Goal: Navigation & Orientation: Find specific page/section

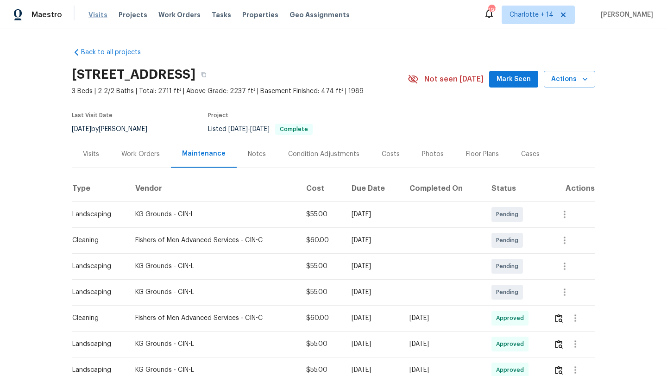
click at [100, 11] on span "Visits" at bounding box center [97, 14] width 19 height 9
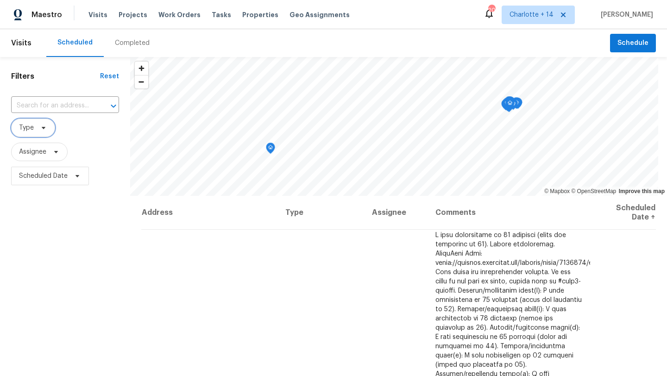
click at [41, 130] on icon at bounding box center [43, 127] width 7 height 7
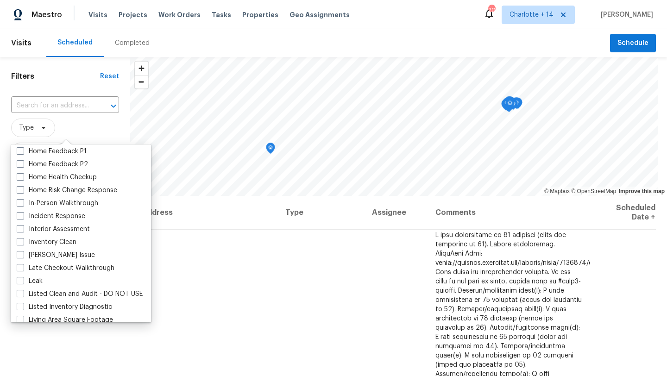
scroll to position [320, 0]
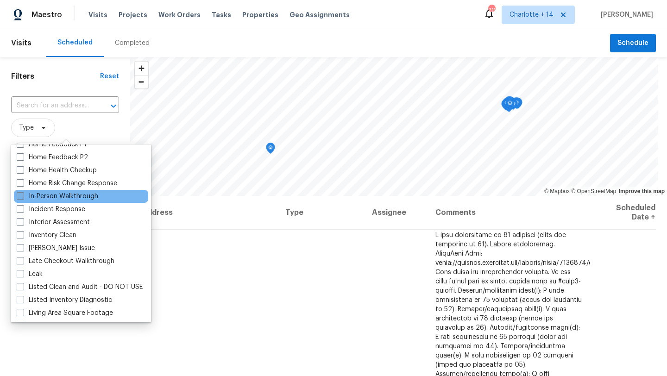
click at [50, 196] on label "In-Person Walkthrough" at bounding box center [58, 196] width 82 height 9
click at [23, 196] on input "In-Person Walkthrough" at bounding box center [20, 195] width 6 height 6
checkbox input "true"
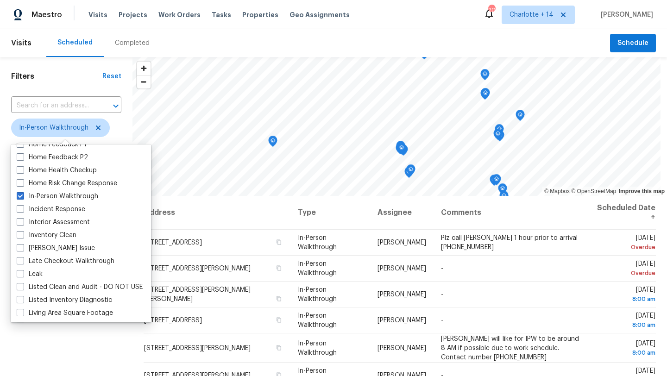
click at [2, 294] on div "Filters Reset ​ In-Person Walkthrough Assignee Scheduled Date" at bounding box center [66, 277] width 133 height 440
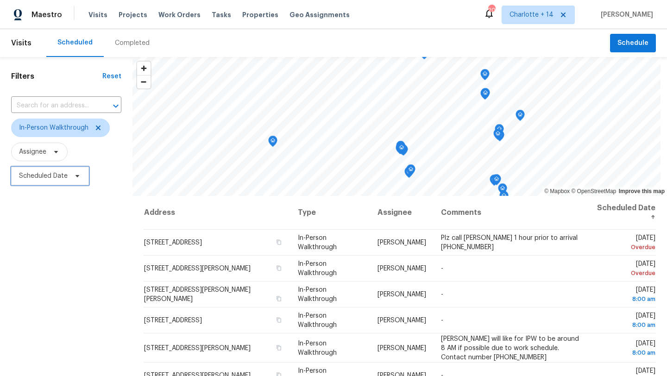
click at [63, 178] on span "Scheduled Date" at bounding box center [43, 175] width 49 height 9
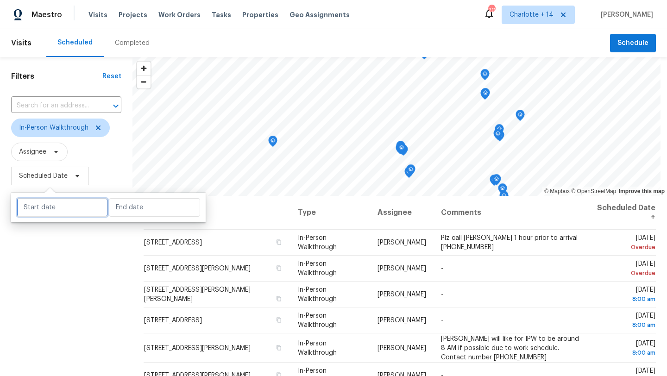
select select "9"
select select "2025"
select select "10"
select select "2025"
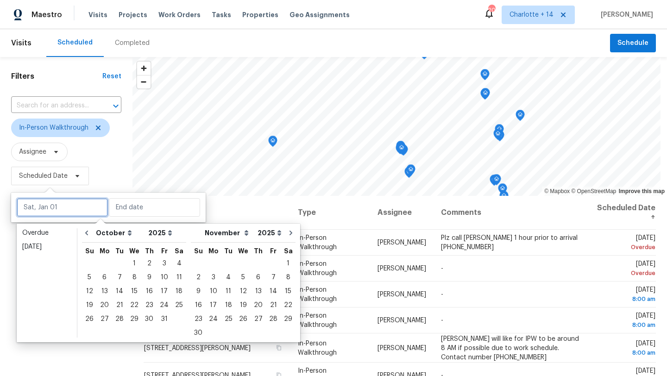
click at [57, 206] on input "text" at bounding box center [62, 207] width 91 height 19
click at [157, 268] on div "3" at bounding box center [164, 263] width 15 height 13
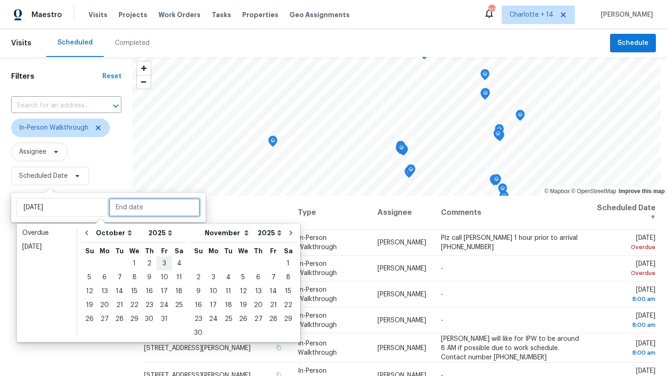
type input "Fri, Oct 03"
type input "Sat, Oct 04"
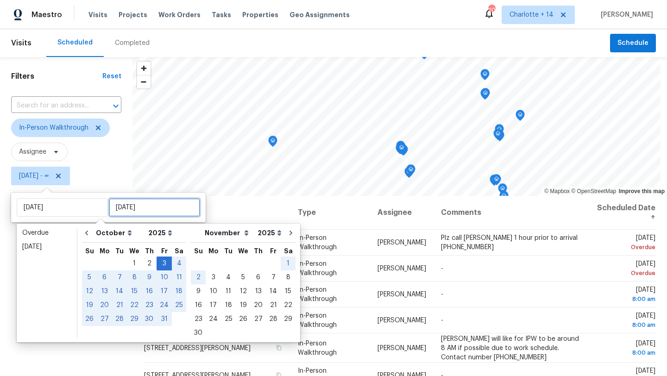
type input "Sun, Nov 02"
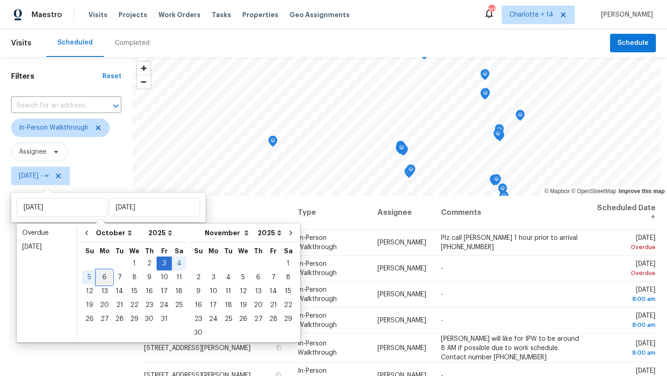
click at [105, 278] on div "6" at bounding box center [104, 277] width 15 height 13
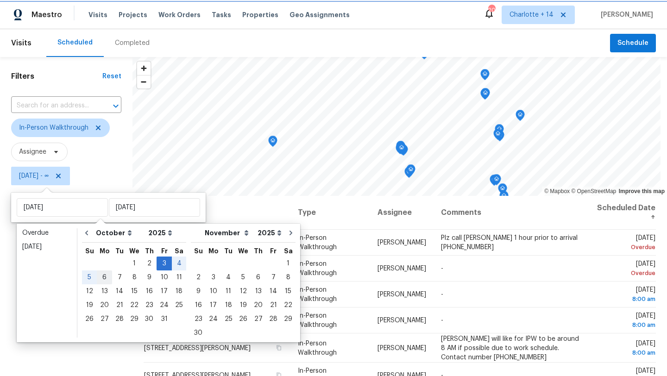
type input "Mon, Oct 06"
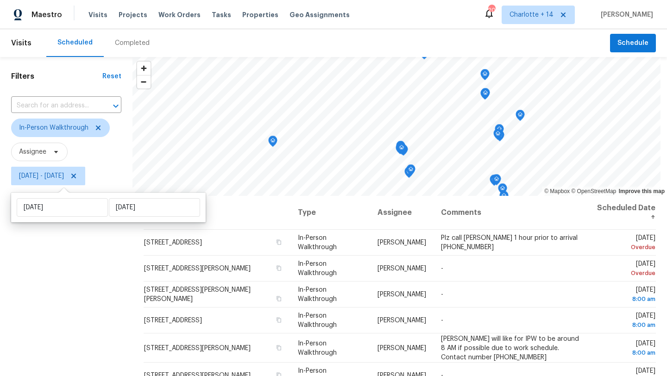
click at [104, 277] on div "Filters Reset ​ In-Person Walkthrough Assignee Fri, Oct 03 - Mon, Oct 06" at bounding box center [66, 277] width 133 height 440
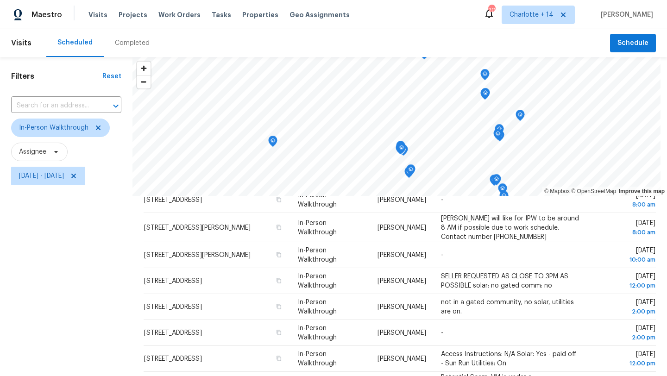
scroll to position [120, 0]
click at [548, 22] on span "Charlotte + 14" at bounding box center [538, 15] width 73 height 19
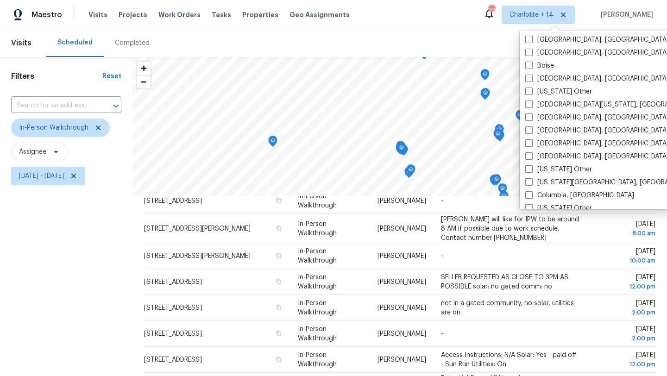
scroll to position [301, 0]
click at [534, 142] on label "Cincinnati, OH" at bounding box center [597, 142] width 144 height 9
click at [531, 142] on input "Cincinnati, OH" at bounding box center [528, 141] width 6 height 6
checkbox input "true"
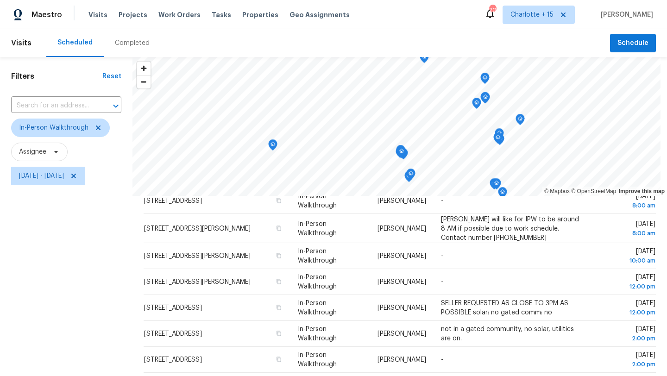
click at [107, 286] on div "Filters Reset ​ In-Person Walkthrough Assignee Fri, Oct 03 - Mon, Oct 06" at bounding box center [66, 277] width 133 height 440
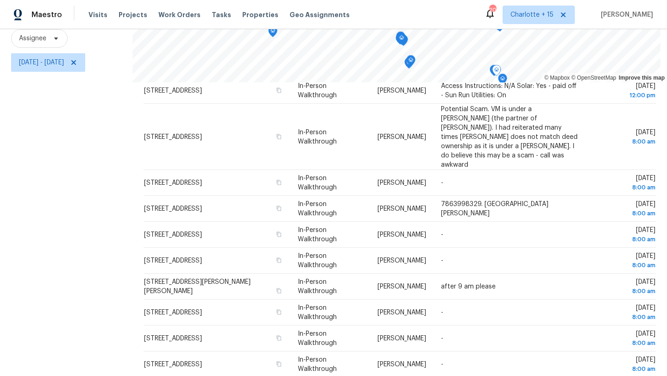
scroll to position [120, 0]
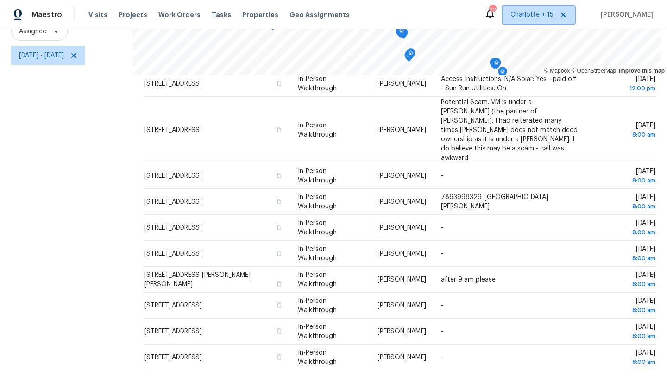
click at [551, 16] on span "Charlotte + 15" at bounding box center [532, 14] width 43 height 9
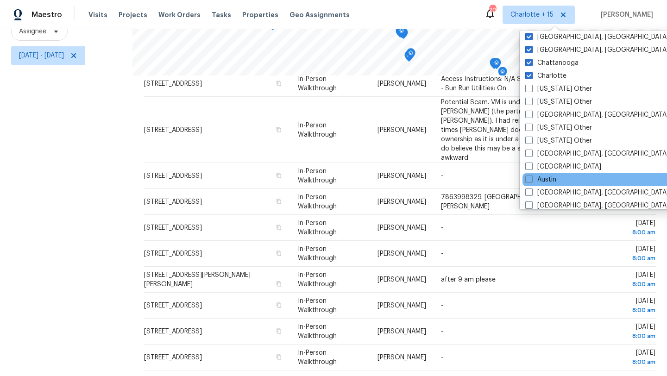
scroll to position [158, 0]
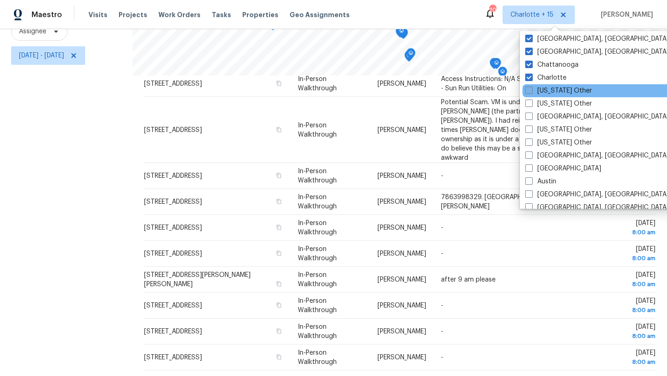
click at [542, 90] on label "Alabama Other" at bounding box center [558, 90] width 67 height 9
click at [531, 90] on input "Alabama Other" at bounding box center [528, 89] width 6 height 6
checkbox input "true"
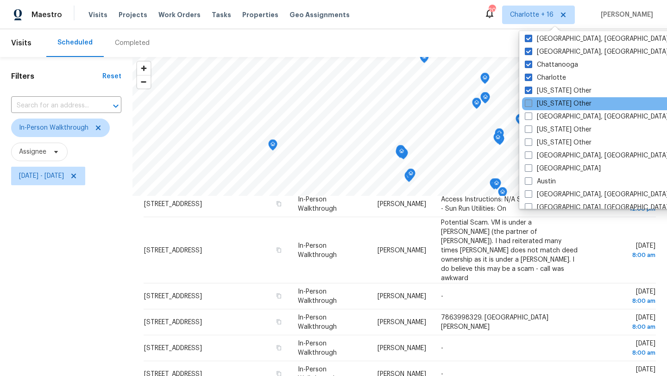
click at [544, 105] on label "Alaska Other" at bounding box center [558, 103] width 67 height 9
click at [531, 105] on input "Alaska Other" at bounding box center [528, 102] width 6 height 6
checkbox input "true"
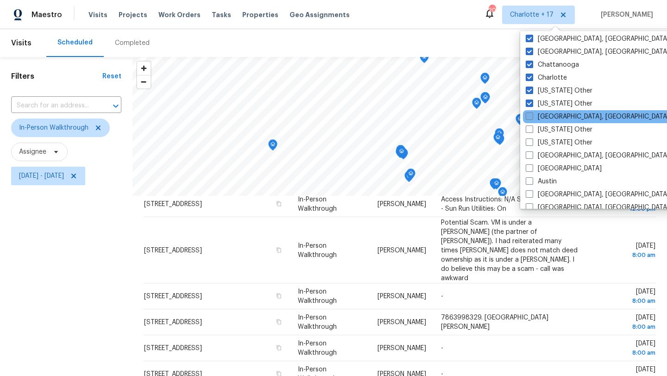
click at [544, 113] on label "Albuquerque, NM" at bounding box center [598, 116] width 144 height 9
click at [532, 113] on input "Albuquerque, NM" at bounding box center [529, 115] width 6 height 6
checkbox input "true"
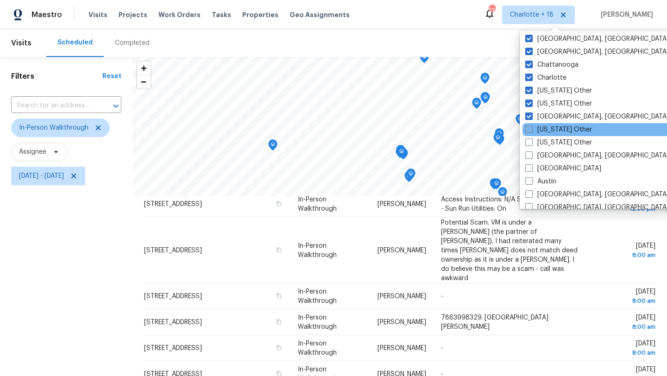
click at [544, 126] on label "Arizona Other" at bounding box center [558, 129] width 67 height 9
click at [531, 126] on input "Arizona Other" at bounding box center [528, 128] width 6 height 6
checkbox input "true"
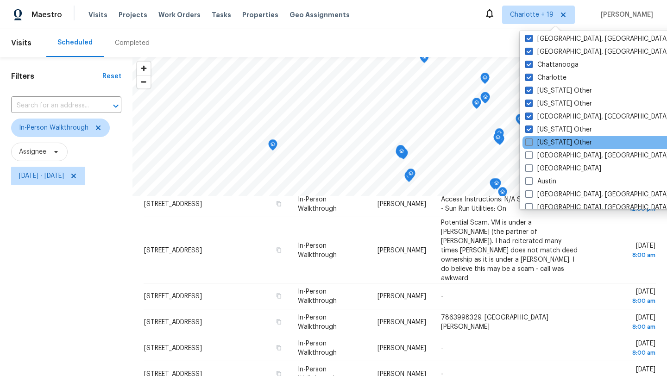
click at [544, 139] on label "Arkansas Other" at bounding box center [558, 142] width 67 height 9
click at [531, 139] on input "Arkansas Other" at bounding box center [528, 141] width 6 height 6
checkbox input "true"
click at [544, 148] on div "Arkansas Other" at bounding box center [614, 142] width 187 height 13
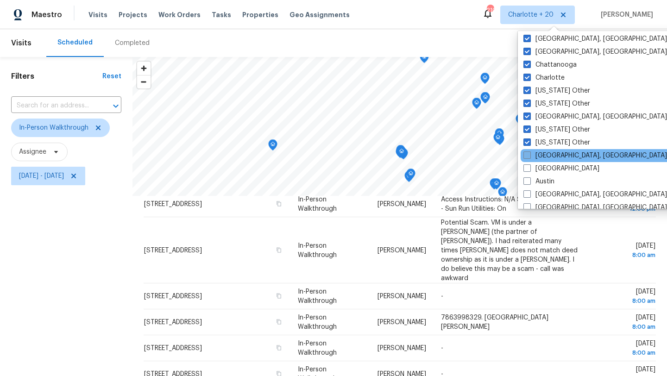
click at [544, 156] on label "Asheville, NC" at bounding box center [596, 155] width 144 height 9
click at [530, 156] on input "Asheville, NC" at bounding box center [527, 154] width 6 height 6
checkbox input "true"
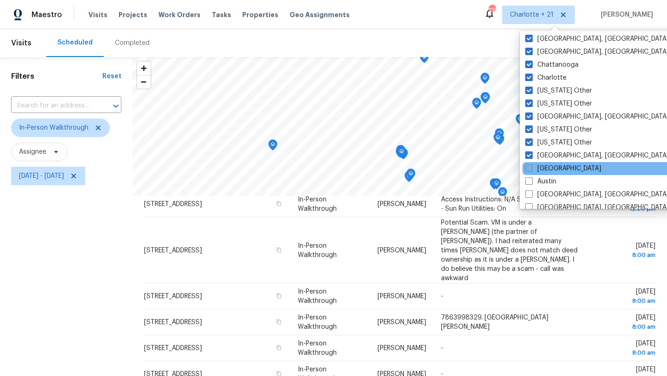
click at [544, 170] on label "Atlanta" at bounding box center [563, 168] width 76 height 9
click at [531, 170] on input "Atlanta" at bounding box center [528, 167] width 6 height 6
checkbox input "true"
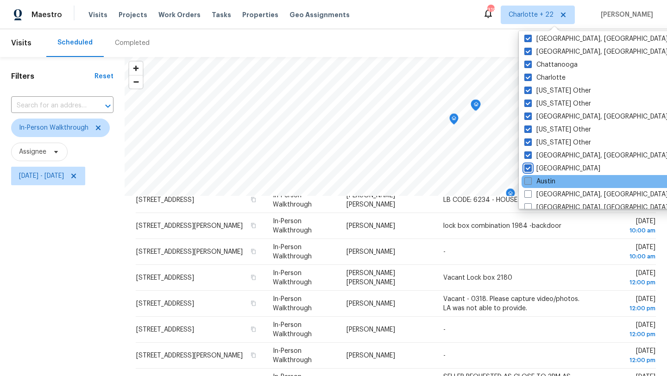
scroll to position [279, 0]
click at [544, 183] on label "Austin" at bounding box center [539, 181] width 31 height 9
click at [530, 183] on input "Austin" at bounding box center [527, 180] width 6 height 6
checkbox input "true"
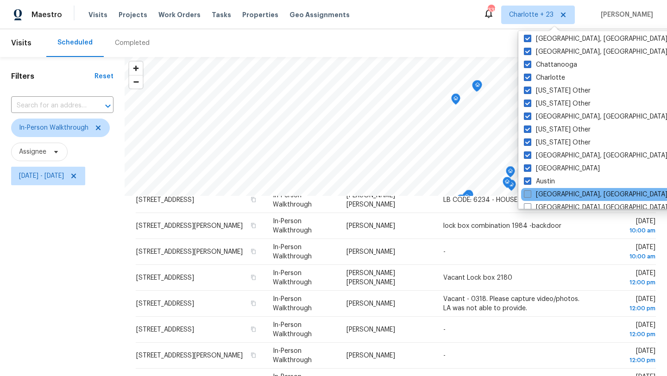
click at [544, 195] on label "Baltimore, MD" at bounding box center [596, 194] width 144 height 9
click at [530, 195] on input "Baltimore, MD" at bounding box center [527, 193] width 6 height 6
checkbox input "true"
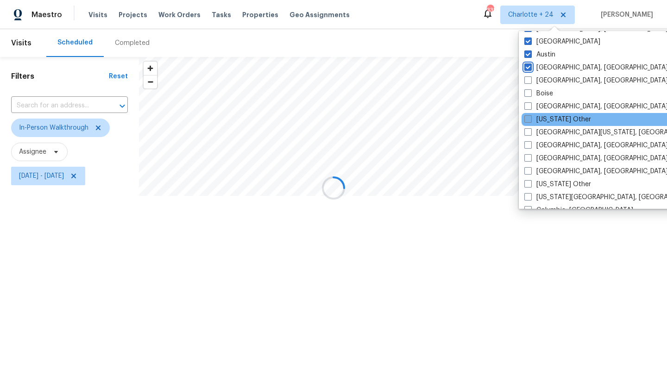
scroll to position [290, 0]
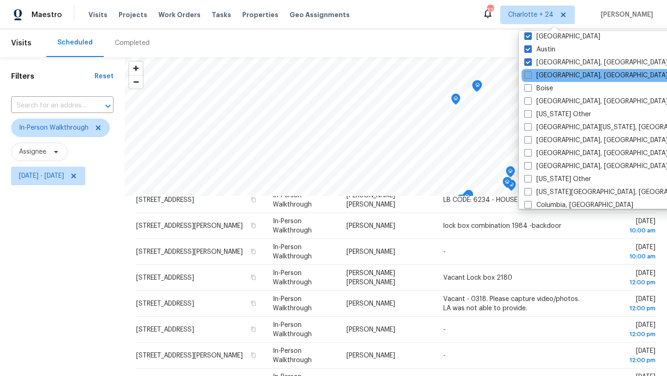
click at [538, 78] on label "Birmingham, AL" at bounding box center [596, 75] width 144 height 9
click at [530, 77] on input "Birmingham, AL" at bounding box center [527, 74] width 6 height 6
checkbox input "true"
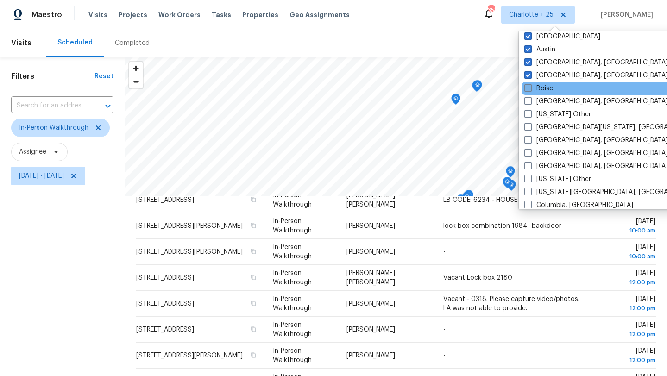
click at [540, 88] on label "Boise" at bounding box center [538, 88] width 29 height 9
click at [530, 88] on input "Boise" at bounding box center [527, 87] width 6 height 6
checkbox input "true"
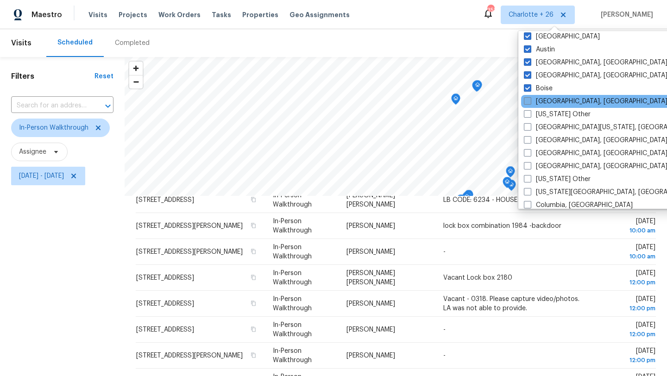
click at [541, 100] on label "Boston, MA" at bounding box center [596, 101] width 144 height 9
click at [530, 100] on input "Boston, MA" at bounding box center [527, 100] width 6 height 6
checkbox input "true"
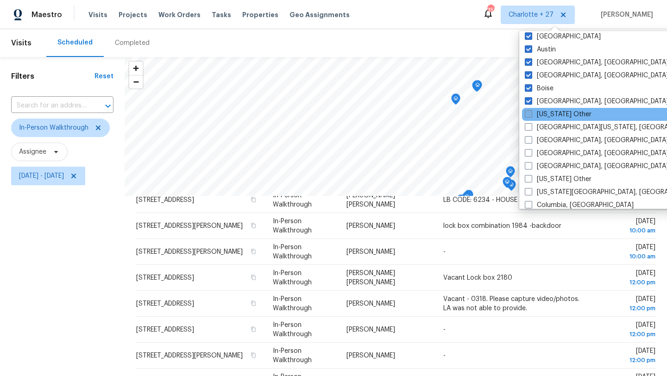
click at [541, 115] on label "California Other" at bounding box center [558, 114] width 67 height 9
click at [531, 115] on input "California Other" at bounding box center [528, 113] width 6 height 6
checkbox input "true"
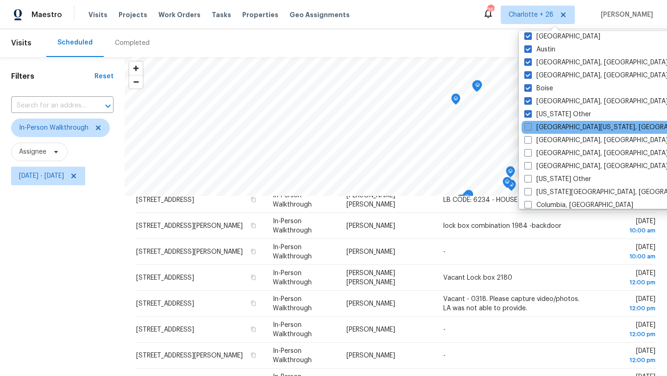
click at [542, 129] on label "Central California, CA" at bounding box center [613, 127] width 178 height 9
click at [530, 129] on input "Central California, CA" at bounding box center [527, 126] width 6 height 6
checkbox input "true"
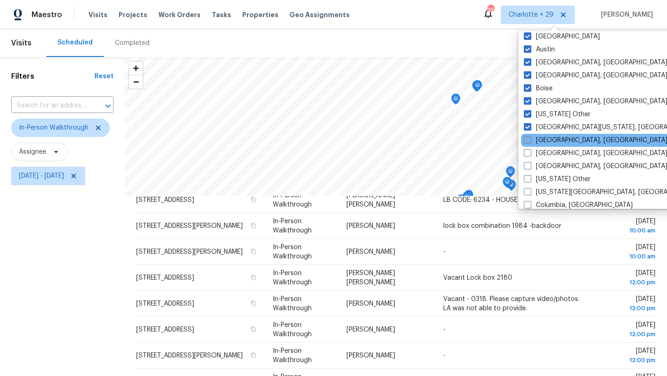
click at [542, 140] on label "Charleston, SC" at bounding box center [596, 140] width 144 height 9
click at [530, 140] on input "Charleston, SC" at bounding box center [527, 139] width 6 height 6
checkbox input "true"
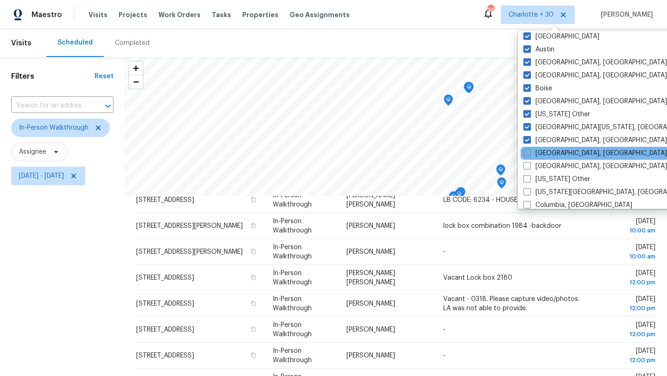
click at [542, 153] on label "Chicago, IL" at bounding box center [596, 153] width 144 height 9
click at [530, 153] on input "Chicago, IL" at bounding box center [527, 152] width 6 height 6
checkbox input "true"
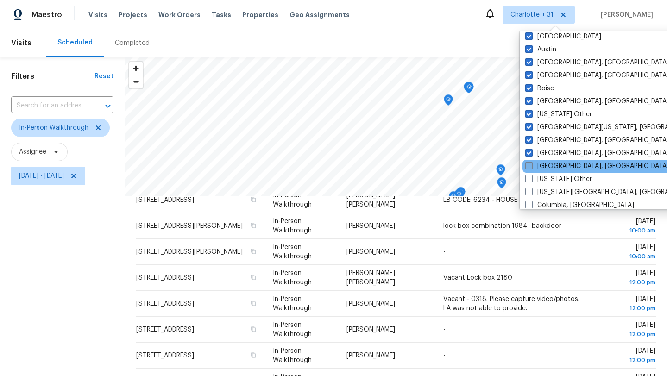
click at [543, 165] on label "Cleveland, OH" at bounding box center [597, 166] width 144 height 9
click at [531, 165] on input "Cleveland, OH" at bounding box center [528, 165] width 6 height 6
checkbox input "true"
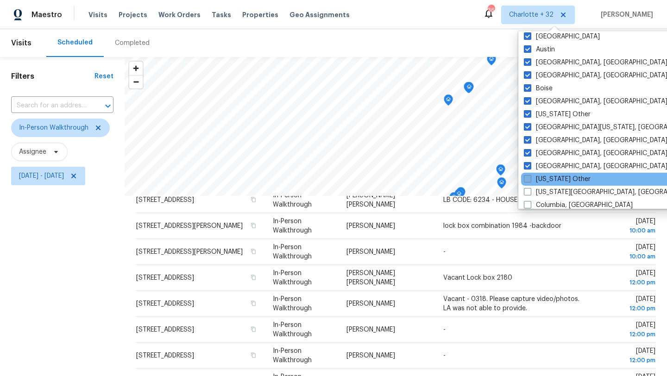
click at [543, 182] on label "Colorado Other" at bounding box center [557, 179] width 67 height 9
click at [530, 181] on input "Colorado Other" at bounding box center [527, 178] width 6 height 6
checkbox input "true"
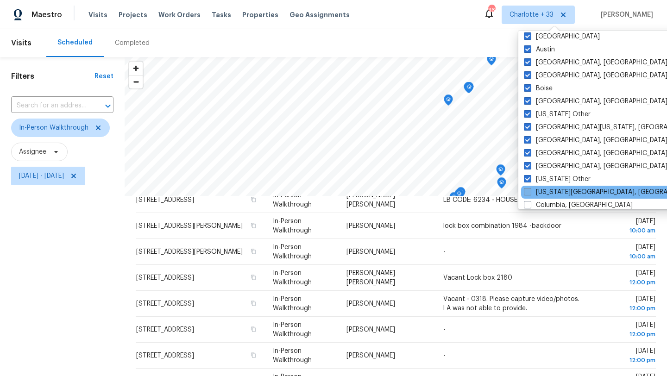
click at [544, 190] on label "Colorado Springs, CO" at bounding box center [613, 192] width 178 height 9
click at [530, 190] on input "Colorado Springs, CO" at bounding box center [527, 191] width 6 height 6
checkbox input "true"
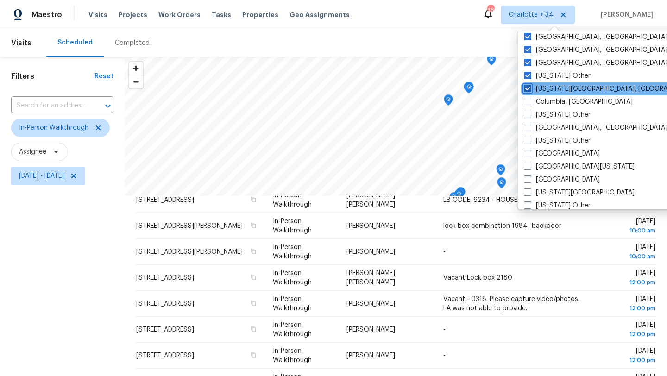
scroll to position [400, 0]
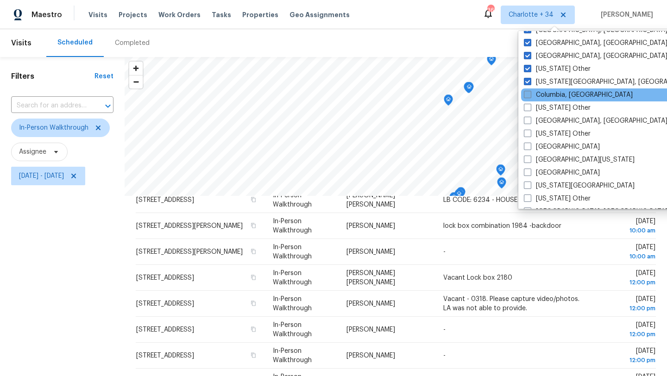
click at [542, 95] on label "Columbia, SC" at bounding box center [578, 94] width 109 height 9
click at [530, 95] on input "Columbia, SC" at bounding box center [527, 93] width 6 height 6
checkbox input "true"
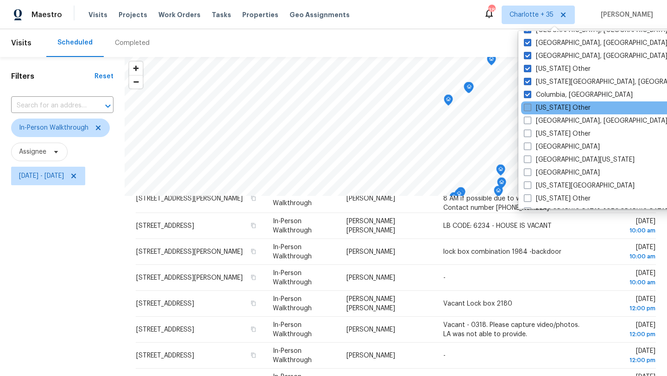
click at [548, 106] on label "Connecticut Other" at bounding box center [557, 107] width 67 height 9
click at [530, 106] on input "Connecticut Other" at bounding box center [527, 106] width 6 height 6
checkbox input "true"
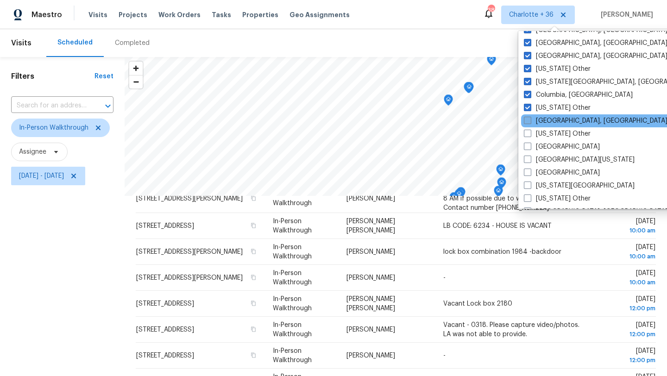
click at [549, 122] on label "Corpus Christi, TX" at bounding box center [596, 120] width 144 height 9
click at [530, 122] on input "Corpus Christi, TX" at bounding box center [527, 119] width 6 height 6
checkbox input "true"
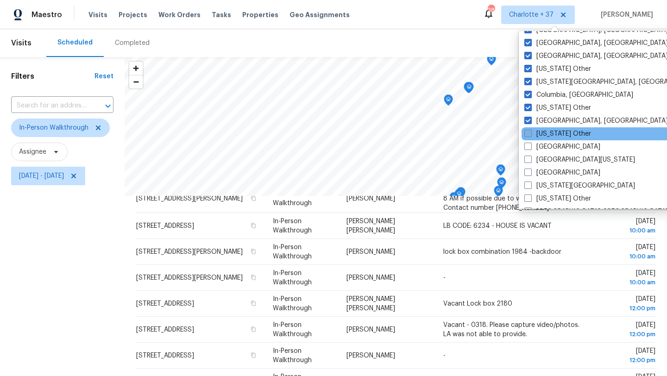
click at [549, 133] on label "Delaware Other" at bounding box center [557, 133] width 67 height 9
click at [530, 133] on input "Delaware Other" at bounding box center [527, 132] width 6 height 6
checkbox input "true"
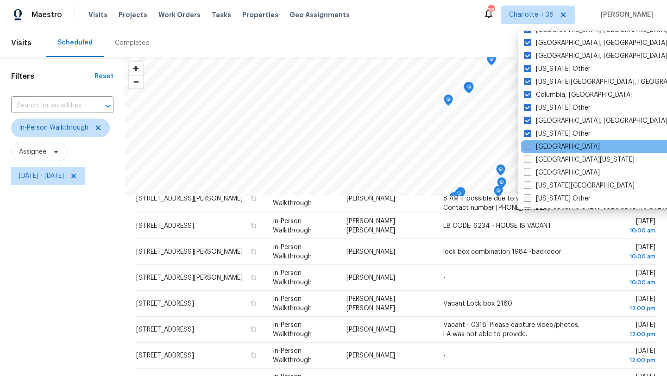
click at [548, 145] on label "Denver" at bounding box center [562, 146] width 76 height 9
click at [530, 145] on input "Denver" at bounding box center [527, 145] width 6 height 6
checkbox input "true"
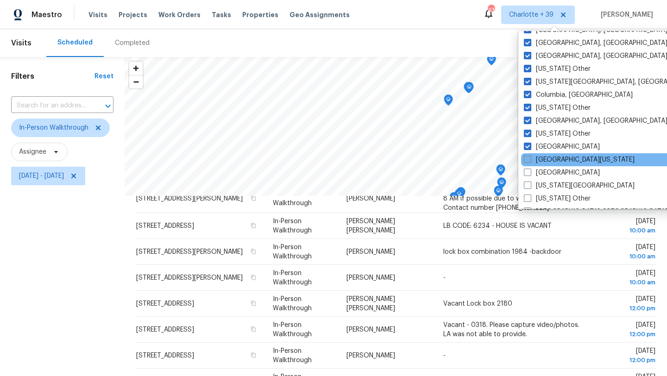
click at [548, 158] on label "East Texas" at bounding box center [579, 159] width 111 height 9
click at [530, 158] on input "East Texas" at bounding box center [527, 158] width 6 height 6
checkbox input "true"
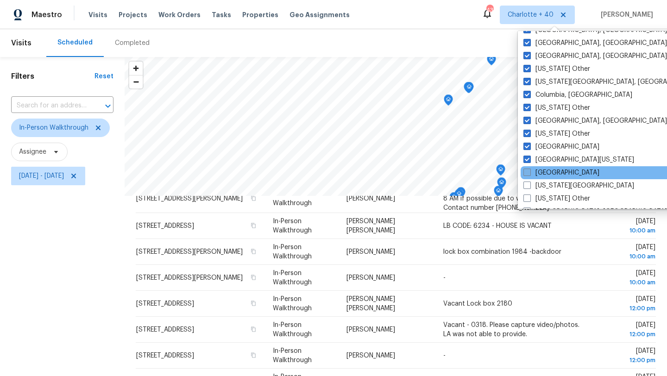
click at [549, 172] on label "El Paso" at bounding box center [562, 172] width 76 height 9
click at [530, 172] on input "El Paso" at bounding box center [527, 171] width 6 height 6
checkbox input "true"
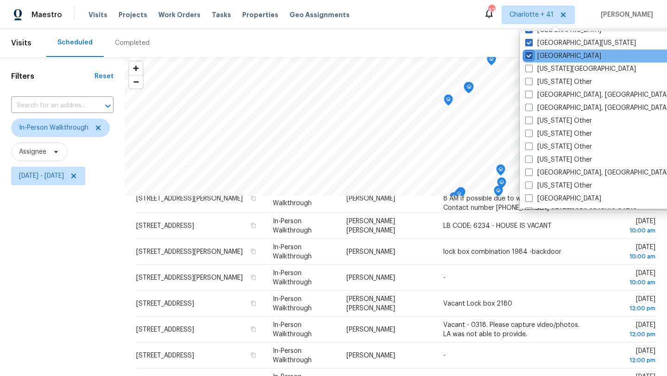
scroll to position [528, 0]
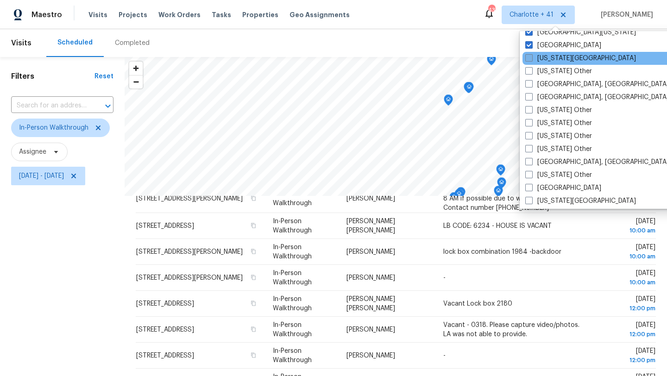
click at [547, 60] on label "Florida Panhandle" at bounding box center [580, 58] width 111 height 9
click at [531, 60] on input "Florida Panhandle" at bounding box center [528, 57] width 6 height 6
checkbox input "true"
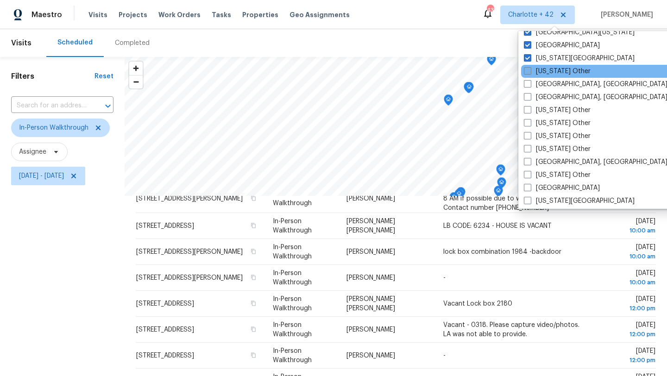
click at [548, 68] on label "Georgia Other" at bounding box center [557, 71] width 67 height 9
click at [530, 68] on input "Georgia Other" at bounding box center [527, 70] width 6 height 6
checkbox input "true"
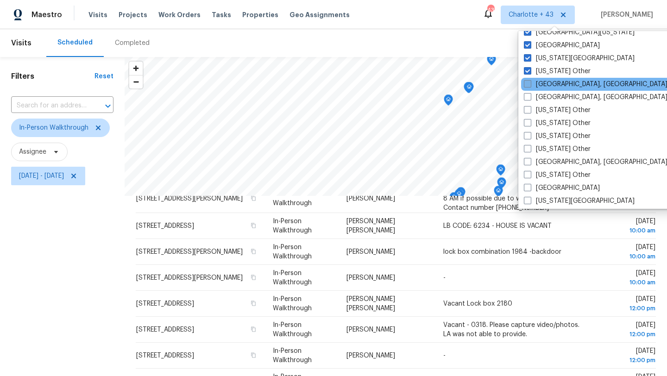
click at [548, 83] on label "Greensboro, NC" at bounding box center [596, 84] width 144 height 9
click at [530, 83] on input "Greensboro, NC" at bounding box center [527, 83] width 6 height 6
checkbox input "true"
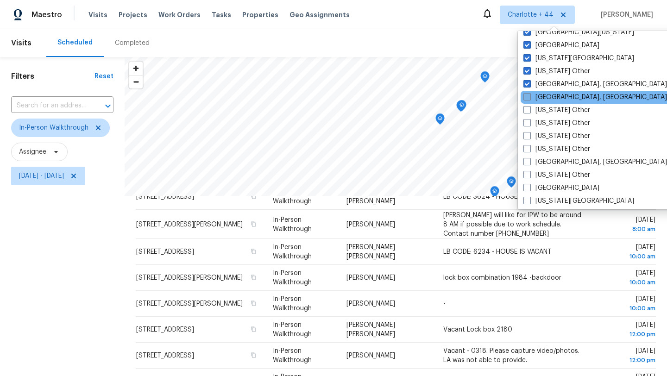
click at [548, 96] on label "Greenville, SC" at bounding box center [596, 97] width 144 height 9
click at [530, 96] on input "Greenville, SC" at bounding box center [527, 96] width 6 height 6
checkbox input "true"
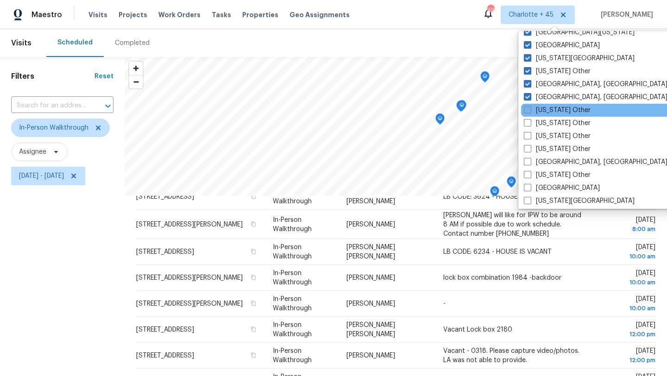
click at [548, 113] on label "Hawaii Other" at bounding box center [557, 110] width 67 height 9
click at [530, 112] on input "Hawaii Other" at bounding box center [527, 109] width 6 height 6
checkbox input "true"
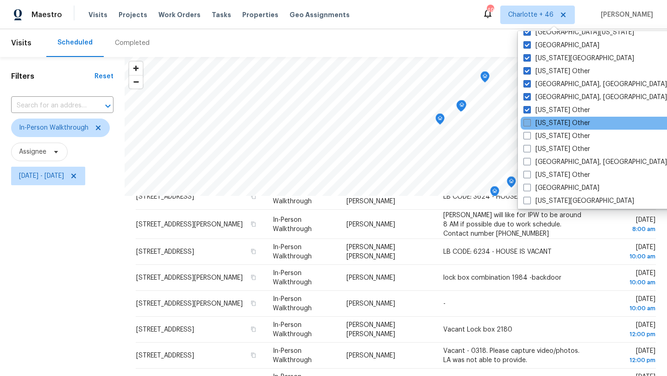
click at [548, 123] on label "Idaho Other" at bounding box center [557, 123] width 67 height 9
click at [530, 123] on input "Idaho Other" at bounding box center [527, 122] width 6 height 6
checkbox input "true"
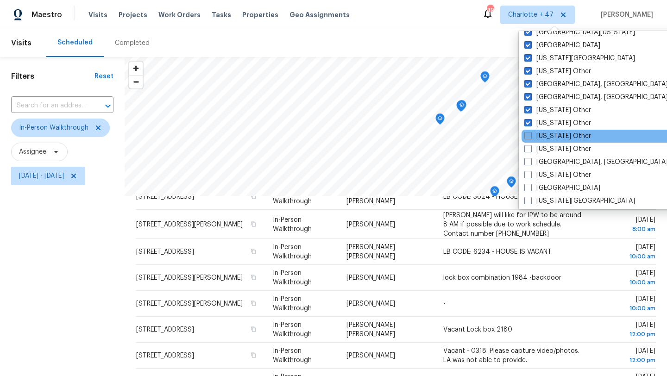
click at [548, 137] on label "Illinois Other" at bounding box center [557, 136] width 67 height 9
click at [530, 137] on input "Illinois Other" at bounding box center [527, 135] width 6 height 6
checkbox input "true"
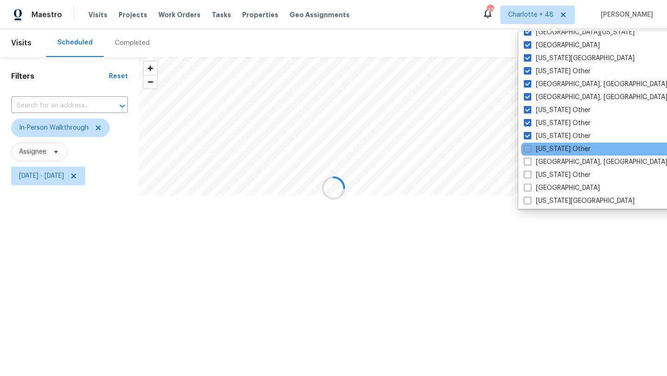
click at [549, 148] on label "Indiana Other" at bounding box center [557, 149] width 67 height 9
click at [530, 148] on input "Indiana Other" at bounding box center [527, 148] width 6 height 6
checkbox input "true"
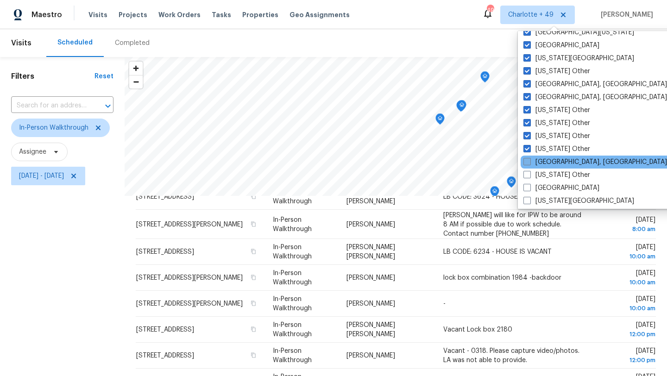
click at [548, 164] on label "Indianapolis, IN" at bounding box center [596, 162] width 144 height 9
click at [530, 164] on input "Indianapolis, IN" at bounding box center [527, 161] width 6 height 6
checkbox input "true"
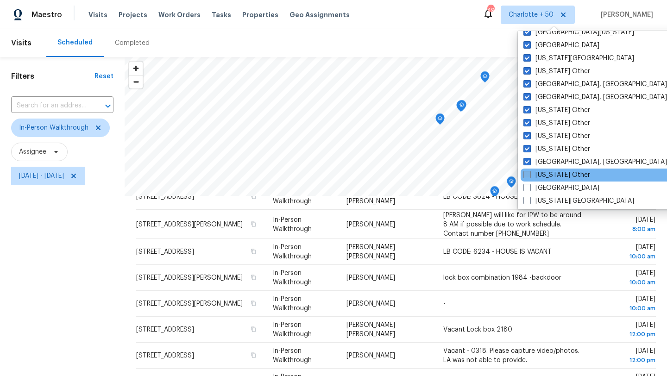
click at [547, 174] on label "Iowa Other" at bounding box center [557, 175] width 67 height 9
click at [530, 174] on input "Iowa Other" at bounding box center [527, 174] width 6 height 6
checkbox input "true"
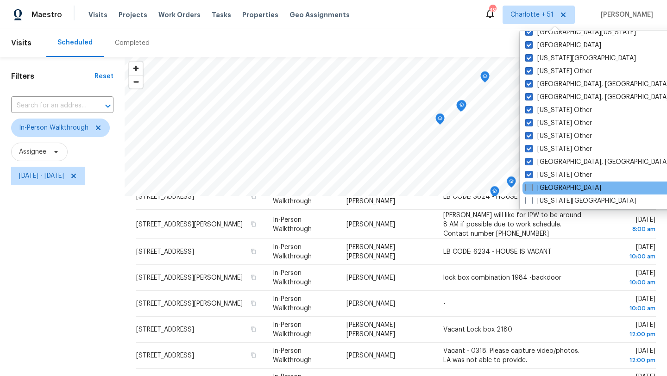
click at [547, 187] on label "Jacksonville" at bounding box center [563, 187] width 76 height 9
click at [531, 187] on input "Jacksonville" at bounding box center [528, 186] width 6 height 6
checkbox input "true"
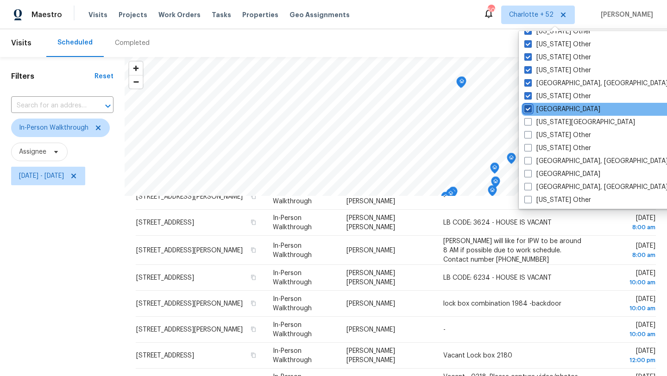
scroll to position [607, 0]
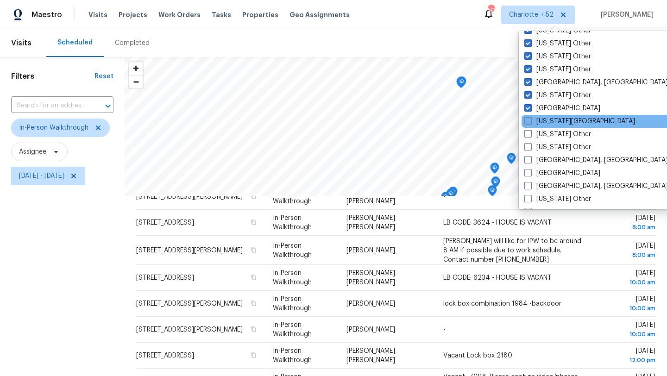
click at [546, 121] on label "Kansas City" at bounding box center [579, 121] width 111 height 9
click at [530, 121] on input "Kansas City" at bounding box center [527, 120] width 6 height 6
checkbox input "true"
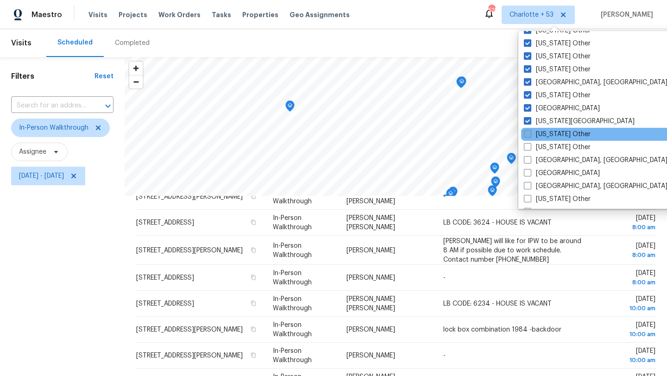
click at [547, 135] on label "Kansas Other" at bounding box center [557, 134] width 67 height 9
click at [530, 135] on input "Kansas Other" at bounding box center [527, 133] width 6 height 6
checkbox input "true"
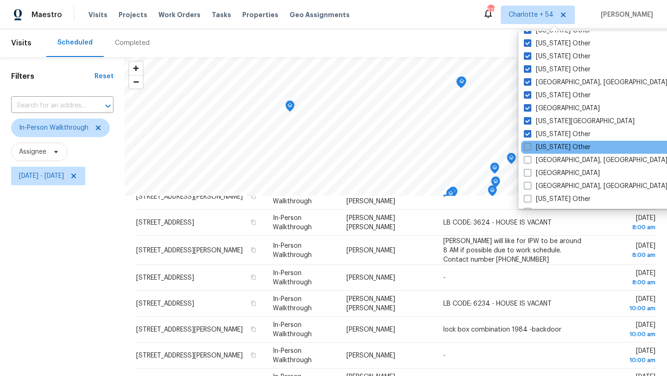
click at [547, 145] on label "Kentucky Other" at bounding box center [557, 147] width 67 height 9
click at [530, 145] on input "Kentucky Other" at bounding box center [527, 146] width 6 height 6
checkbox input "true"
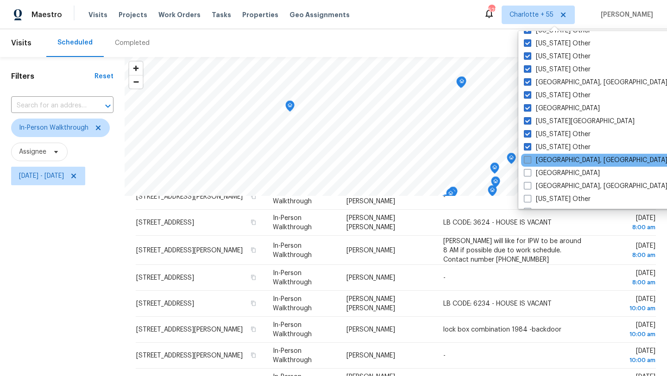
click at [547, 162] on label "Killeen, TX" at bounding box center [596, 160] width 144 height 9
click at [530, 162] on input "Killeen, TX" at bounding box center [527, 159] width 6 height 6
checkbox input "true"
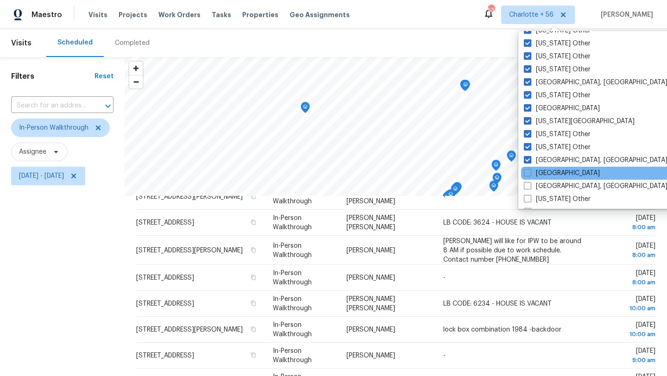
click at [547, 167] on div "Las Vegas" at bounding box center [614, 173] width 187 height 13
click at [547, 172] on label "Las Vegas" at bounding box center [562, 173] width 76 height 9
click at [530, 172] on input "Las Vegas" at bounding box center [527, 172] width 6 height 6
checkbox input "true"
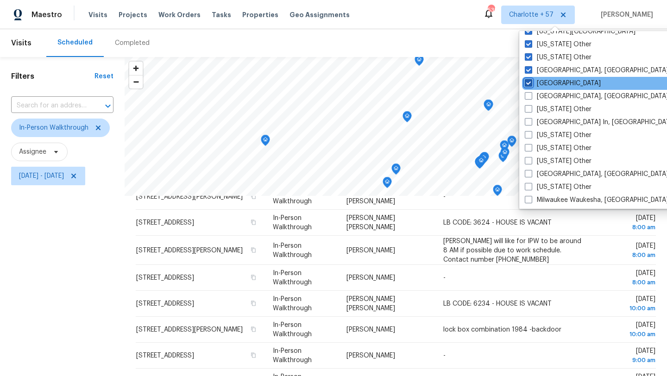
scroll to position [711, 0]
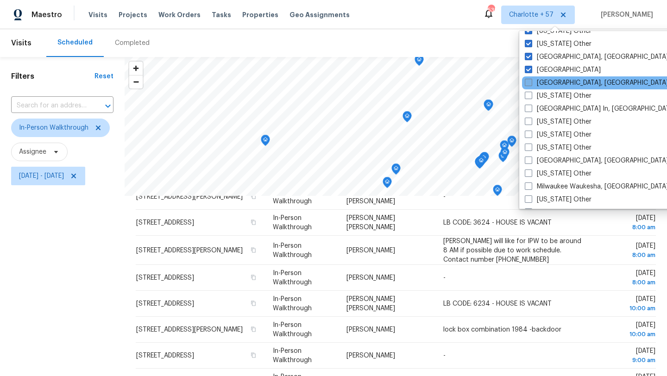
click at [546, 84] on label "Little Rock, AR" at bounding box center [597, 82] width 144 height 9
click at [531, 84] on input "Little Rock, AR" at bounding box center [528, 81] width 6 height 6
checkbox input "true"
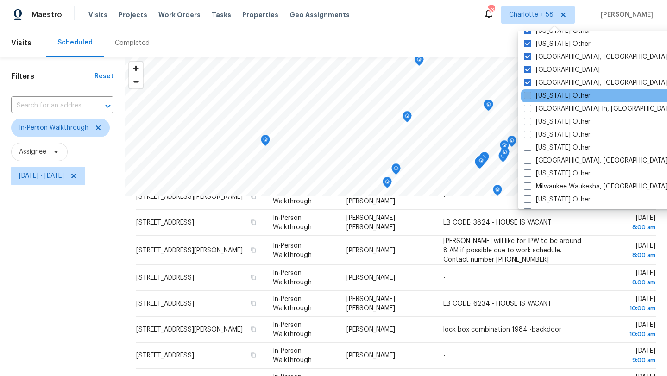
click at [546, 93] on label "Louisiana Other" at bounding box center [557, 95] width 67 height 9
click at [530, 93] on input "Louisiana Other" at bounding box center [527, 94] width 6 height 6
checkbox input "true"
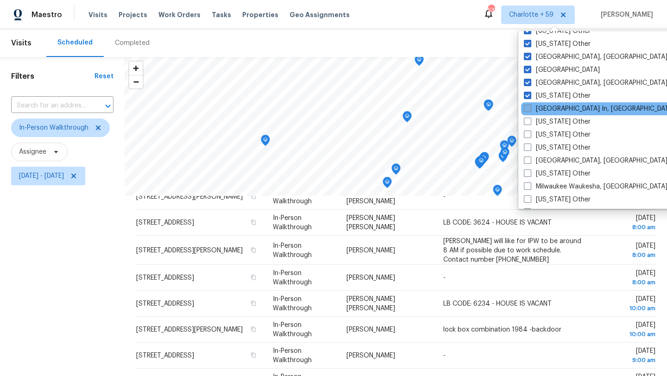
click at [546, 107] on label "Louisville In, KY" at bounding box center [599, 108] width 151 height 9
click at [530, 107] on input "Louisville In, KY" at bounding box center [527, 107] width 6 height 6
checkbox input "true"
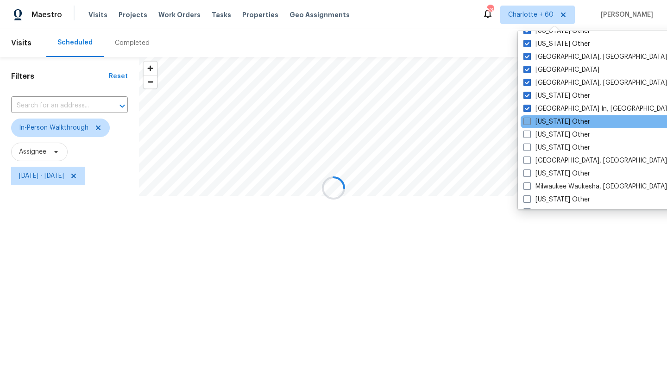
click at [547, 120] on label "Maine Other" at bounding box center [557, 121] width 67 height 9
click at [530, 120] on input "Maine Other" at bounding box center [527, 120] width 6 height 6
checkbox input "true"
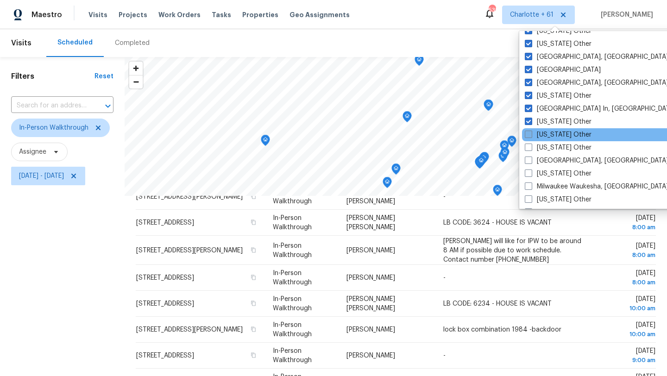
click at [547, 134] on label "Maryland Other" at bounding box center [558, 134] width 67 height 9
click at [531, 134] on input "Maryland Other" at bounding box center [528, 133] width 6 height 6
checkbox input "true"
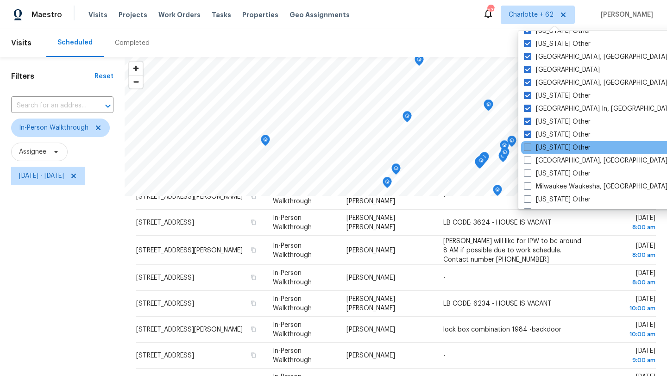
click at [547, 144] on label "Massachusetts Other" at bounding box center [557, 147] width 67 height 9
click at [530, 144] on input "Massachusetts Other" at bounding box center [527, 146] width 6 height 6
checkbox input "true"
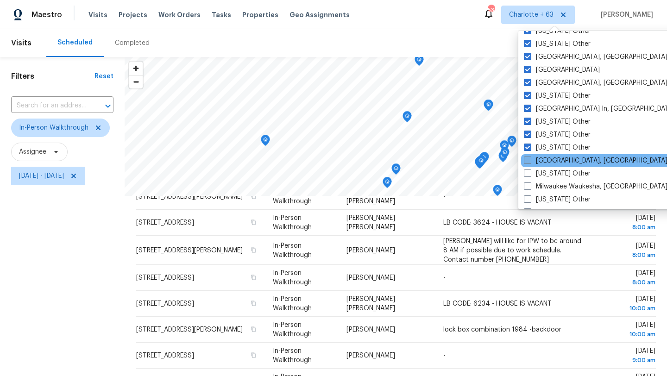
click at [547, 157] on label "Memphis, TN" at bounding box center [596, 160] width 144 height 9
click at [530, 157] on input "Memphis, TN" at bounding box center [527, 159] width 6 height 6
checkbox input "true"
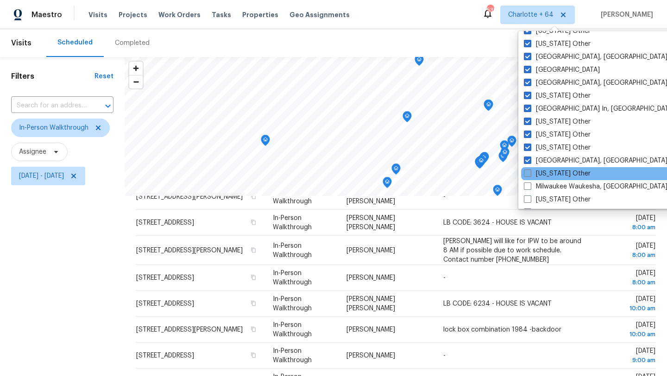
click at [547, 171] on label "Michigan Other" at bounding box center [557, 173] width 67 height 9
click at [530, 171] on input "Michigan Other" at bounding box center [527, 172] width 6 height 6
checkbox input "true"
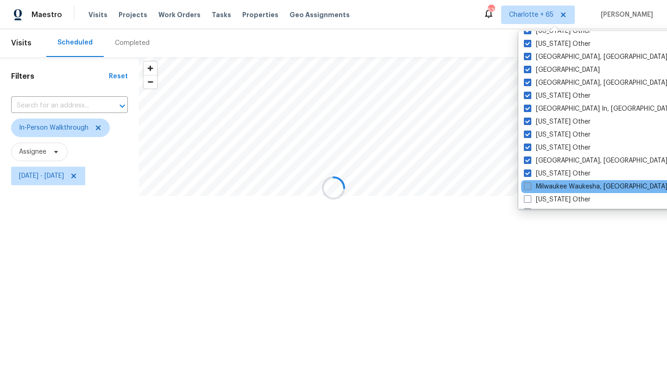
click at [547, 185] on label "Milwaukee Waukesha, WI" at bounding box center [596, 186] width 144 height 9
click at [530, 185] on input "Milwaukee Waukesha, WI" at bounding box center [527, 185] width 6 height 6
checkbox input "true"
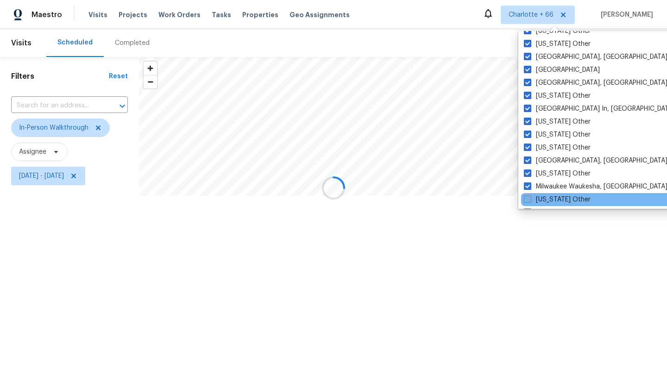
click at [547, 199] on label "Minnesota Other" at bounding box center [557, 199] width 67 height 9
click at [530, 199] on input "Minnesota Other" at bounding box center [527, 198] width 6 height 6
checkbox input "true"
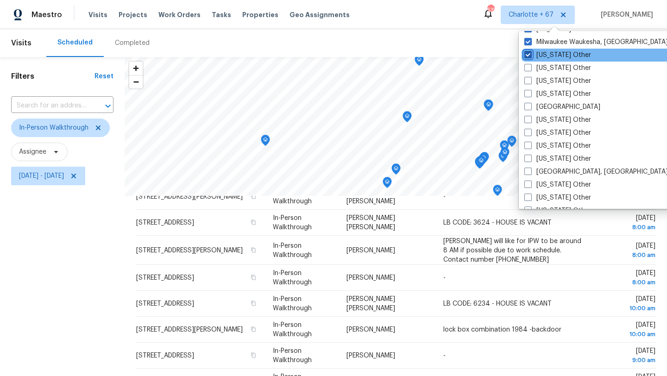
scroll to position [857, 0]
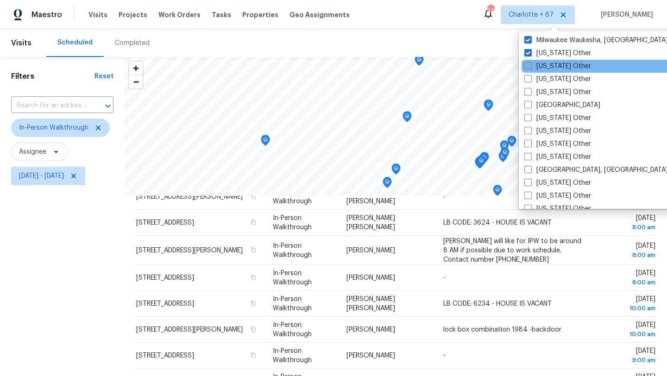
click at [549, 64] on label "Mississippi Other" at bounding box center [557, 66] width 67 height 9
click at [530, 64] on input "Mississippi Other" at bounding box center [527, 65] width 6 height 6
checkbox input "true"
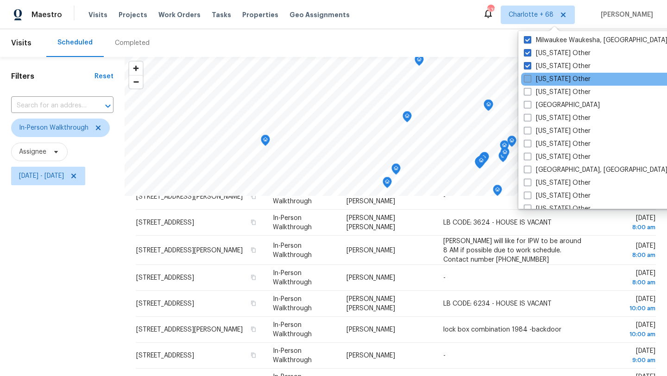
click at [549, 75] on label "Missouri Other" at bounding box center [557, 79] width 67 height 9
click at [530, 75] on input "Missouri Other" at bounding box center [527, 78] width 6 height 6
checkbox input "true"
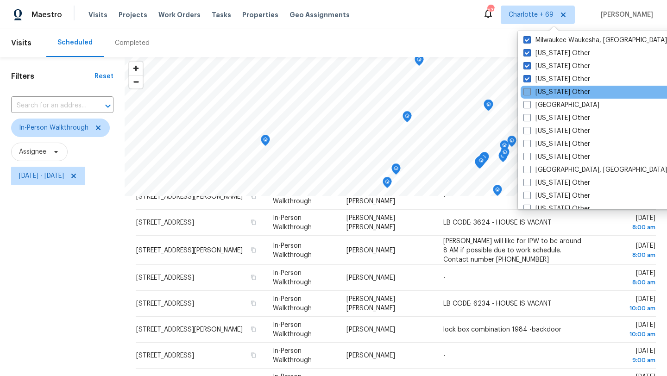
click at [549, 89] on label "Montana Other" at bounding box center [557, 92] width 67 height 9
click at [530, 89] on input "Montana Other" at bounding box center [527, 91] width 6 height 6
checkbox input "true"
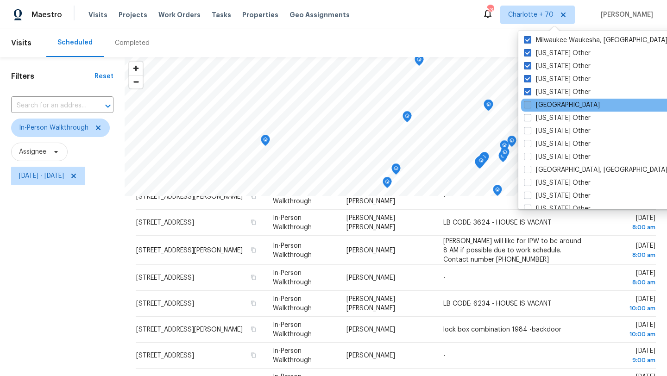
click at [549, 102] on label "Nashville" at bounding box center [562, 105] width 76 height 9
click at [530, 102] on input "Nashville" at bounding box center [527, 104] width 6 height 6
checkbox input "true"
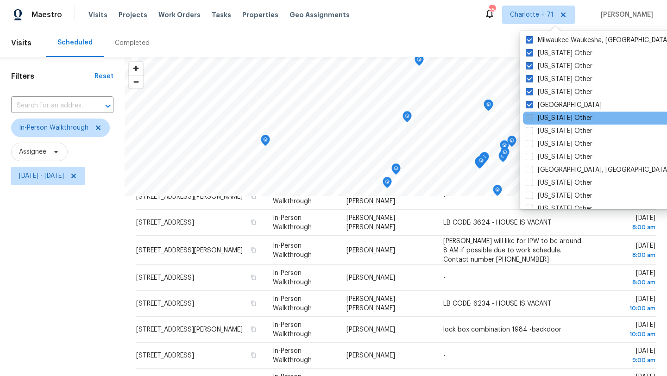
click at [549, 117] on label "Nebraska Other" at bounding box center [559, 118] width 67 height 9
click at [532, 117] on input "Nebraska Other" at bounding box center [529, 117] width 6 height 6
checkbox input "true"
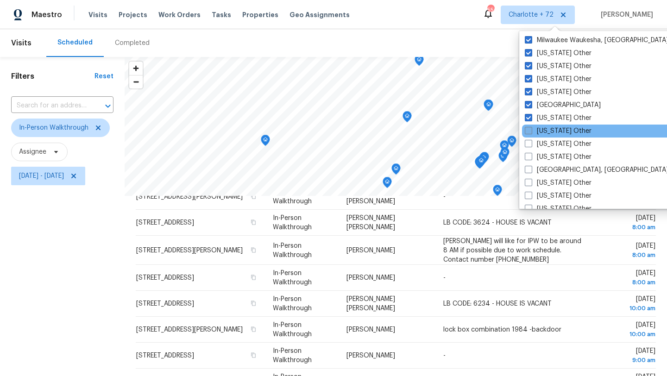
click at [549, 130] on label "Nevada Other" at bounding box center [558, 130] width 67 height 9
click at [531, 130] on input "Nevada Other" at bounding box center [528, 129] width 6 height 6
checkbox input "true"
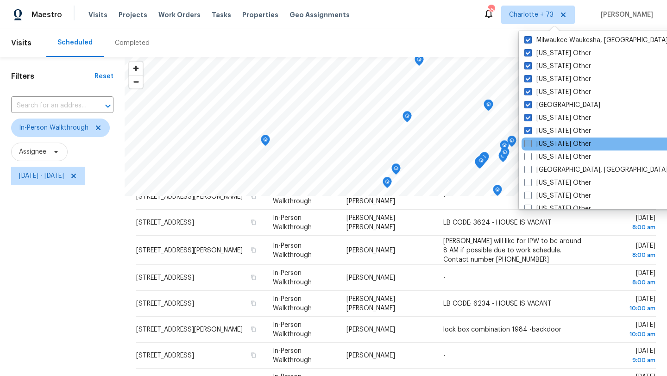
click at [549, 141] on label "New Hampshire Other" at bounding box center [557, 143] width 67 height 9
click at [530, 141] on input "New Hampshire Other" at bounding box center [527, 142] width 6 height 6
checkbox input "true"
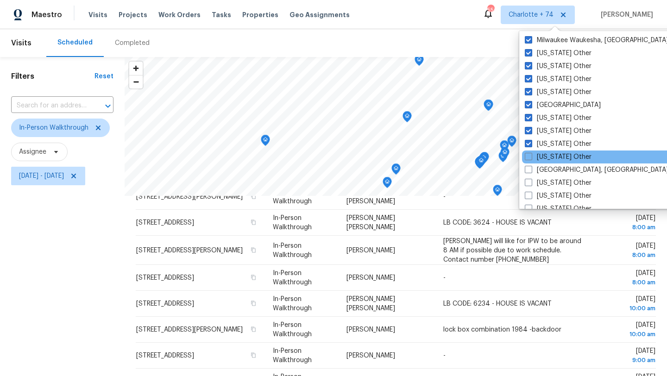
click at [549, 152] on div "New Mexico Other" at bounding box center [615, 157] width 187 height 13
click at [549, 158] on label "New Mexico Other" at bounding box center [558, 156] width 67 height 9
click at [531, 158] on input "New Mexico Other" at bounding box center [528, 155] width 6 height 6
checkbox input "true"
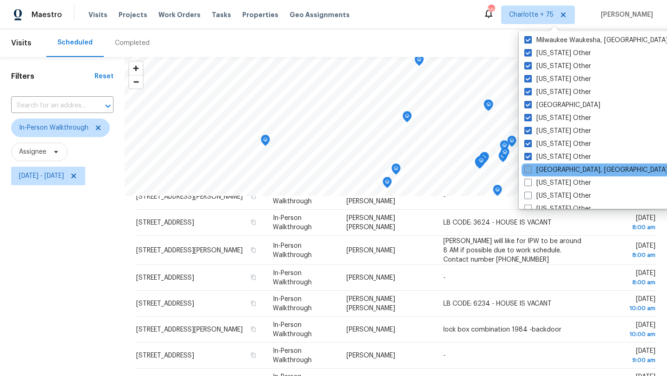
click at [549, 167] on label "New Orleans, LA" at bounding box center [596, 169] width 144 height 9
click at [530, 167] on input "New Orleans, LA" at bounding box center [527, 168] width 6 height 6
checkbox input "true"
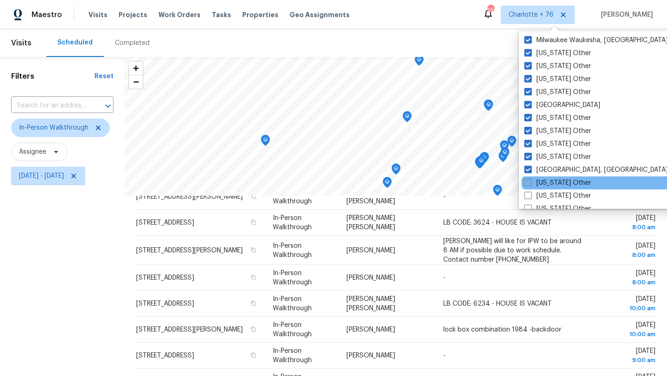
click at [549, 182] on label "New York Other" at bounding box center [557, 182] width 67 height 9
click at [530, 182] on input "New York Other" at bounding box center [527, 181] width 6 height 6
checkbox input "true"
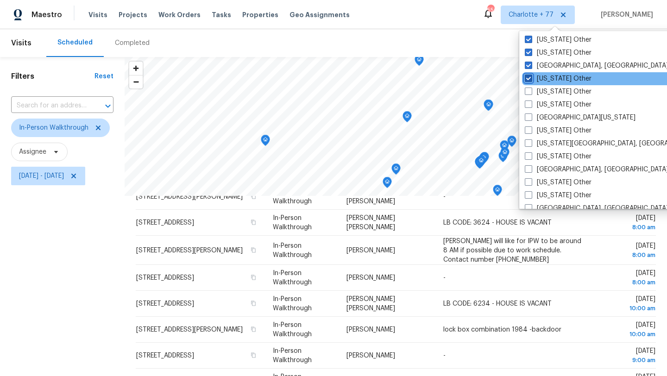
scroll to position [994, 0]
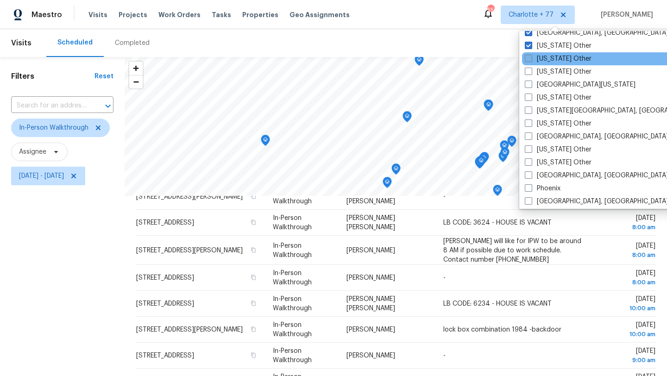
click at [545, 60] on label "North Carolina Other" at bounding box center [558, 58] width 67 height 9
click at [531, 60] on input "North Carolina Other" at bounding box center [528, 57] width 6 height 6
checkbox input "true"
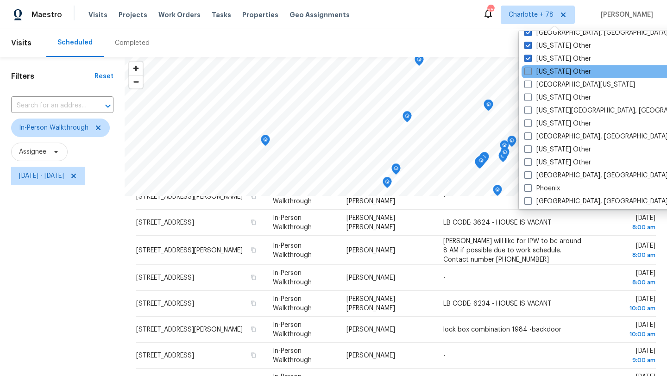
click at [547, 70] on label "North Dakota Other" at bounding box center [557, 71] width 67 height 9
click at [530, 70] on input "North Dakota Other" at bounding box center [527, 70] width 6 height 6
checkbox input "true"
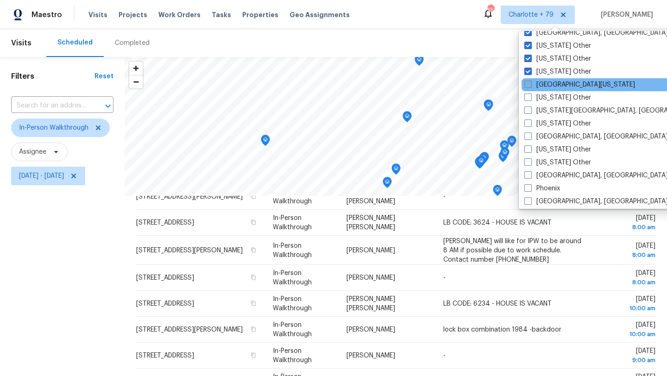
click at [547, 85] on label "Northern Colorado" at bounding box center [579, 84] width 111 height 9
click at [530, 85] on input "Northern Colorado" at bounding box center [527, 83] width 6 height 6
checkbox input "true"
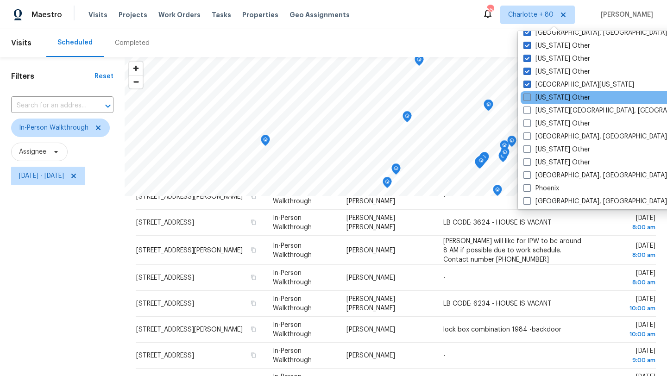
click at [548, 101] on label "Ohio Other" at bounding box center [557, 97] width 67 height 9
click at [530, 99] on input "Ohio Other" at bounding box center [527, 96] width 6 height 6
checkbox input "true"
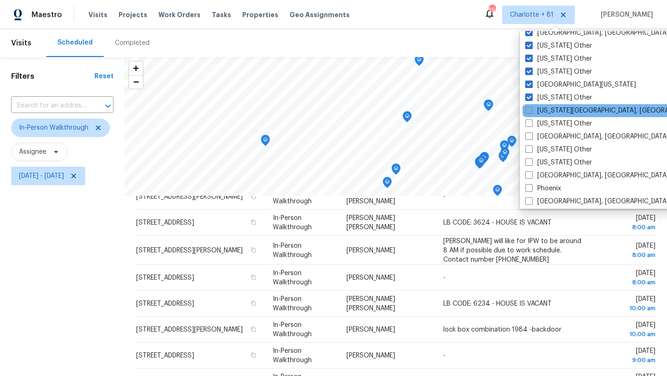
click at [548, 112] on label "Oklahoma City, OK" at bounding box center [614, 110] width 178 height 9
click at [531, 112] on input "Oklahoma City, OK" at bounding box center [528, 109] width 6 height 6
checkbox input "true"
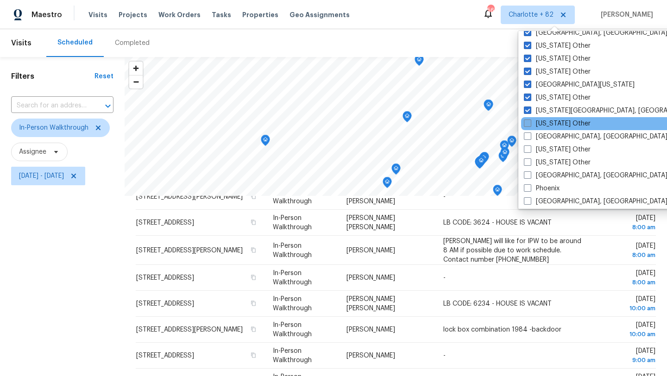
click at [548, 124] on label "Oklahoma Other" at bounding box center [557, 123] width 67 height 9
click at [530, 124] on input "Oklahoma Other" at bounding box center [527, 122] width 6 height 6
checkbox input "true"
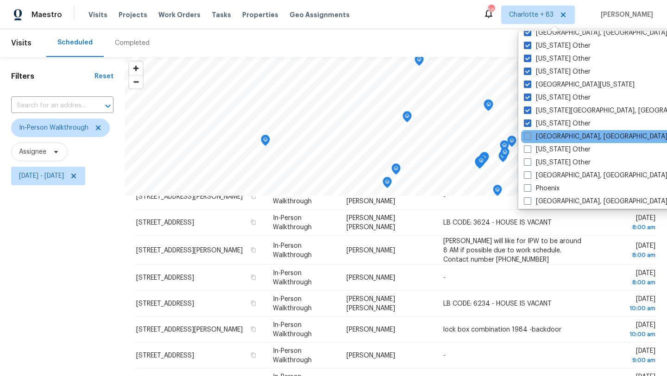
click at [548, 135] on label "Omaha, NE" at bounding box center [596, 136] width 144 height 9
click at [530, 135] on input "Omaha, NE" at bounding box center [527, 135] width 6 height 6
checkbox input "true"
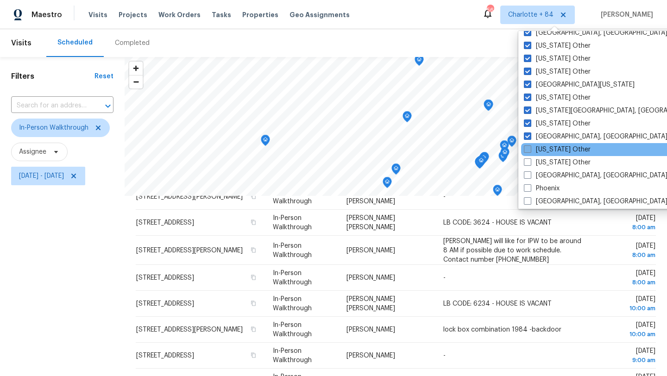
click at [548, 150] on label "Oregon Other" at bounding box center [557, 149] width 67 height 9
click at [530, 150] on input "Oregon Other" at bounding box center [527, 148] width 6 height 6
checkbox input "true"
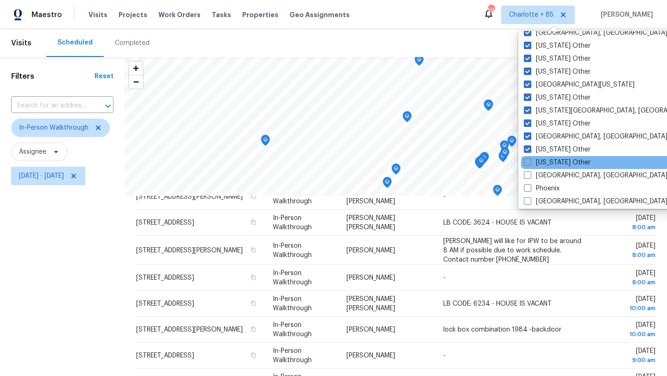
click at [549, 164] on label "Pennsylvania Other" at bounding box center [557, 162] width 67 height 9
click at [530, 164] on input "Pennsylvania Other" at bounding box center [527, 161] width 6 height 6
checkbox input "true"
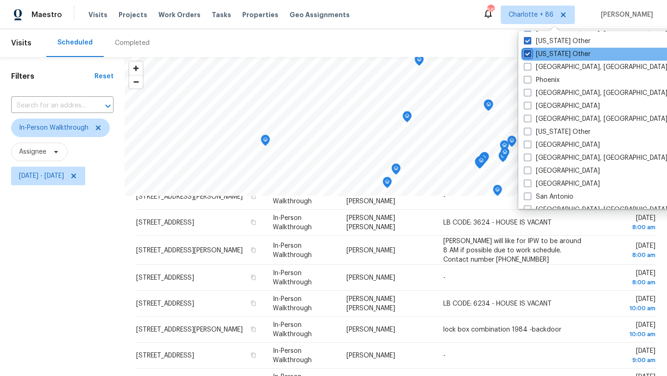
scroll to position [1116, 0]
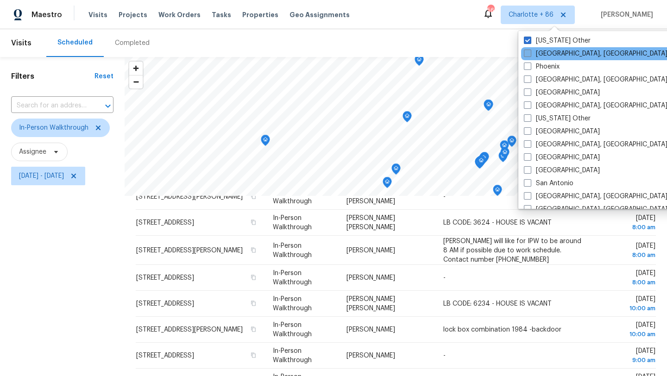
click at [547, 56] on label "Philadelphia, PA" at bounding box center [596, 53] width 144 height 9
click at [530, 55] on input "Philadelphia, PA" at bounding box center [527, 52] width 6 height 6
checkbox input "true"
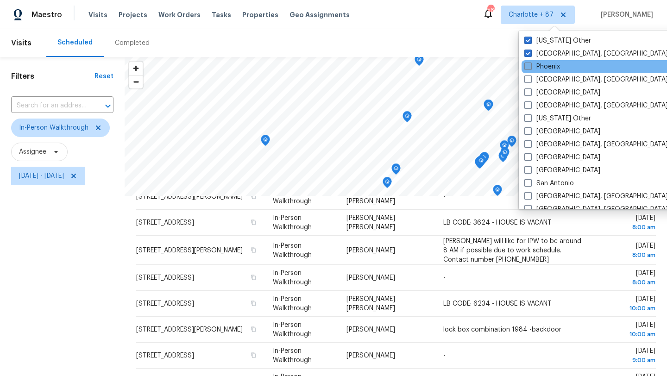
click at [547, 63] on label "Phoenix" at bounding box center [542, 66] width 36 height 9
click at [530, 63] on input "Phoenix" at bounding box center [527, 65] width 6 height 6
checkbox input "true"
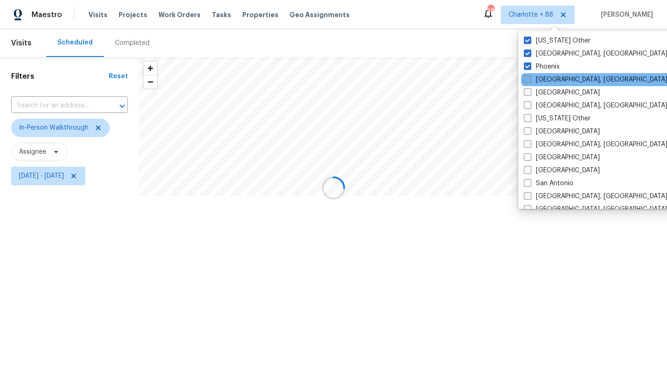
click at [547, 79] on label "Pittsburgh, PA" at bounding box center [596, 79] width 144 height 9
click at [530, 79] on input "Pittsburgh, PA" at bounding box center [527, 78] width 6 height 6
checkbox input "true"
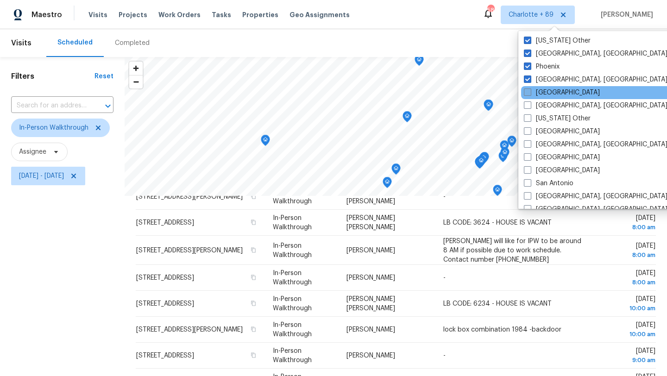
click at [547, 94] on label "Portland" at bounding box center [562, 92] width 76 height 9
click at [530, 94] on input "Portland" at bounding box center [527, 91] width 6 height 6
checkbox input "true"
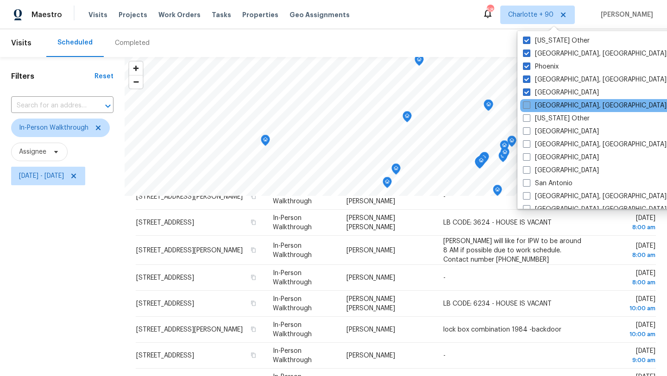
click at [547, 106] on label "Prescott, AZ" at bounding box center [595, 105] width 144 height 9
click at [529, 106] on input "Prescott, AZ" at bounding box center [526, 104] width 6 height 6
checkbox input "true"
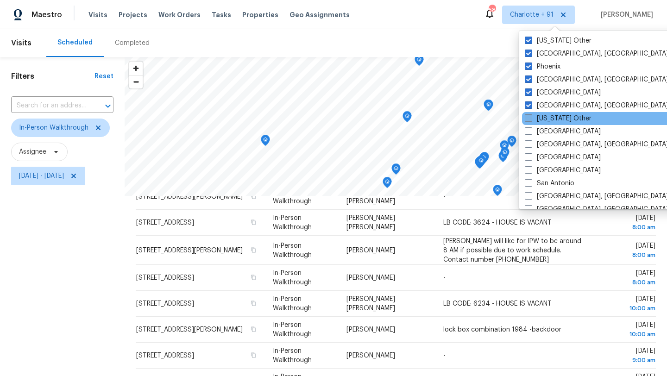
click at [547, 116] on label "Puerto Rico Other" at bounding box center [558, 118] width 67 height 9
click at [531, 116] on input "Puerto Rico Other" at bounding box center [528, 117] width 6 height 6
checkbox input "true"
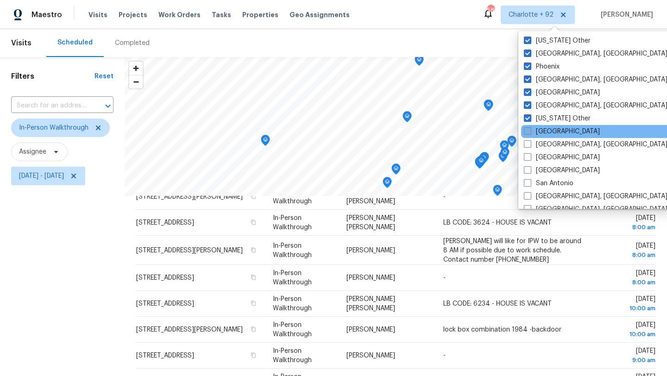
click at [547, 128] on label "Raleigh" at bounding box center [562, 131] width 76 height 9
click at [530, 128] on input "Raleigh" at bounding box center [527, 130] width 6 height 6
checkbox input "true"
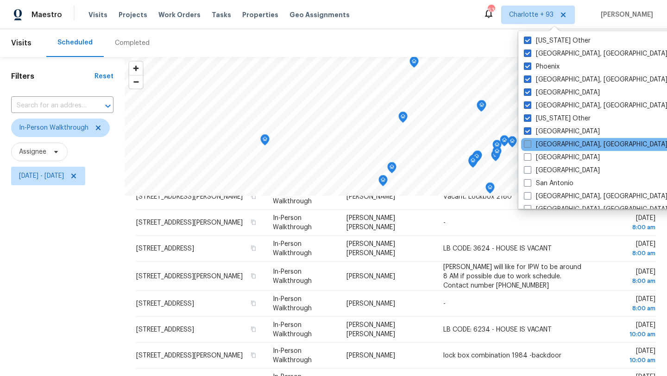
click at [547, 142] on label "Reno, NV" at bounding box center [596, 144] width 144 height 9
click at [530, 142] on input "Reno, NV" at bounding box center [527, 143] width 6 height 6
checkbox input "true"
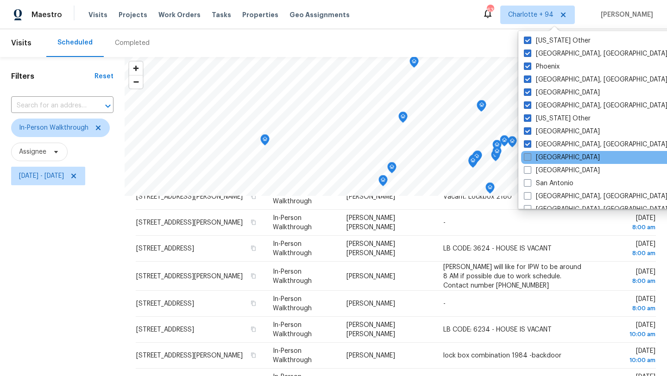
click at [548, 157] on label "Sacramento" at bounding box center [562, 157] width 76 height 9
click at [530, 157] on input "Sacramento" at bounding box center [527, 156] width 6 height 6
checkbox input "true"
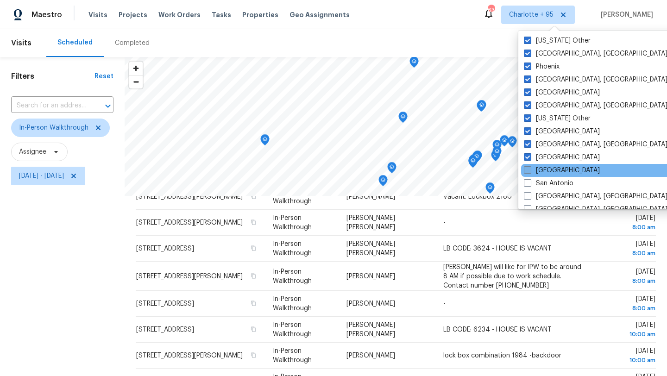
click at [548, 167] on label "Salt Lake City" at bounding box center [562, 170] width 76 height 9
click at [530, 167] on input "Salt Lake City" at bounding box center [527, 169] width 6 height 6
checkbox input "true"
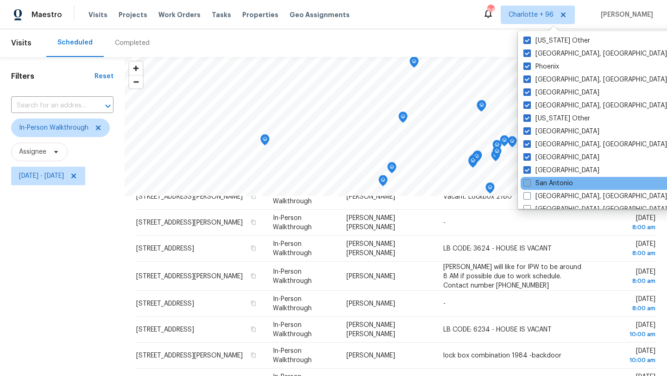
click at [548, 183] on label "San Antonio" at bounding box center [549, 183] width 50 height 9
click at [530, 183] on input "San Antonio" at bounding box center [527, 182] width 6 height 6
checkbox input "true"
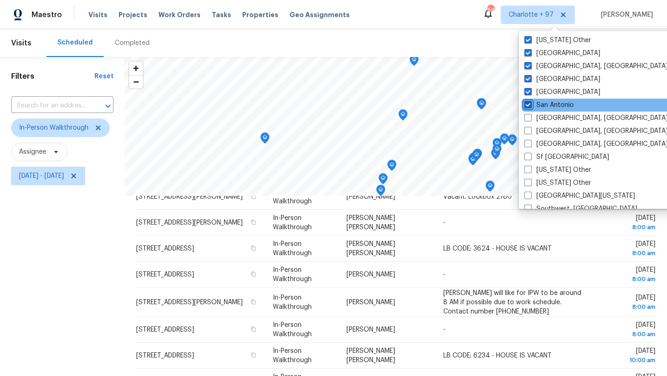
scroll to position [1197, 0]
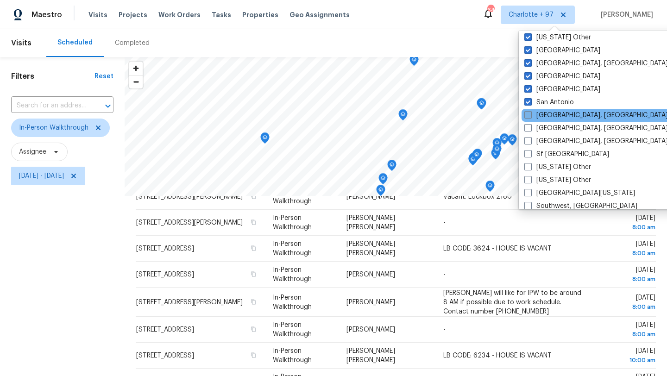
click at [553, 114] on label "San Diego, CA" at bounding box center [596, 115] width 144 height 9
click at [530, 114] on input "San Diego, CA" at bounding box center [527, 114] width 6 height 6
checkbox input "true"
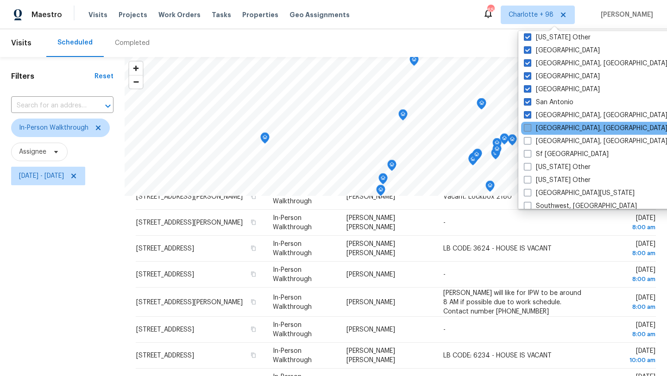
click at [553, 127] on label "Savannah, GA" at bounding box center [596, 128] width 144 height 9
click at [530, 127] on input "Savannah, GA" at bounding box center [527, 127] width 6 height 6
checkbox input "true"
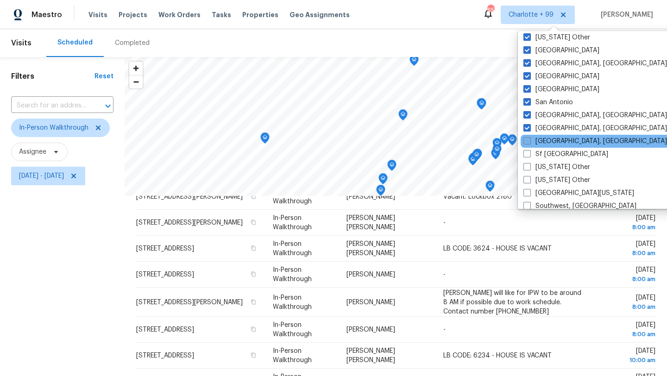
click at [553, 138] on label "Seattle, WA" at bounding box center [596, 141] width 144 height 9
click at [530, 138] on input "Seattle, WA" at bounding box center [527, 140] width 6 height 6
checkbox input "true"
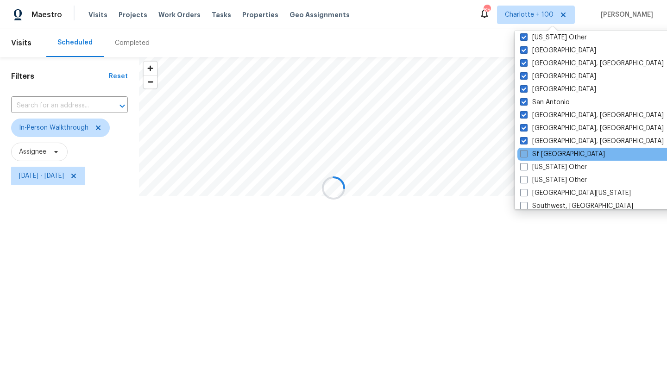
click at [553, 150] on label "Sf Bay Area" at bounding box center [562, 154] width 85 height 9
click at [526, 150] on input "Sf Bay Area" at bounding box center [523, 153] width 6 height 6
checkbox input "true"
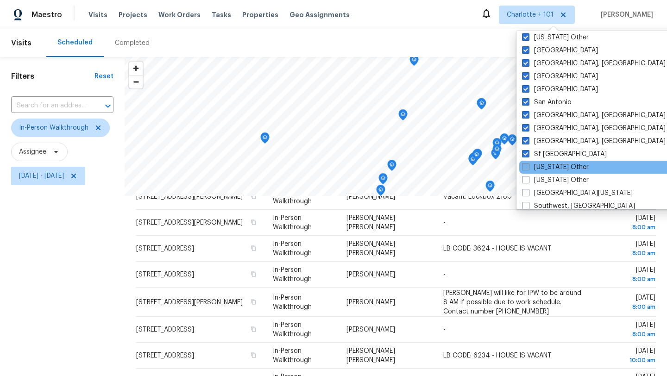
click at [553, 165] on label "South Carolina Other" at bounding box center [555, 167] width 67 height 9
click at [528, 165] on input "South Carolina Other" at bounding box center [525, 166] width 6 height 6
checkbox input "true"
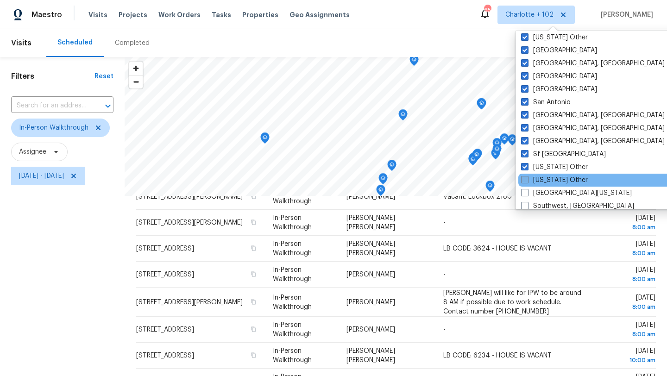
click at [553, 176] on label "South Dakota Other" at bounding box center [554, 180] width 67 height 9
click at [527, 176] on input "South Dakota Other" at bounding box center [524, 179] width 6 height 6
checkbox input "true"
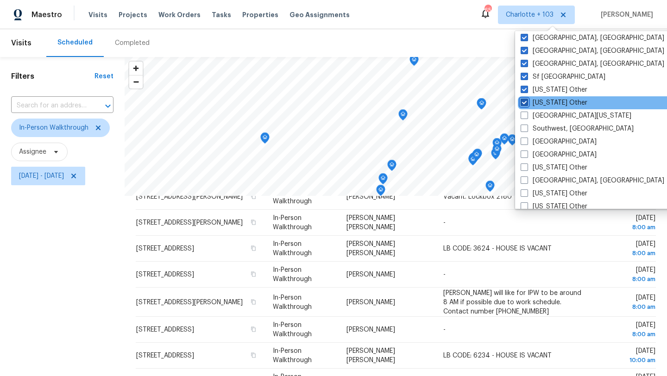
scroll to position [1296, 0]
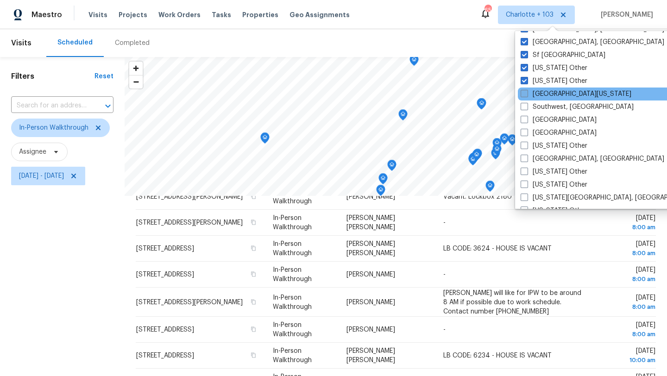
click at [550, 94] on label "South Texas" at bounding box center [576, 93] width 111 height 9
click at [527, 94] on input "South Texas" at bounding box center [524, 92] width 6 height 6
checkbox input "true"
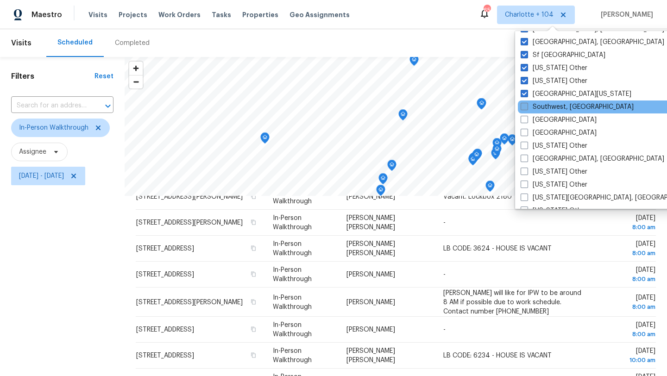
click at [550, 108] on label "Southwest, FL" at bounding box center [577, 106] width 113 height 9
click at [527, 108] on input "Southwest, FL" at bounding box center [524, 105] width 6 height 6
checkbox input "true"
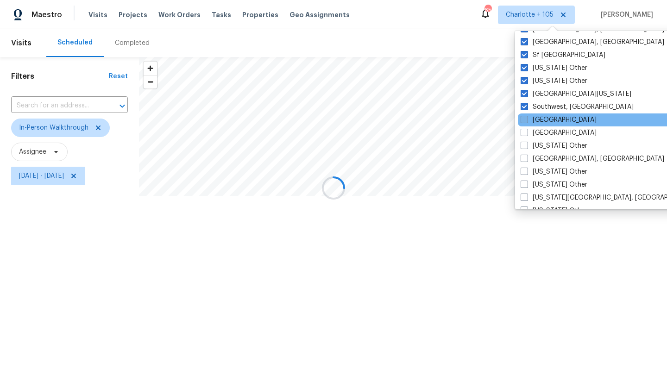
click at [550, 117] on label "St Louis" at bounding box center [559, 119] width 76 height 9
click at [527, 117] on input "St Louis" at bounding box center [524, 118] width 6 height 6
checkbox input "true"
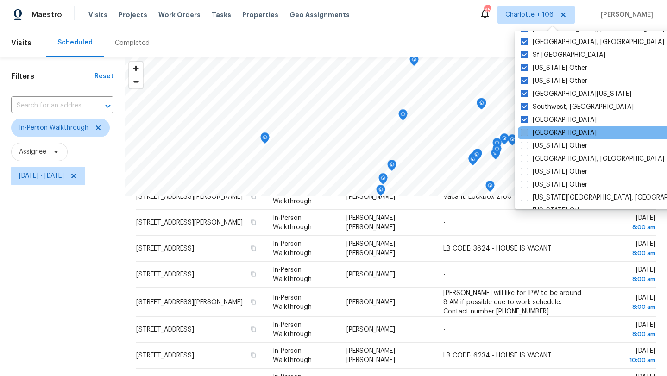
click at [548, 131] on label "Tampa" at bounding box center [559, 132] width 76 height 9
click at [527, 131] on input "Tampa" at bounding box center [524, 131] width 6 height 6
checkbox input "true"
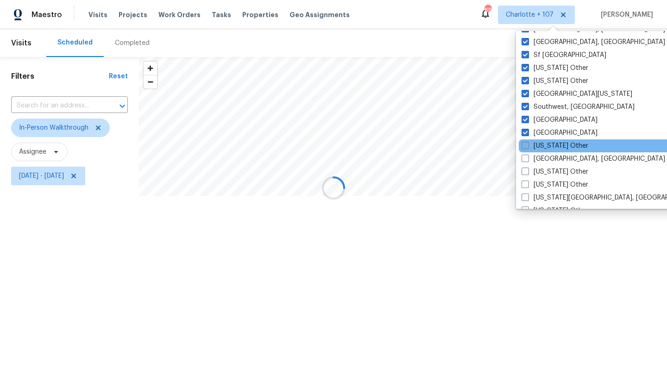
click at [548, 144] on label "Tennessee Other" at bounding box center [555, 145] width 67 height 9
click at [528, 144] on input "Tennessee Other" at bounding box center [525, 144] width 6 height 6
checkbox input "true"
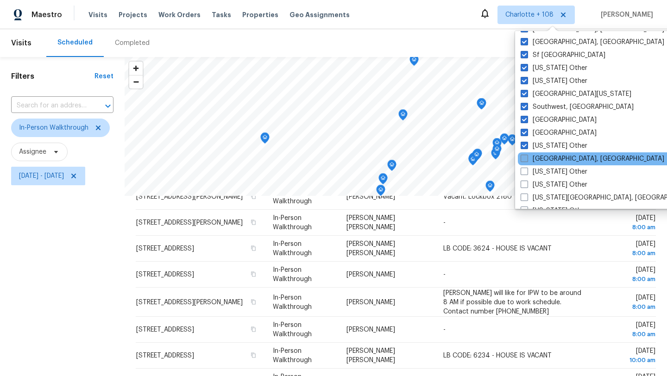
click at [547, 158] on label "Tulsa, OK" at bounding box center [593, 158] width 144 height 9
click at [527, 158] on input "Tulsa, OK" at bounding box center [524, 157] width 6 height 6
checkbox input "true"
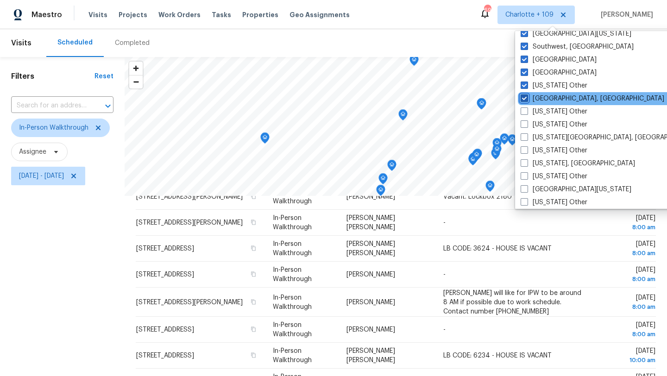
scroll to position [1372, 0]
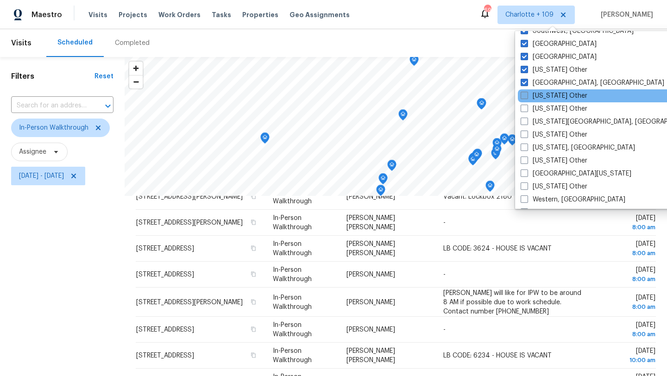
click at [550, 96] on label "Utah Other" at bounding box center [554, 95] width 67 height 9
click at [527, 96] on input "Utah Other" at bounding box center [524, 94] width 6 height 6
checkbox input "true"
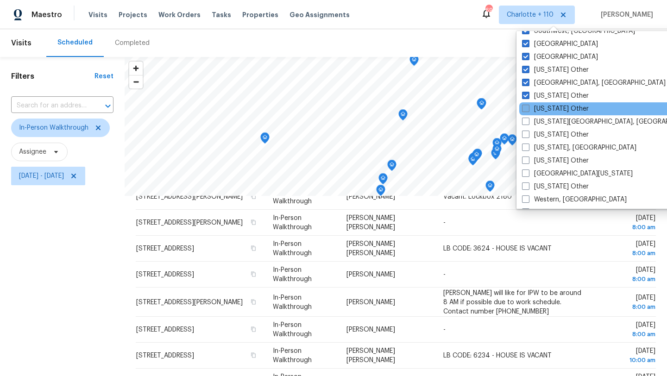
click at [550, 108] on label "Vermont Other" at bounding box center [555, 108] width 67 height 9
click at [528, 108] on input "Vermont Other" at bounding box center [525, 107] width 6 height 6
checkbox input "true"
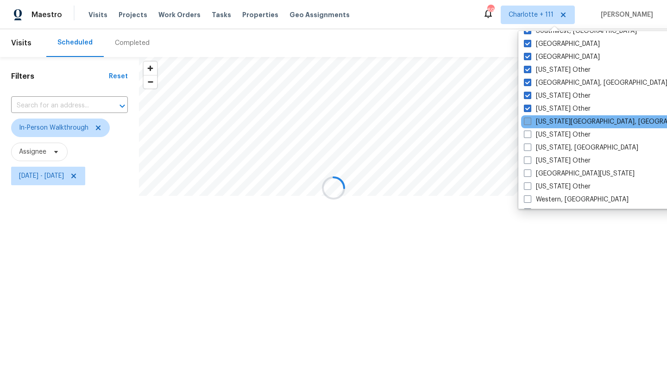
click at [550, 123] on label "Virginia Beach, VA" at bounding box center [613, 121] width 178 height 9
click at [530, 123] on input "Virginia Beach, VA" at bounding box center [527, 120] width 6 height 6
checkbox input "true"
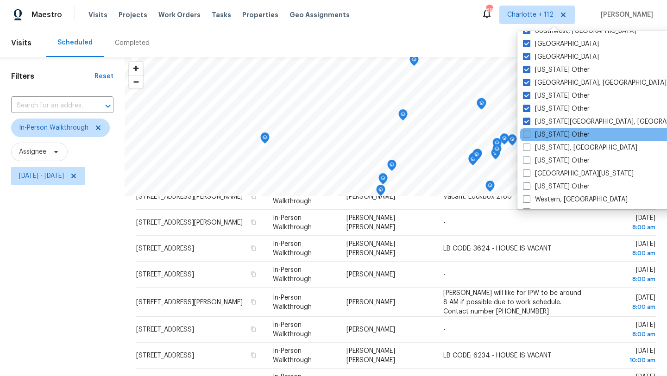
click at [550, 132] on label "Virginia Other" at bounding box center [556, 134] width 67 height 9
click at [529, 132] on input "Virginia Other" at bounding box center [526, 133] width 6 height 6
checkbox input "true"
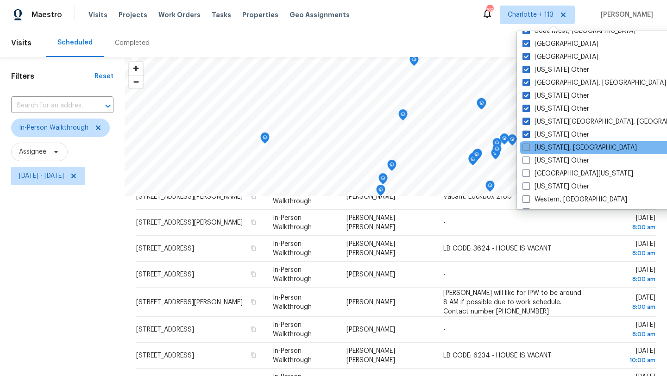
click at [550, 145] on label "Washington, DC" at bounding box center [580, 147] width 114 height 9
click at [529, 145] on input "Washington, DC" at bounding box center [526, 146] width 6 height 6
checkbox input "true"
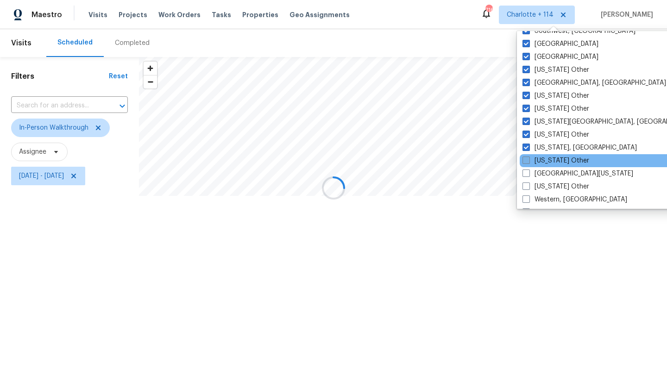
click at [549, 158] on label "Washington Other" at bounding box center [556, 160] width 67 height 9
click at [529, 158] on input "Washington Other" at bounding box center [526, 159] width 6 height 6
checkbox input "true"
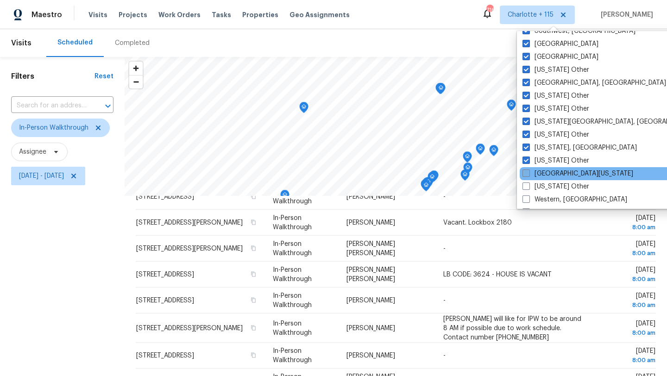
click at [548, 172] on label "West Texas" at bounding box center [578, 173] width 111 height 9
click at [529, 172] on input "West Texas" at bounding box center [526, 172] width 6 height 6
checkbox input "true"
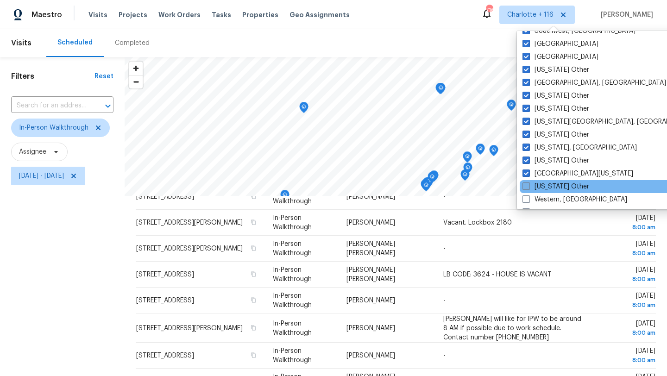
click at [548, 182] on label "West Virginia Other" at bounding box center [556, 186] width 67 height 9
click at [529, 182] on input "West Virginia Other" at bounding box center [526, 185] width 6 height 6
checkbox input "true"
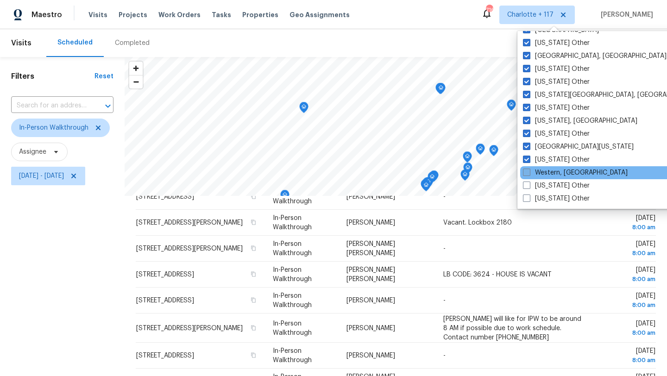
click at [548, 176] on label "Western, NY" at bounding box center [575, 172] width 105 height 9
click at [529, 174] on input "Western, NY" at bounding box center [526, 171] width 6 height 6
checkbox input "true"
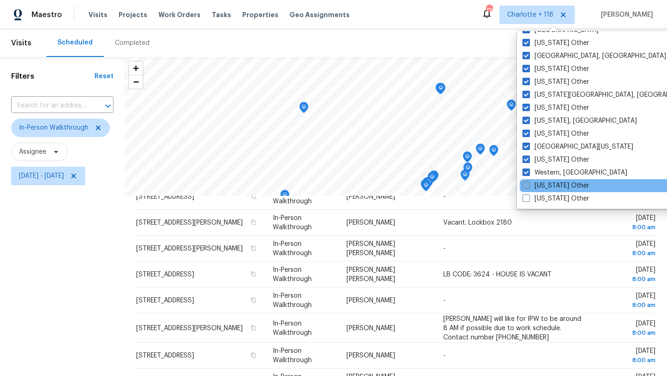
click at [547, 187] on label "Wisconsin Other" at bounding box center [556, 185] width 67 height 9
click at [529, 187] on input "Wisconsin Other" at bounding box center [526, 184] width 6 height 6
checkbox input "true"
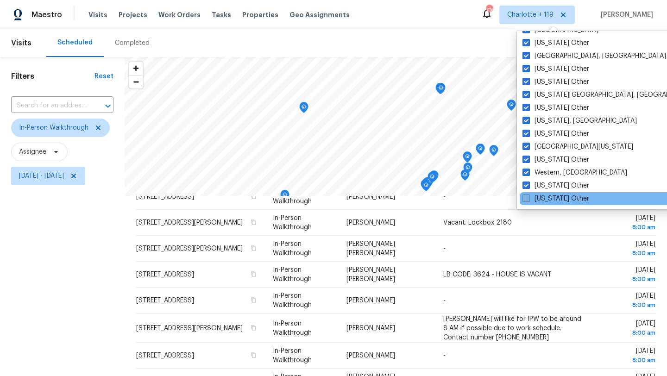
click at [547, 196] on label "Wyoming Other" at bounding box center [556, 198] width 67 height 9
click at [529, 196] on input "Wyoming Other" at bounding box center [526, 197] width 6 height 6
checkbox input "true"
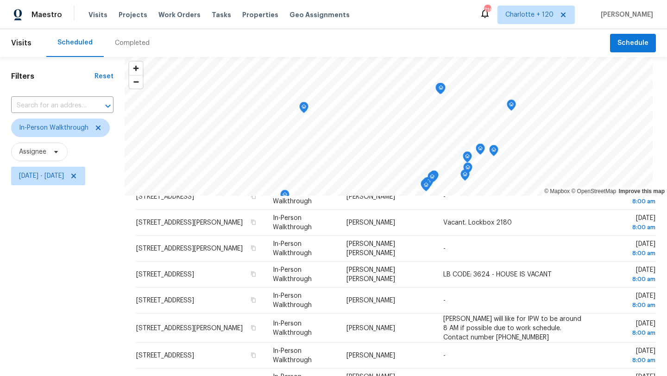
click at [102, 243] on div "Filters Reset ​ In-Person Walkthrough Assignee Fri, Oct 03 - Mon, Oct 06" at bounding box center [62, 277] width 125 height 440
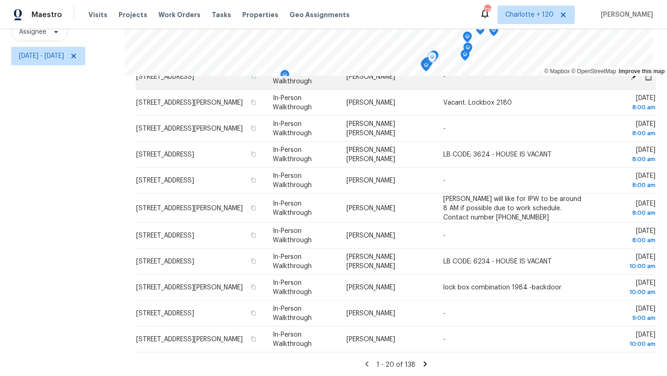
scroll to position [120, 0]
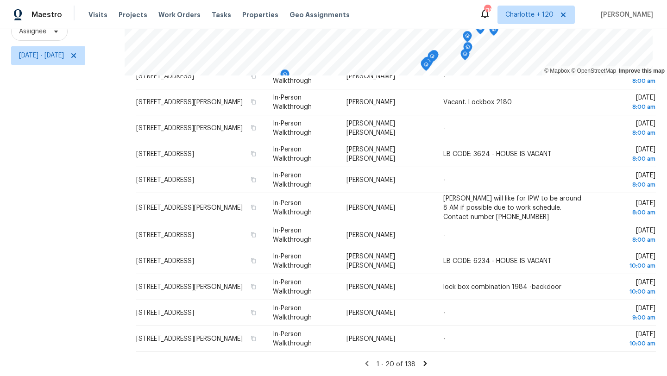
click at [426, 360] on icon at bounding box center [425, 364] width 8 height 8
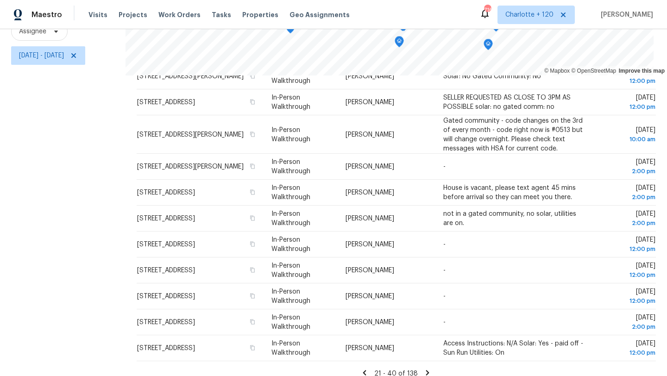
click at [429, 370] on icon at bounding box center [427, 372] width 3 height 5
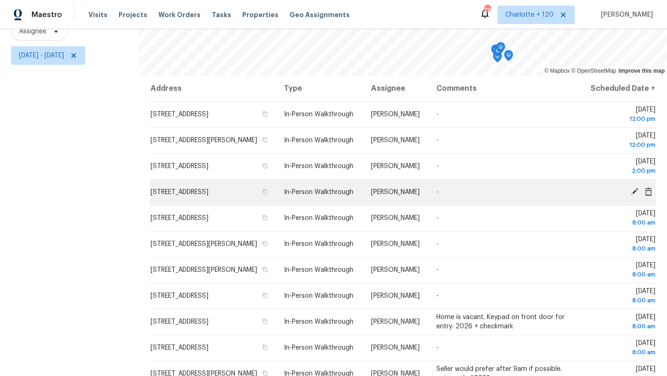
scroll to position [0, 0]
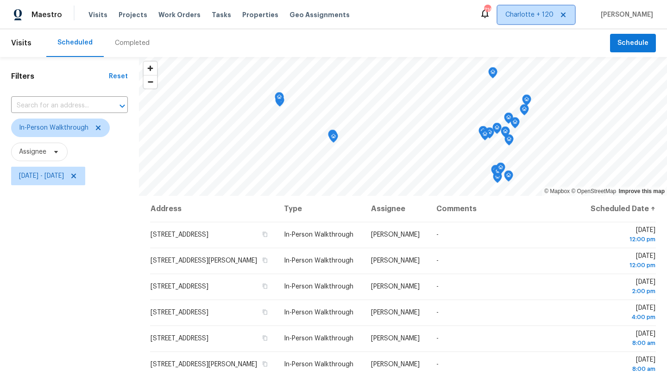
click at [561, 19] on span "Charlotte + 120" at bounding box center [536, 15] width 77 height 19
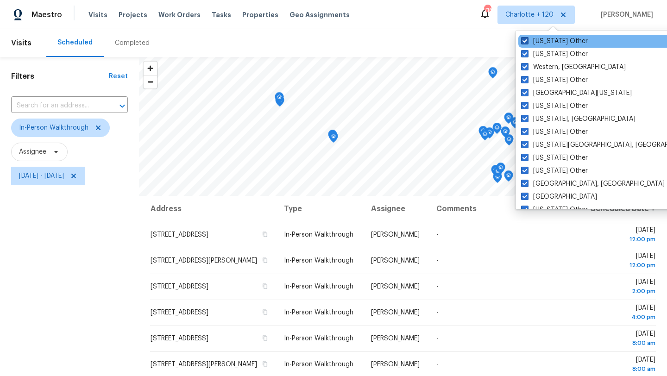
click at [543, 43] on label "Wyoming Other" at bounding box center [554, 41] width 67 height 9
click at [527, 43] on input "Wyoming Other" at bounding box center [524, 40] width 6 height 6
checkbox input "false"
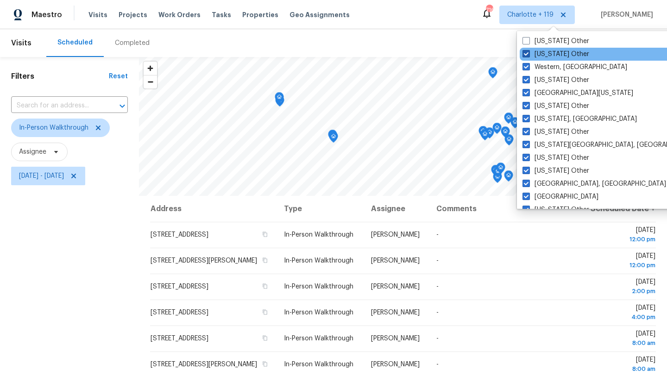
click at [541, 55] on label "Wisconsin Other" at bounding box center [556, 54] width 67 height 9
click at [529, 55] on input "Wisconsin Other" at bounding box center [526, 53] width 6 height 6
checkbox input "false"
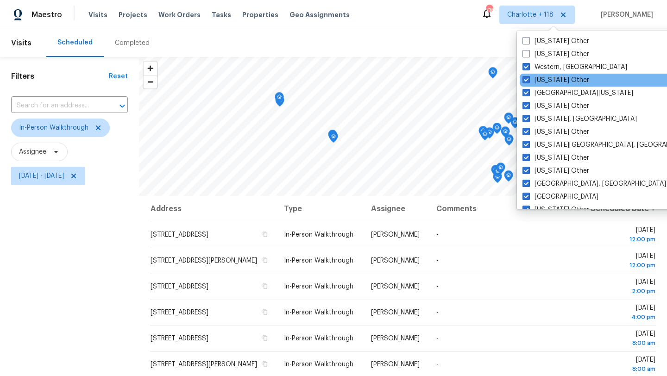
click at [539, 75] on div "West Virginia Other" at bounding box center [613, 80] width 187 height 13
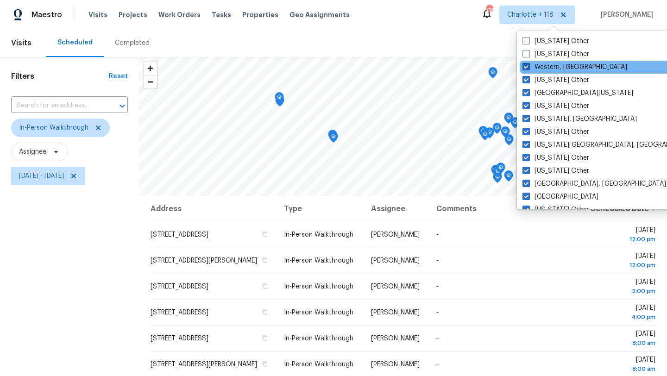
click at [539, 67] on label "Western, NY" at bounding box center [575, 67] width 105 height 9
click at [529, 67] on input "Western, NY" at bounding box center [526, 66] width 6 height 6
checkbox input "false"
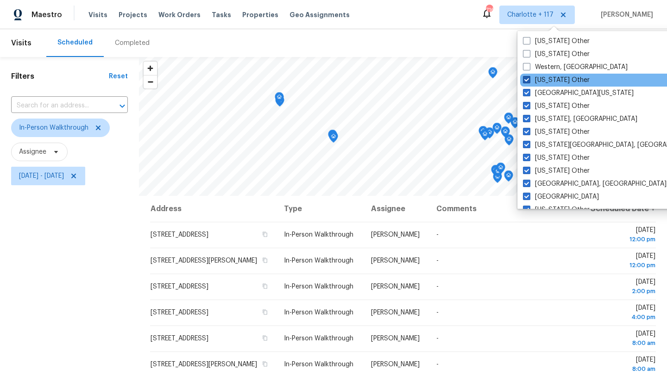
click at [539, 77] on label "West Virginia Other" at bounding box center [556, 80] width 67 height 9
click at [529, 77] on input "West Virginia Other" at bounding box center [526, 79] width 6 height 6
checkbox input "false"
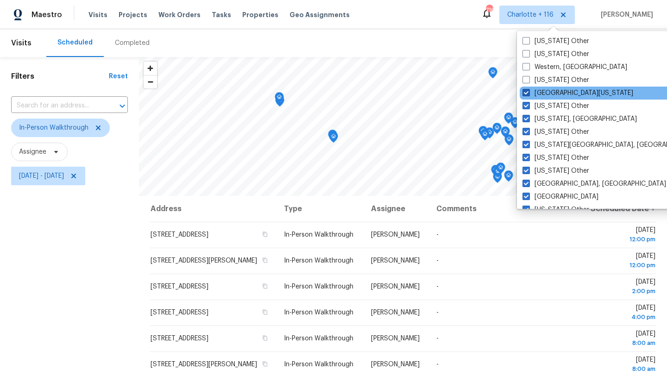
click at [541, 96] on label "West Texas" at bounding box center [578, 92] width 111 height 9
click at [529, 95] on input "West Texas" at bounding box center [526, 91] width 6 height 6
checkbox input "false"
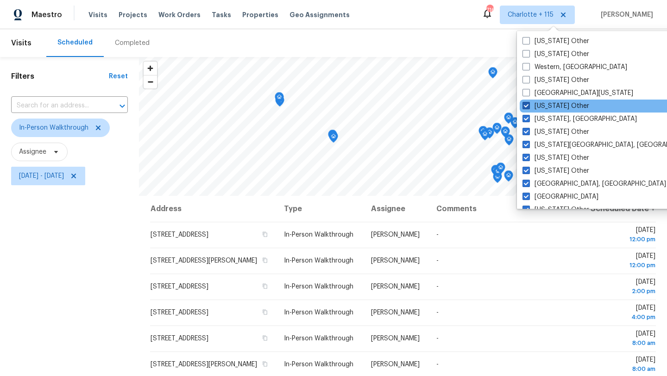
click at [542, 108] on label "Washington Other" at bounding box center [556, 105] width 67 height 9
click at [529, 107] on input "Washington Other" at bounding box center [526, 104] width 6 height 6
checkbox input "false"
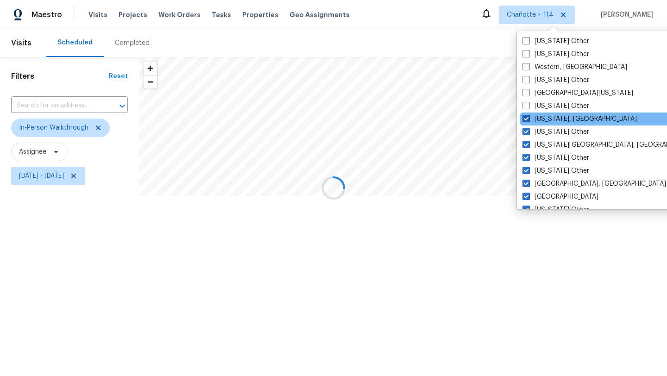
click at [542, 117] on label "Washington, DC" at bounding box center [580, 118] width 114 height 9
click at [529, 117] on input "Washington, DC" at bounding box center [526, 117] width 6 height 6
checkbox input "false"
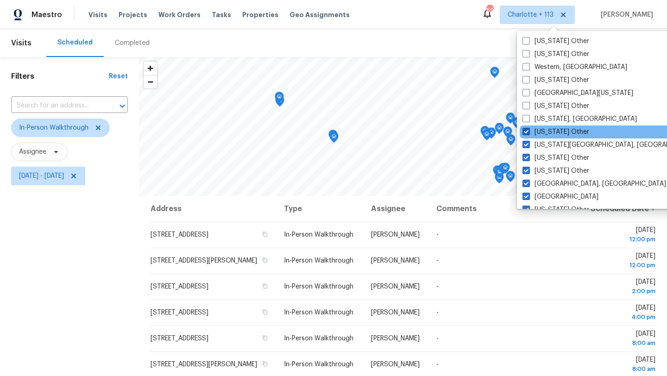
click at [542, 133] on label "Virginia Other" at bounding box center [556, 131] width 67 height 9
click at [529, 133] on input "Virginia Other" at bounding box center [526, 130] width 6 height 6
checkbox input "false"
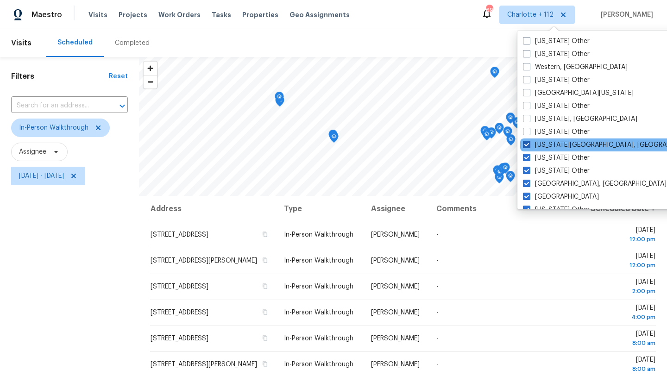
click at [542, 144] on label "Virginia Beach, VA" at bounding box center [612, 144] width 178 height 9
click at [529, 144] on input "Virginia Beach, VA" at bounding box center [526, 143] width 6 height 6
checkbox input "false"
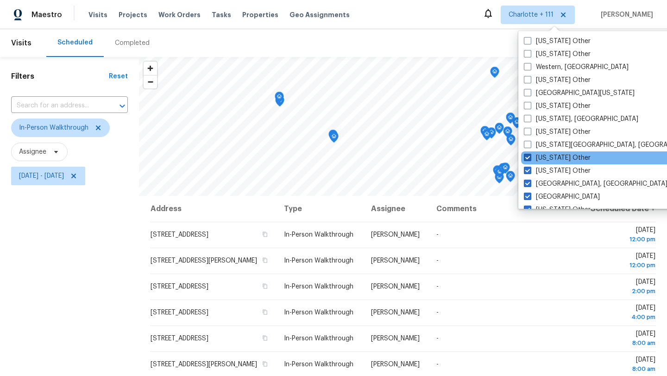
click at [542, 158] on label "Vermont Other" at bounding box center [557, 157] width 67 height 9
click at [530, 158] on input "Vermont Other" at bounding box center [527, 156] width 6 height 6
checkbox input "false"
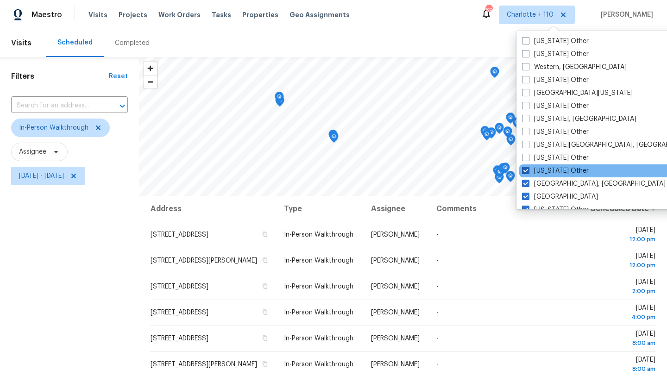
click at [541, 170] on label "Utah Other" at bounding box center [555, 170] width 67 height 9
click at [528, 170] on input "Utah Other" at bounding box center [525, 169] width 6 height 6
checkbox input "false"
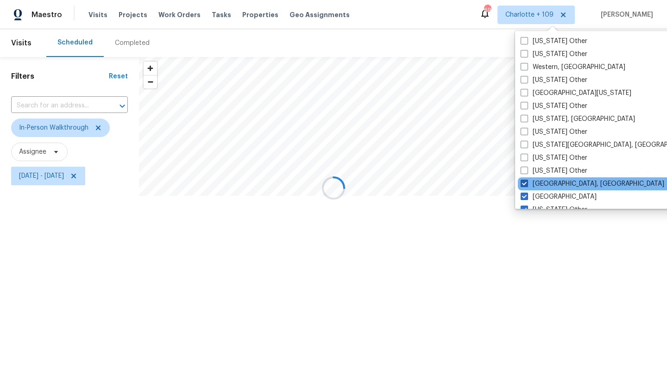
click at [541, 183] on label "Tulsa, OK" at bounding box center [593, 183] width 144 height 9
click at [527, 183] on input "Tulsa, OK" at bounding box center [524, 182] width 6 height 6
checkbox input "false"
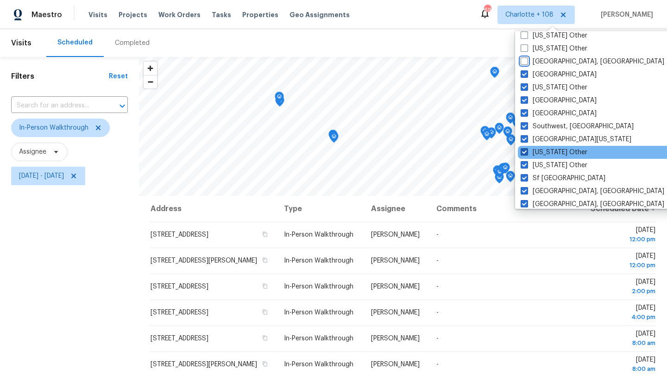
scroll to position [123, 0]
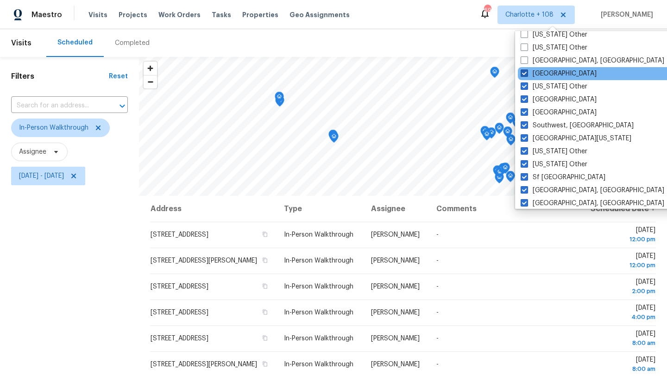
click at [541, 73] on label "Tucson" at bounding box center [559, 73] width 76 height 9
click at [527, 73] on input "Tucson" at bounding box center [524, 72] width 6 height 6
checkbox input "false"
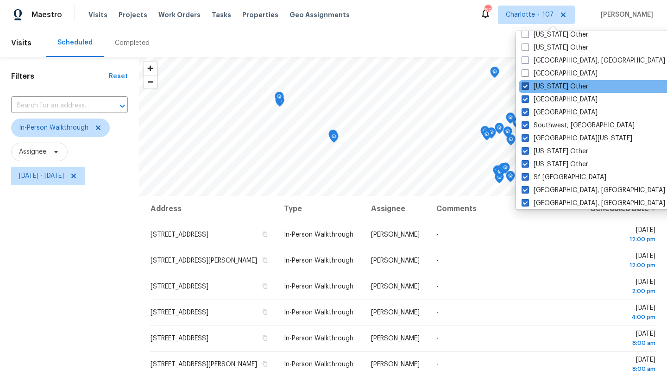
click at [542, 87] on label "Tennessee Other" at bounding box center [555, 86] width 67 height 9
click at [528, 87] on input "Tennessee Other" at bounding box center [525, 85] width 6 height 6
checkbox input "false"
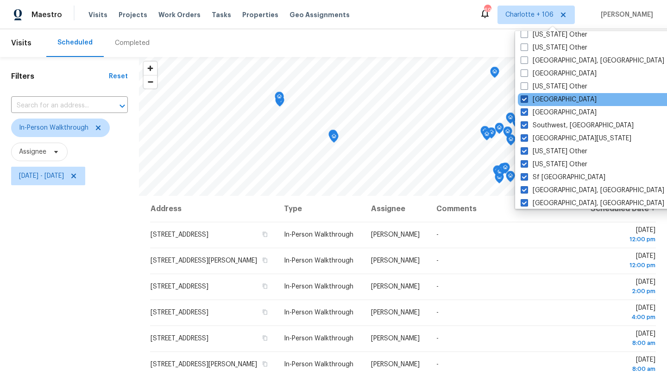
click at [542, 96] on label "Tampa" at bounding box center [559, 99] width 76 height 9
click at [527, 96] on input "Tampa" at bounding box center [524, 98] width 6 height 6
checkbox input "false"
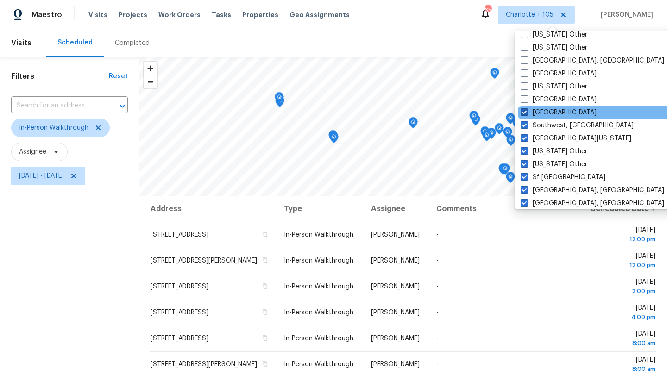
click at [542, 108] on label "St Louis" at bounding box center [559, 112] width 76 height 9
click at [527, 108] on input "St Louis" at bounding box center [524, 111] width 6 height 6
checkbox input "false"
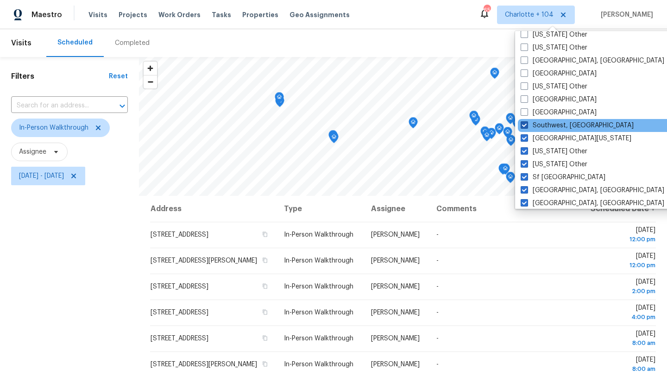
click at [543, 124] on label "Southwest, FL" at bounding box center [577, 125] width 113 height 9
click at [527, 124] on input "Southwest, FL" at bounding box center [524, 124] width 6 height 6
checkbox input "false"
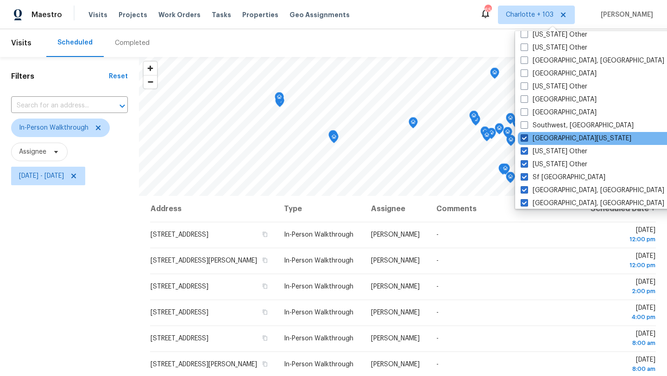
click at [543, 139] on label "South Texas" at bounding box center [576, 138] width 111 height 9
click at [527, 139] on input "South Texas" at bounding box center [524, 137] width 6 height 6
checkbox input "false"
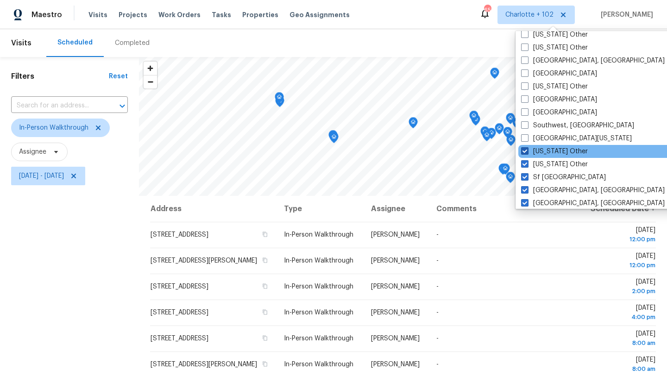
click at [543, 150] on label "South Dakota Other" at bounding box center [554, 151] width 67 height 9
click at [527, 150] on input "South Dakota Other" at bounding box center [524, 150] width 6 height 6
checkbox input "false"
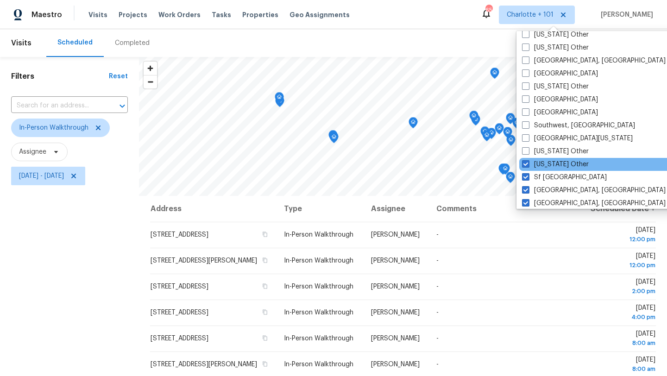
click at [543, 158] on div "South Carolina Other" at bounding box center [612, 164] width 187 height 13
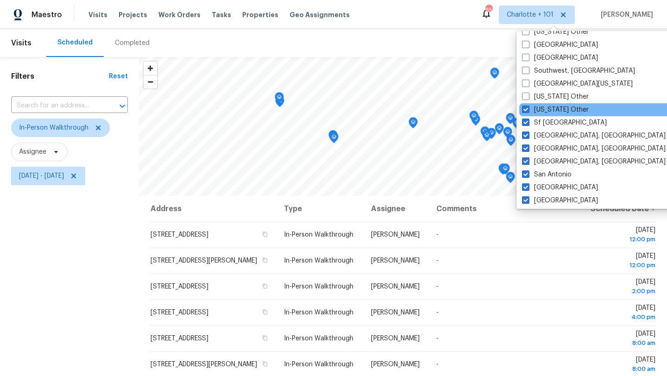
scroll to position [203, 0]
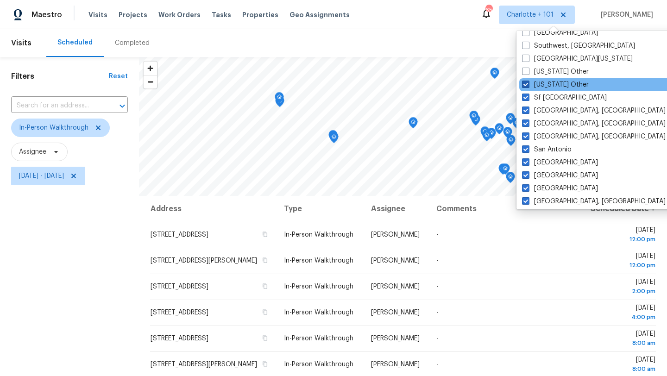
click at [545, 83] on label "South Carolina Other" at bounding box center [555, 84] width 67 height 9
click at [528, 83] on input "South Carolina Other" at bounding box center [525, 83] width 6 height 6
checkbox input "false"
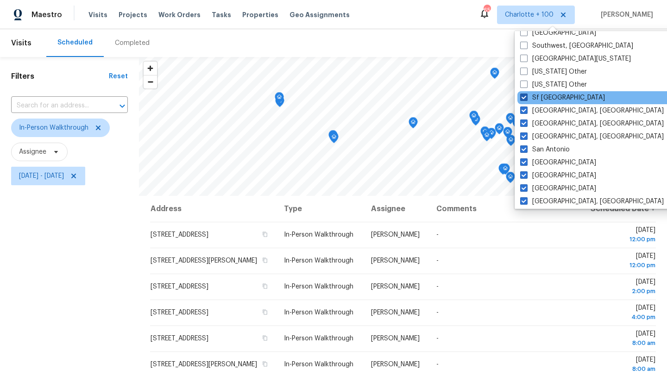
click at [545, 93] on label "Sf Bay Area" at bounding box center [562, 97] width 85 height 9
click at [526, 93] on input "Sf Bay Area" at bounding box center [523, 96] width 6 height 6
checkbox input "false"
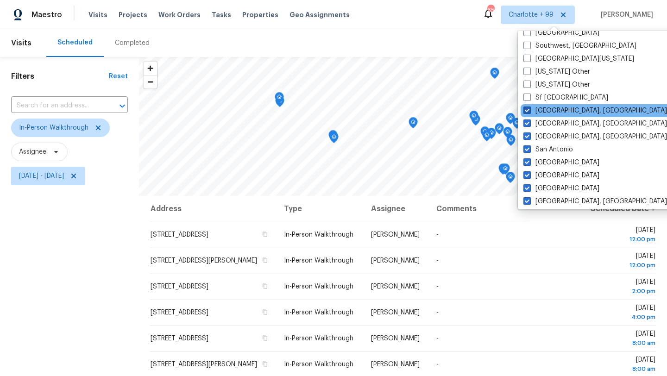
click at [546, 111] on label "Seattle, WA" at bounding box center [596, 110] width 144 height 9
click at [530, 111] on input "Seattle, WA" at bounding box center [527, 109] width 6 height 6
checkbox input "false"
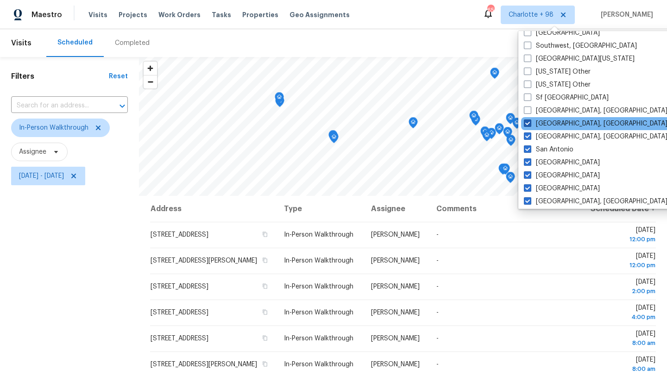
click at [547, 121] on label "Savannah, GA" at bounding box center [596, 123] width 144 height 9
click at [530, 121] on input "Savannah, GA" at bounding box center [527, 122] width 6 height 6
checkbox input "false"
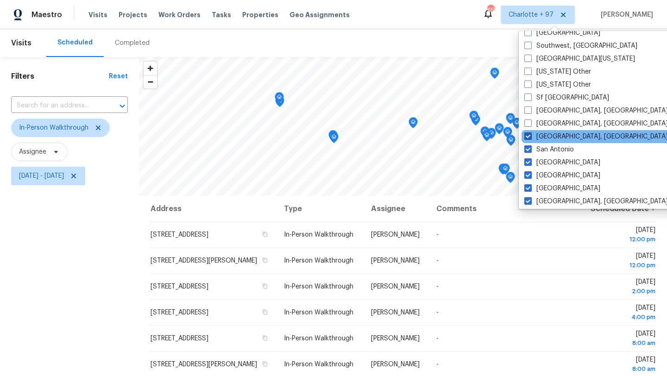
click at [548, 135] on label "San Diego, CA" at bounding box center [596, 136] width 144 height 9
click at [530, 135] on input "San Diego, CA" at bounding box center [527, 135] width 6 height 6
checkbox input "false"
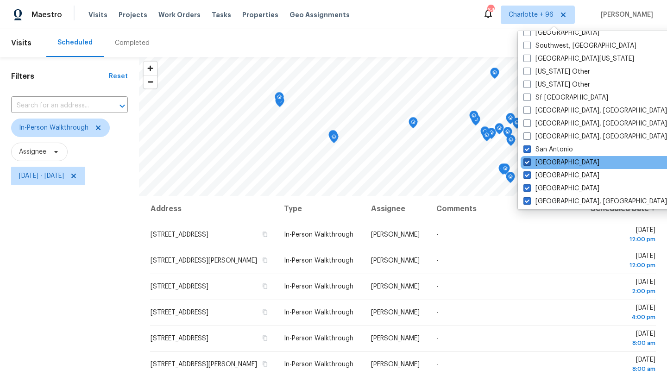
click at [552, 161] on label "Salt Lake City" at bounding box center [562, 162] width 76 height 9
click at [530, 161] on input "Salt Lake City" at bounding box center [527, 161] width 6 height 6
checkbox input "false"
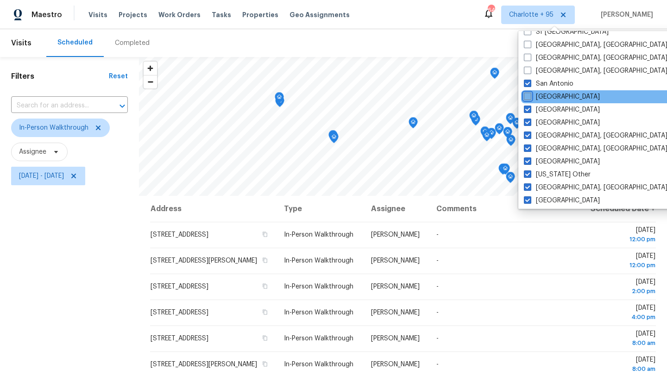
scroll to position [287, 0]
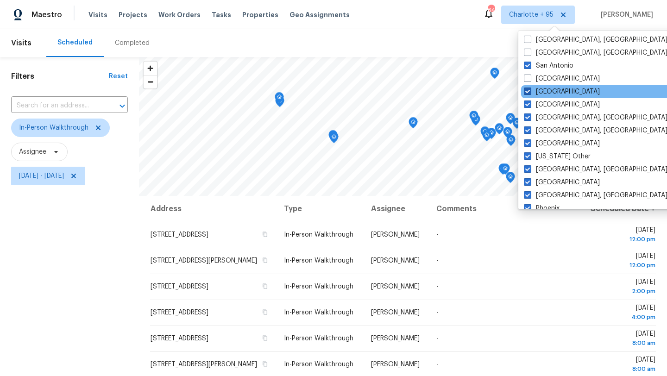
click at [555, 93] on label "Sacramento" at bounding box center [562, 91] width 76 height 9
click at [530, 93] on input "Sacramento" at bounding box center [527, 90] width 6 height 6
checkbox input "false"
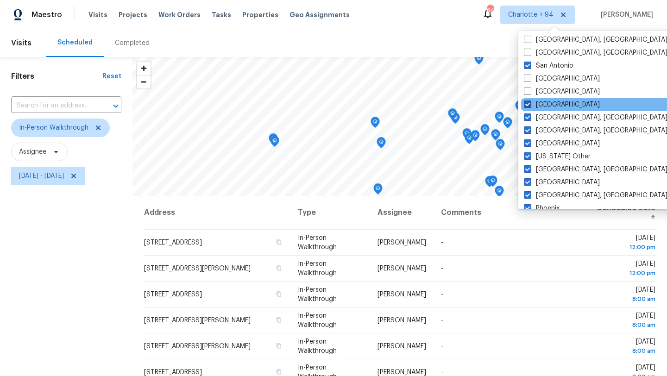
click at [555, 104] on label "Riverside" at bounding box center [562, 104] width 76 height 9
click at [530, 104] on input "Riverside" at bounding box center [527, 103] width 6 height 6
checkbox input "false"
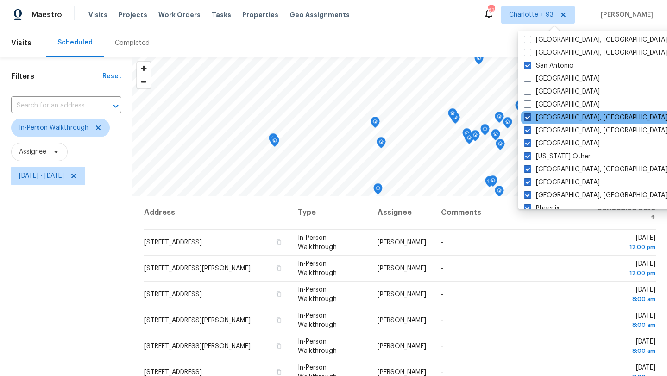
click at [555, 116] on label "Richmond, VA" at bounding box center [596, 117] width 144 height 9
click at [530, 116] on input "Richmond, VA" at bounding box center [527, 116] width 6 height 6
checkbox input "false"
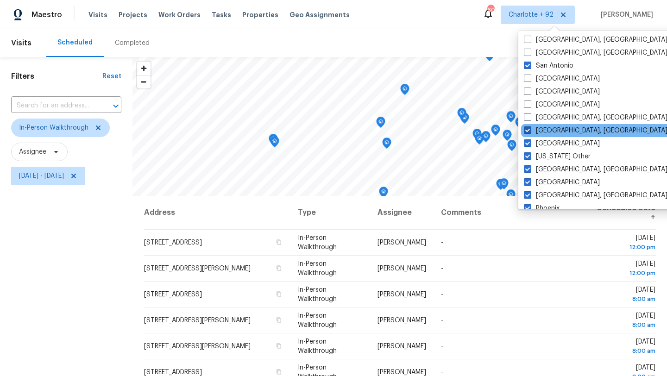
click at [553, 130] on label "Reno, NV" at bounding box center [596, 130] width 144 height 9
click at [530, 130] on input "Reno, NV" at bounding box center [527, 129] width 6 height 6
checkbox input "false"
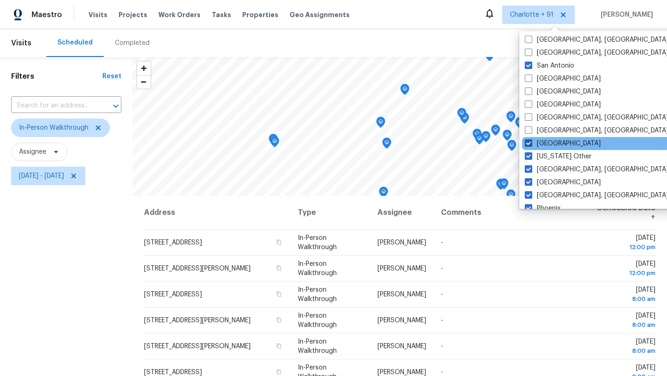
click at [553, 145] on label "Raleigh" at bounding box center [563, 143] width 76 height 9
click at [531, 145] on input "Raleigh" at bounding box center [528, 142] width 6 height 6
checkbox input "false"
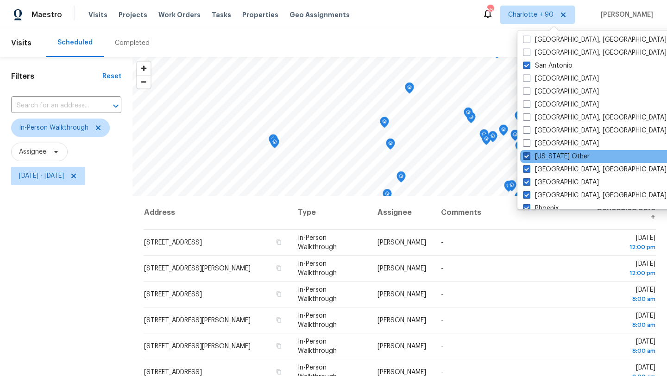
click at [553, 152] on label "Puerto Rico Other" at bounding box center [556, 156] width 67 height 9
click at [529, 152] on input "Puerto Rico Other" at bounding box center [526, 155] width 6 height 6
checkbox input "false"
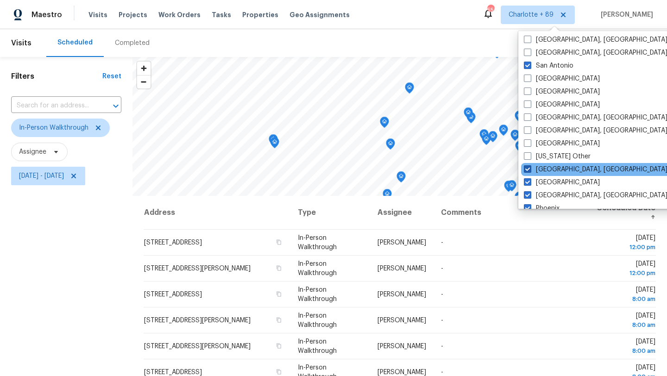
click at [553, 166] on label "Prescott, AZ" at bounding box center [596, 169] width 144 height 9
click at [530, 166] on input "Prescott, AZ" at bounding box center [527, 168] width 6 height 6
checkbox input "false"
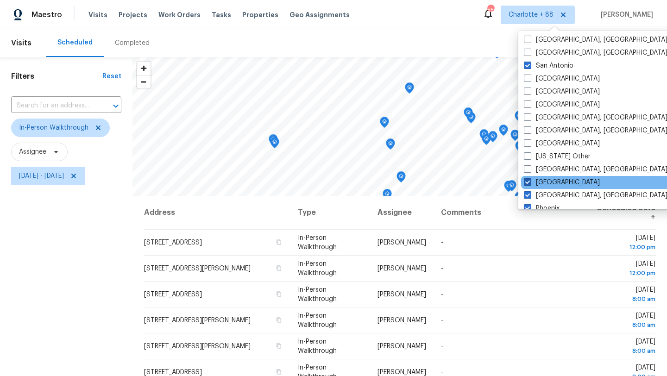
click at [552, 181] on label "Portland" at bounding box center [562, 182] width 76 height 9
click at [530, 181] on input "Portland" at bounding box center [527, 181] width 6 height 6
checkbox input "false"
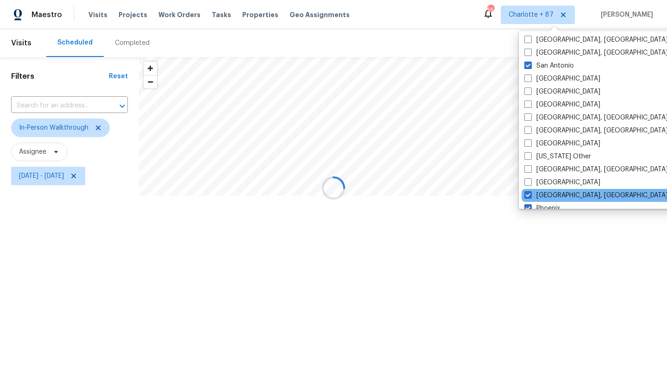
click at [552, 190] on div "Pittsburgh, PA" at bounding box center [615, 195] width 187 height 13
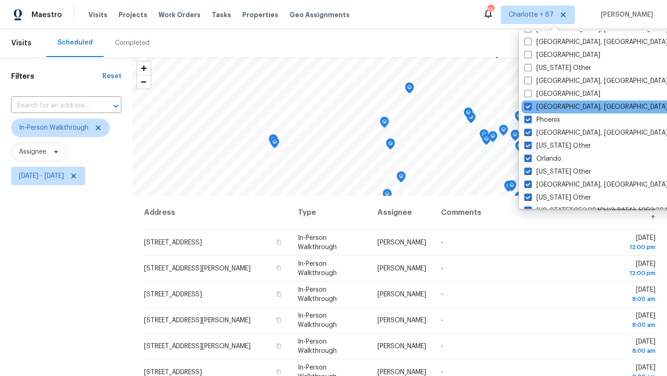
scroll to position [391, 0]
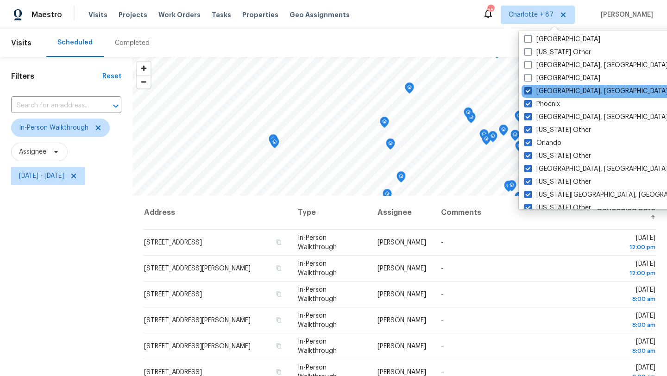
click at [554, 93] on label "Pittsburgh, PA" at bounding box center [596, 91] width 144 height 9
click at [530, 93] on input "Pittsburgh, PA" at bounding box center [527, 90] width 6 height 6
checkbox input "false"
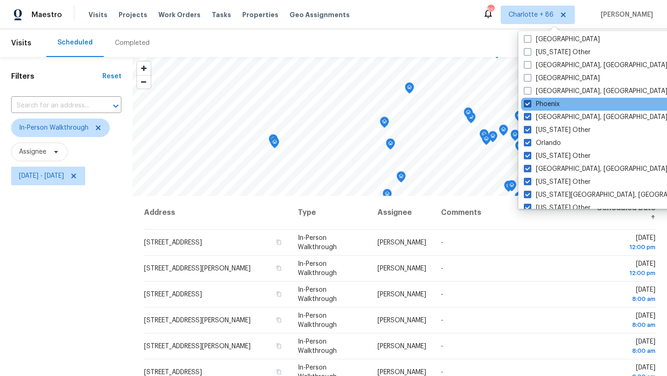
click at [553, 106] on label "Phoenix" at bounding box center [542, 104] width 36 height 9
click at [530, 106] on input "Phoenix" at bounding box center [527, 103] width 6 height 6
checkbox input "false"
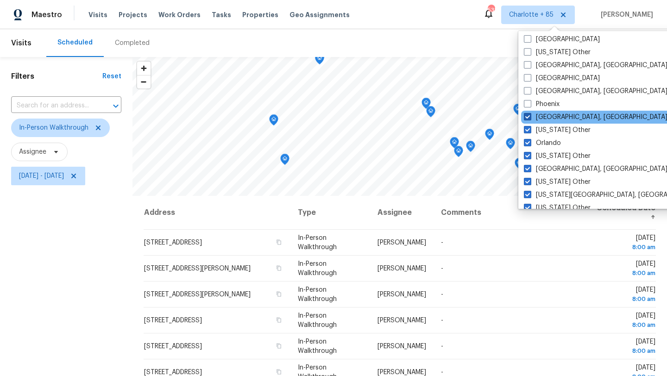
click at [552, 119] on label "Philadelphia, PA" at bounding box center [596, 117] width 144 height 9
click at [530, 119] on input "Philadelphia, PA" at bounding box center [527, 116] width 6 height 6
checkbox input "false"
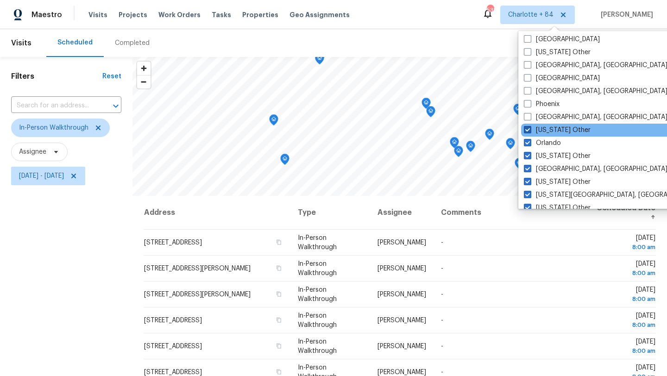
click at [552, 133] on label "Pennsylvania Other" at bounding box center [557, 130] width 67 height 9
click at [530, 132] on input "Pennsylvania Other" at bounding box center [527, 129] width 6 height 6
checkbox input "false"
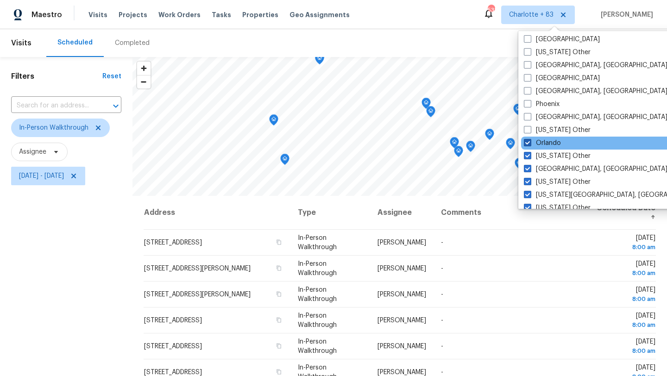
click at [552, 141] on label "Orlando" at bounding box center [542, 143] width 37 height 9
click at [530, 141] on input "Orlando" at bounding box center [527, 142] width 6 height 6
checkbox input "false"
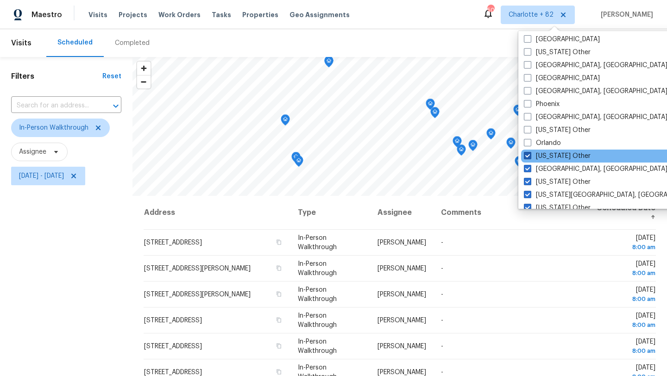
click at [550, 154] on label "Oregon Other" at bounding box center [557, 156] width 67 height 9
click at [530, 154] on input "Oregon Other" at bounding box center [527, 155] width 6 height 6
checkbox input "false"
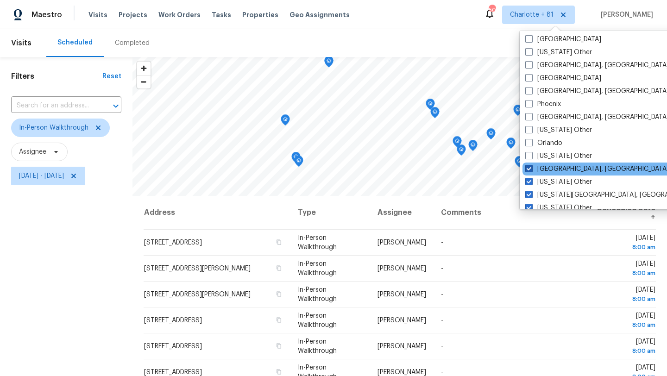
click at [549, 171] on label "Omaha, NE" at bounding box center [597, 168] width 144 height 9
click at [531, 171] on input "Omaha, NE" at bounding box center [528, 167] width 6 height 6
checkbox input "false"
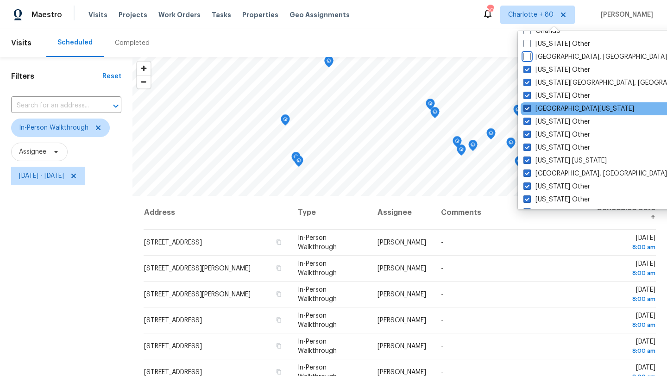
scroll to position [505, 0]
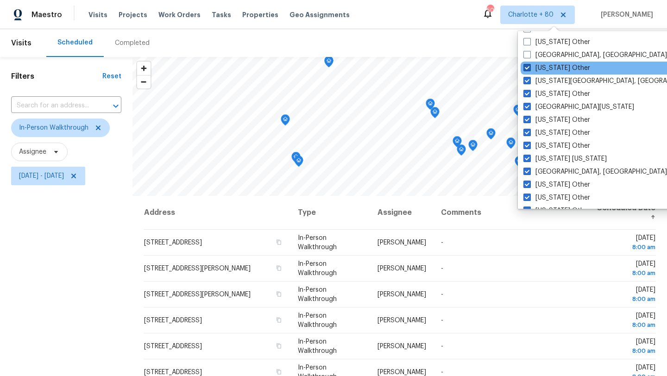
click at [557, 70] on label "Oklahoma Other" at bounding box center [557, 67] width 67 height 9
click at [530, 69] on input "Oklahoma Other" at bounding box center [527, 66] width 6 height 6
checkbox input "false"
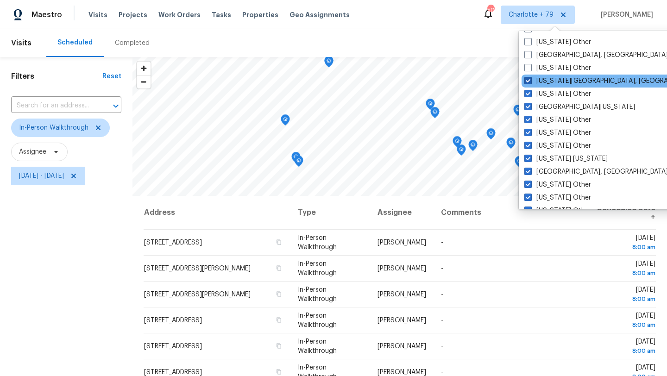
click at [557, 80] on label "Oklahoma City, OK" at bounding box center [613, 80] width 178 height 9
click at [530, 80] on input "Oklahoma City, OK" at bounding box center [527, 79] width 6 height 6
checkbox input "false"
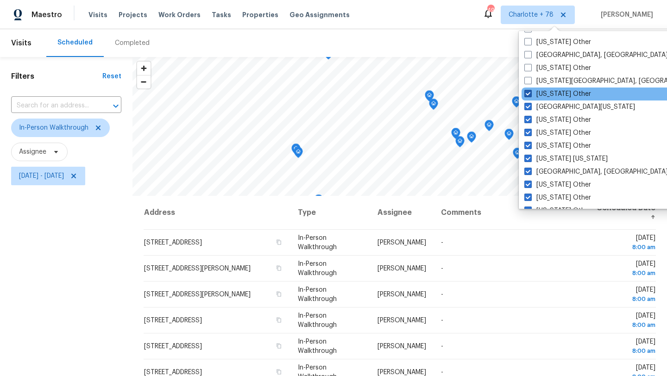
click at [556, 93] on label "Ohio Other" at bounding box center [557, 93] width 67 height 9
click at [530, 93] on input "Ohio Other" at bounding box center [527, 92] width 6 height 6
checkbox input "false"
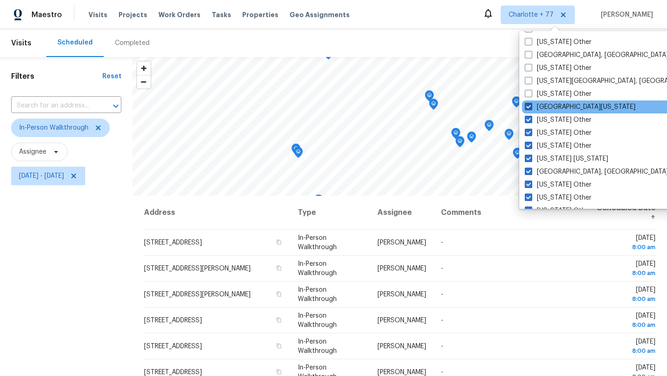
click at [554, 106] on label "Northern Colorado" at bounding box center [580, 106] width 111 height 9
click at [531, 106] on input "Northern Colorado" at bounding box center [528, 105] width 6 height 6
checkbox input "false"
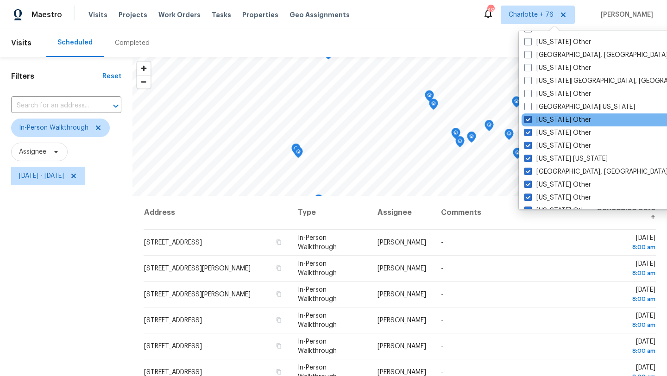
click at [553, 119] on label "North Dakota Other" at bounding box center [557, 119] width 67 height 9
click at [530, 119] on input "North Dakota Other" at bounding box center [527, 118] width 6 height 6
checkbox input "false"
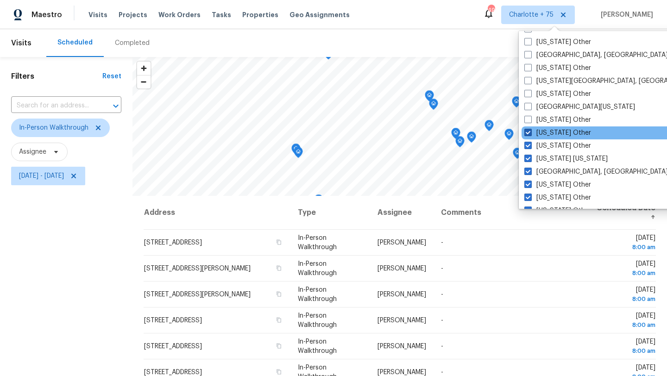
click at [553, 132] on label "North Carolina Other" at bounding box center [557, 132] width 67 height 9
click at [530, 132] on input "North Carolina Other" at bounding box center [527, 131] width 6 height 6
checkbox input "false"
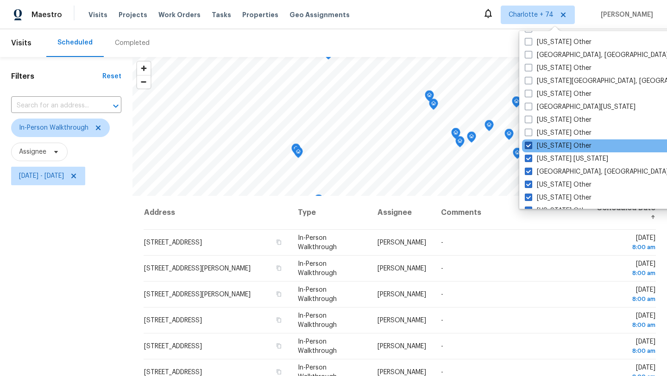
click at [553, 144] on label "New York Other" at bounding box center [558, 145] width 67 height 9
click at [531, 144] on input "New York Other" at bounding box center [528, 144] width 6 height 6
checkbox input "false"
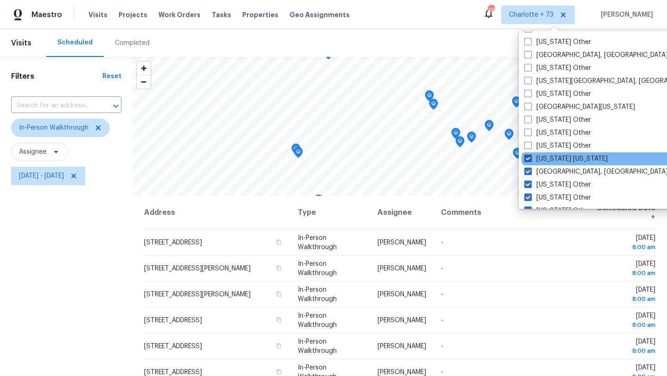
click at [552, 158] on label "New York New Jersey" at bounding box center [565, 158] width 83 height 9
click at [530, 158] on input "New York New Jersey" at bounding box center [527, 157] width 6 height 6
checkbox input "false"
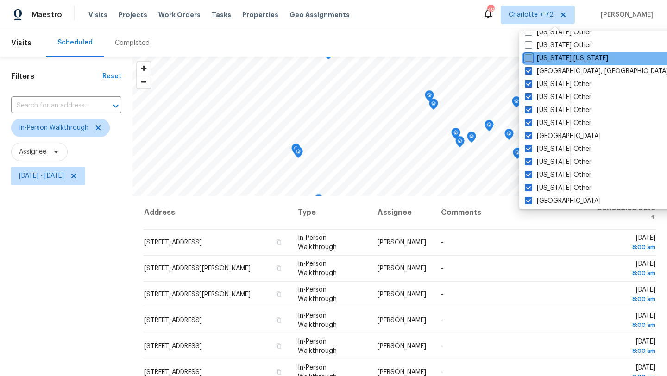
scroll to position [608, 0]
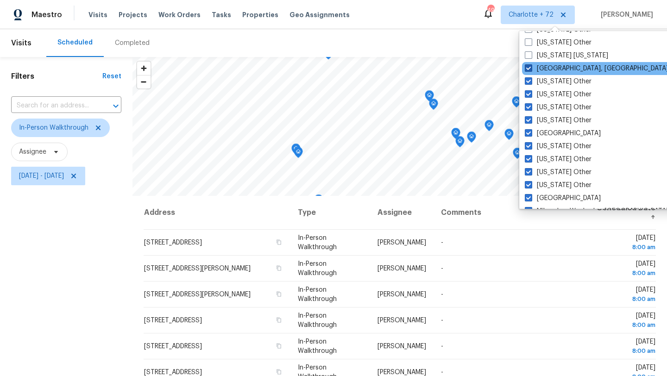
click at [554, 65] on label "New Orleans, LA" at bounding box center [597, 68] width 144 height 9
click at [531, 65] on input "New Orleans, LA" at bounding box center [528, 67] width 6 height 6
checkbox input "false"
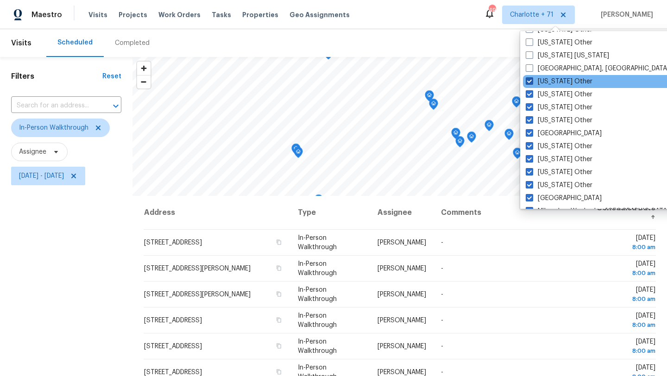
click at [554, 80] on label "New Mexico Other" at bounding box center [559, 81] width 67 height 9
click at [532, 80] on input "New Mexico Other" at bounding box center [529, 80] width 6 height 6
checkbox input "false"
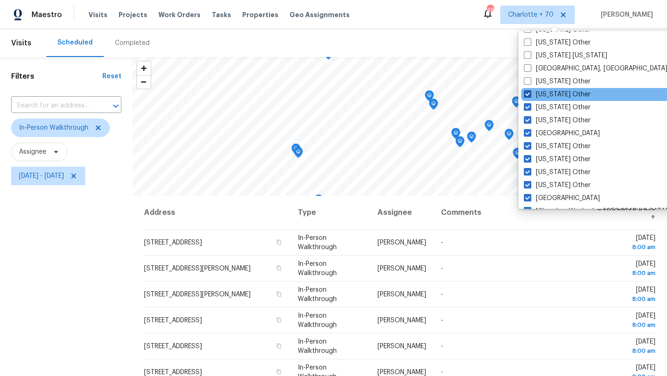
click at [554, 93] on label "New Hampshire Other" at bounding box center [557, 94] width 67 height 9
click at [530, 93] on input "New Hampshire Other" at bounding box center [527, 93] width 6 height 6
checkbox input "false"
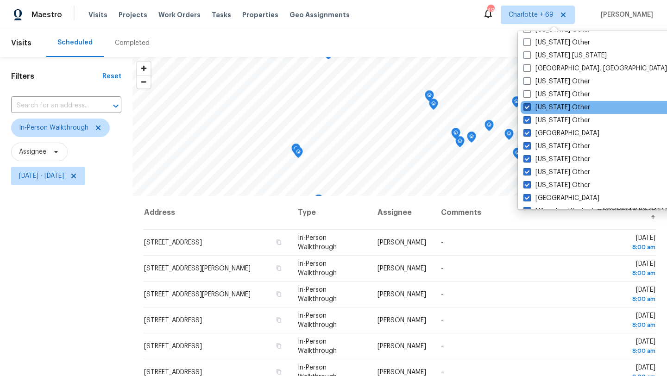
click at [554, 107] on label "Nevada Other" at bounding box center [557, 107] width 67 height 9
click at [530, 107] on input "Nevada Other" at bounding box center [527, 106] width 6 height 6
checkbox input "false"
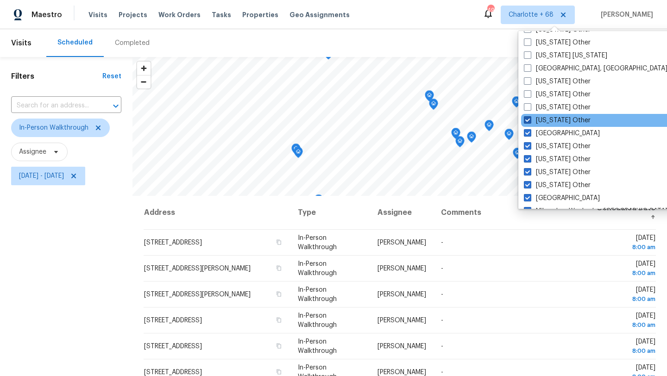
click at [554, 119] on label "Nebraska Other" at bounding box center [557, 120] width 67 height 9
click at [530, 119] on input "Nebraska Other" at bounding box center [527, 119] width 6 height 6
checkbox input "false"
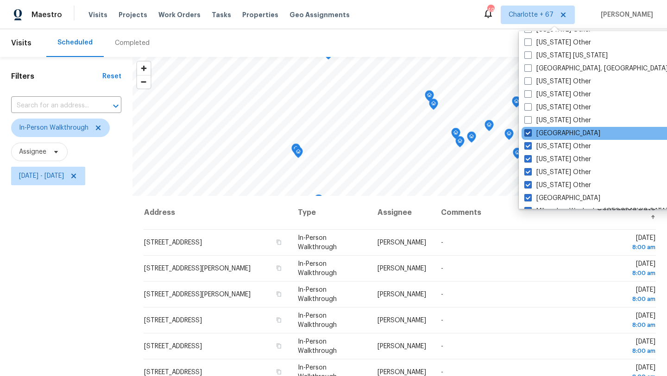
click at [553, 130] on label "Nashville" at bounding box center [562, 133] width 76 height 9
click at [530, 130] on input "Nashville" at bounding box center [527, 132] width 6 height 6
checkbox input "false"
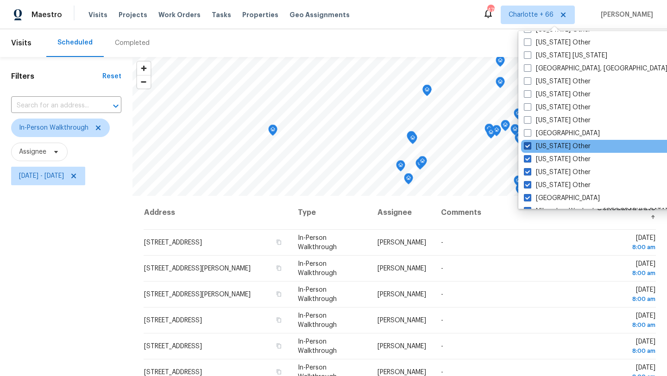
click at [553, 145] on label "Montana Other" at bounding box center [557, 146] width 67 height 9
click at [530, 145] on input "Montana Other" at bounding box center [527, 145] width 6 height 6
checkbox input "false"
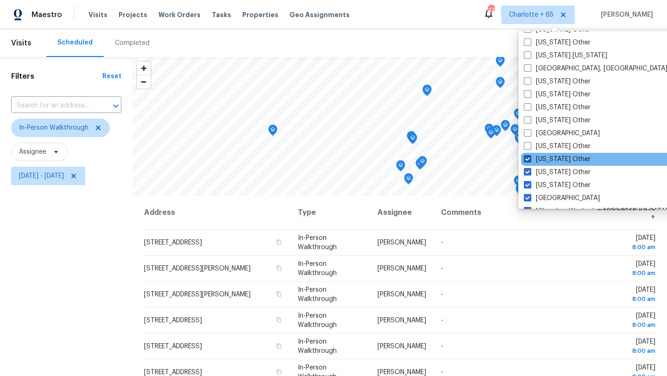
click at [553, 158] on label "Missouri Other" at bounding box center [557, 159] width 67 height 9
click at [530, 158] on input "Missouri Other" at bounding box center [527, 158] width 6 height 6
checkbox input "false"
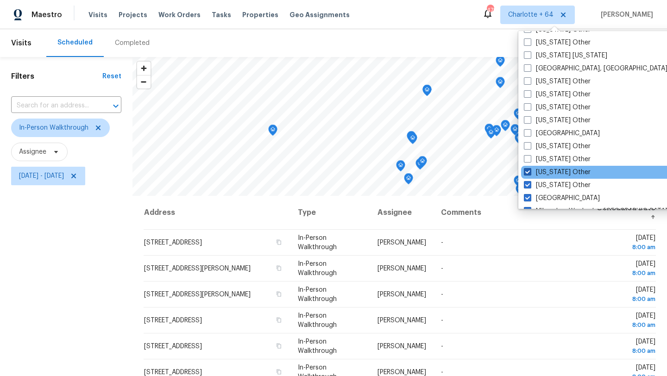
click at [552, 168] on label "Mississippi Other" at bounding box center [557, 172] width 67 height 9
click at [530, 168] on input "Mississippi Other" at bounding box center [527, 171] width 6 height 6
checkbox input "false"
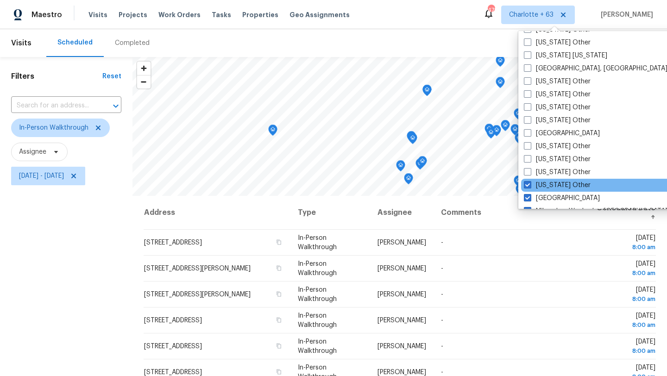
click at [552, 180] on div "Minnesota Other" at bounding box center [614, 185] width 187 height 13
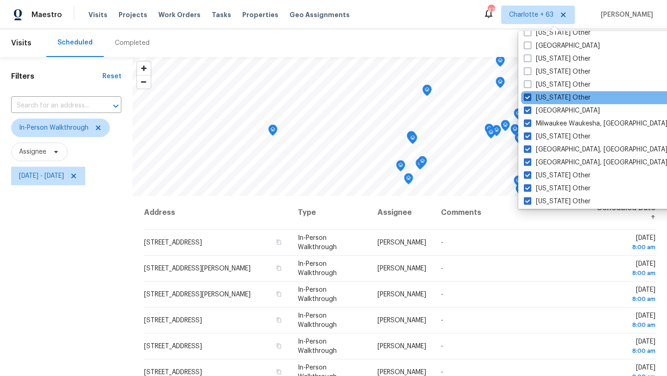
scroll to position [710, 0]
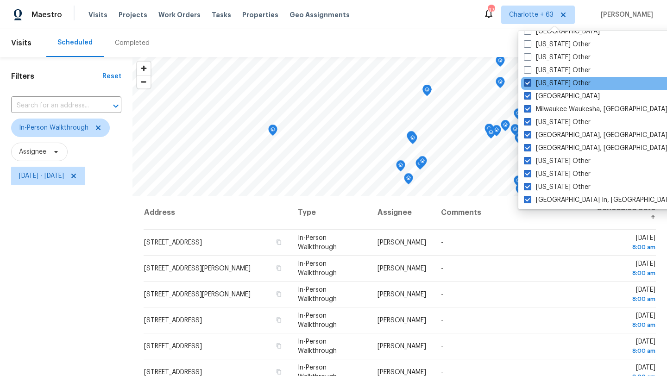
click at [551, 83] on label "Minnesota Other" at bounding box center [557, 83] width 67 height 9
click at [530, 83] on input "Minnesota Other" at bounding box center [527, 82] width 6 height 6
checkbox input "false"
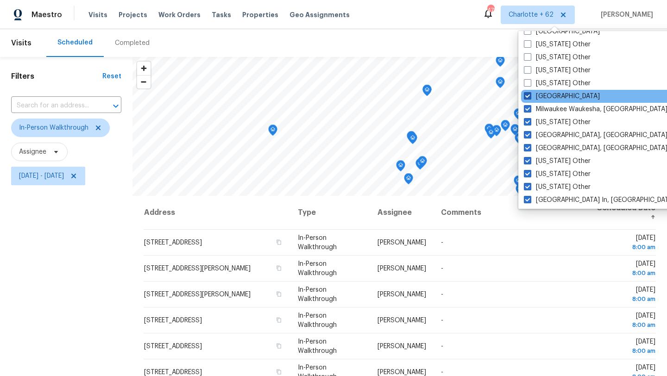
click at [553, 93] on label "Minneapolis" at bounding box center [562, 96] width 76 height 9
click at [530, 93] on input "Minneapolis" at bounding box center [527, 95] width 6 height 6
checkbox input "false"
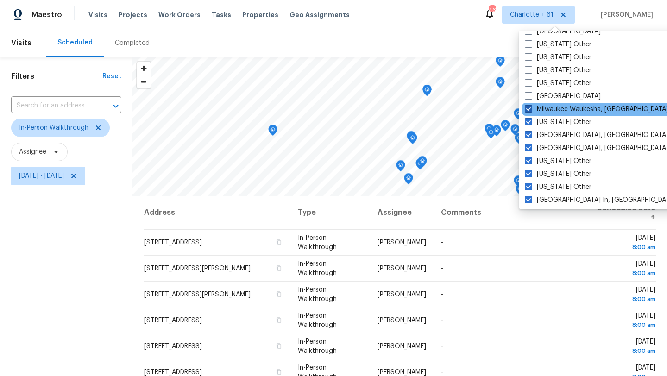
click at [553, 106] on label "Milwaukee Waukesha, WI" at bounding box center [597, 109] width 144 height 9
click at [531, 106] on input "Milwaukee Waukesha, WI" at bounding box center [528, 108] width 6 height 6
checkbox input "false"
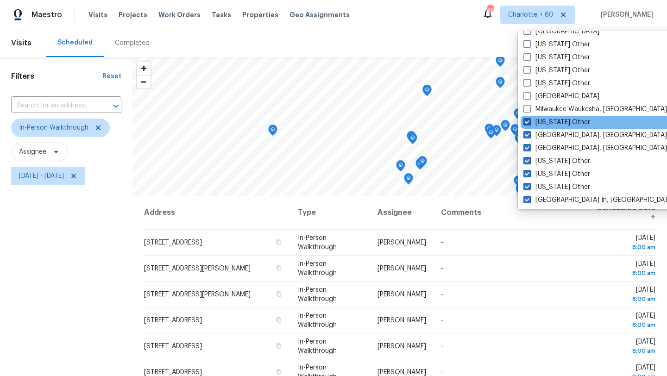
click at [553, 120] on label "Michigan Other" at bounding box center [557, 122] width 67 height 9
click at [530, 120] on input "Michigan Other" at bounding box center [527, 121] width 6 height 6
checkbox input "false"
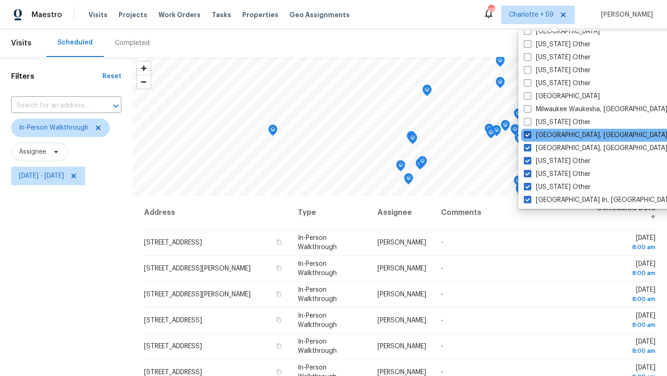
click at [550, 136] on label "Miami, FL" at bounding box center [596, 135] width 144 height 9
click at [530, 136] on input "Miami, FL" at bounding box center [527, 134] width 6 height 6
checkbox input "false"
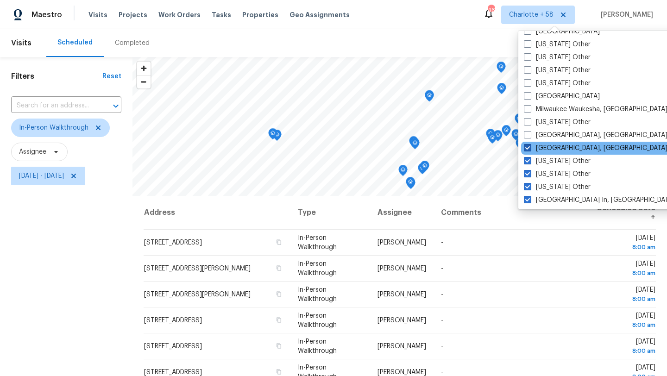
click at [550, 147] on label "Memphis, TN" at bounding box center [596, 148] width 144 height 9
click at [530, 147] on input "Memphis, TN" at bounding box center [527, 147] width 6 height 6
checkbox input "false"
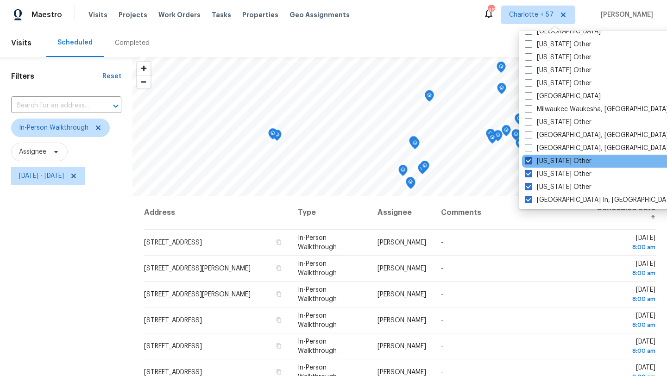
click at [550, 164] on label "Massachusetts Other" at bounding box center [558, 161] width 67 height 9
click at [531, 163] on input "Massachusetts Other" at bounding box center [528, 160] width 6 height 6
checkbox input "false"
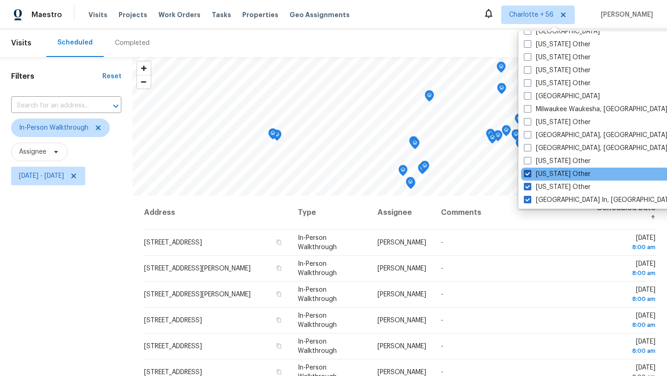
click at [550, 176] on label "Maryland Other" at bounding box center [557, 174] width 67 height 9
click at [530, 176] on input "Maryland Other" at bounding box center [527, 173] width 6 height 6
checkbox input "false"
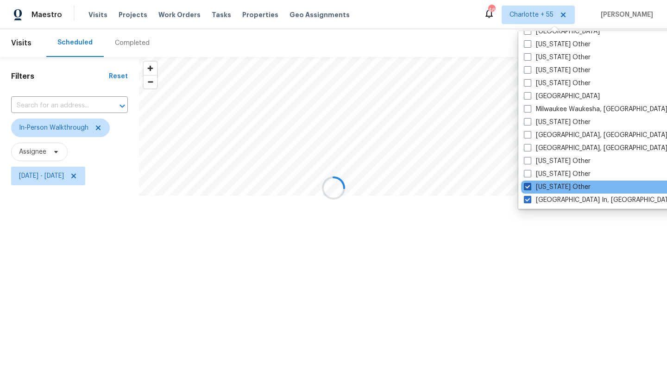
click at [550, 185] on label "Maine Other" at bounding box center [557, 187] width 67 height 9
click at [530, 185] on input "Maine Other" at bounding box center [527, 186] width 6 height 6
checkbox input "false"
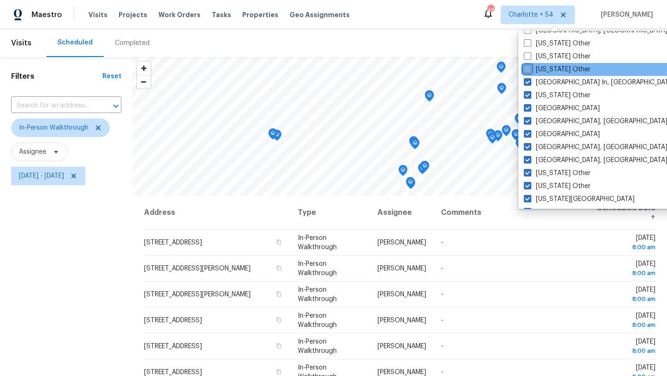
scroll to position [840, 0]
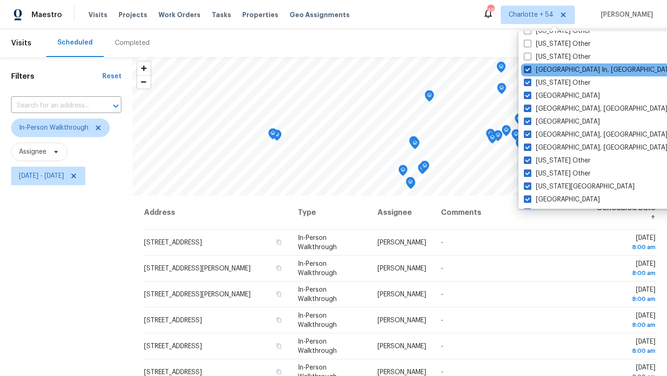
click at [555, 71] on label "Louisville In, KY" at bounding box center [599, 69] width 151 height 9
click at [530, 71] on input "Louisville In, KY" at bounding box center [527, 68] width 6 height 6
checkbox input "false"
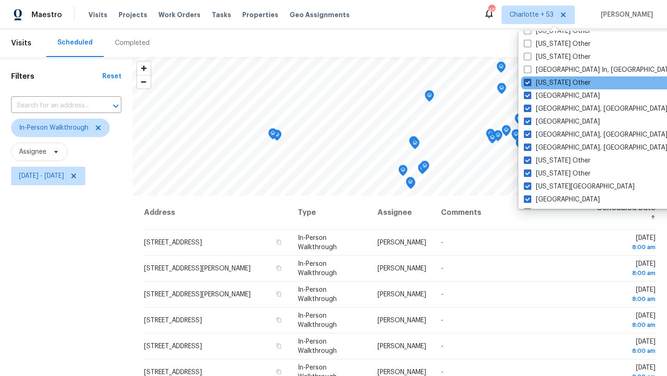
click at [553, 83] on label "Louisiana Other" at bounding box center [557, 82] width 67 height 9
click at [530, 83] on input "Louisiana Other" at bounding box center [527, 81] width 6 height 6
checkbox input "false"
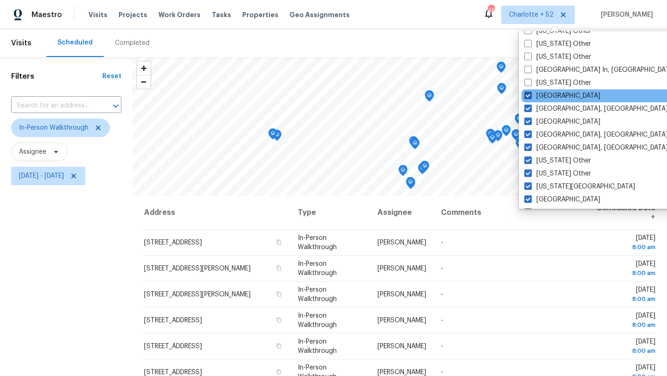
click at [553, 95] on label "Los Angeles" at bounding box center [562, 95] width 76 height 9
click at [530, 95] on input "Los Angeles" at bounding box center [527, 94] width 6 height 6
checkbox input "false"
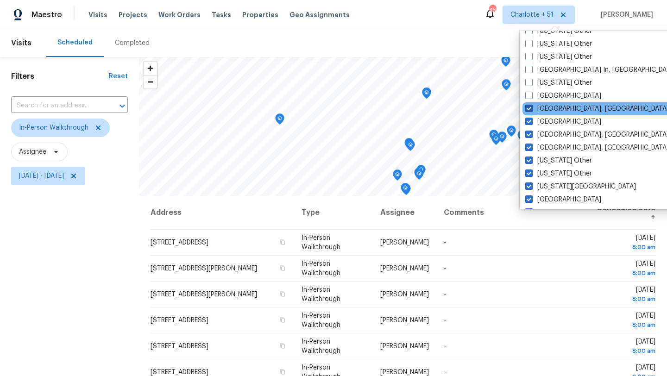
click at [553, 109] on label "Little Rock, AR" at bounding box center [597, 108] width 144 height 9
click at [531, 109] on input "Little Rock, AR" at bounding box center [528, 107] width 6 height 6
checkbox input "false"
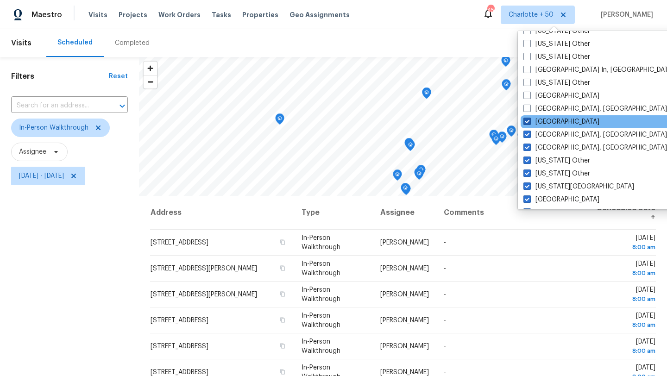
click at [553, 122] on label "Las Vegas" at bounding box center [562, 121] width 76 height 9
click at [530, 122] on input "Las Vegas" at bounding box center [527, 120] width 6 height 6
checkbox input "false"
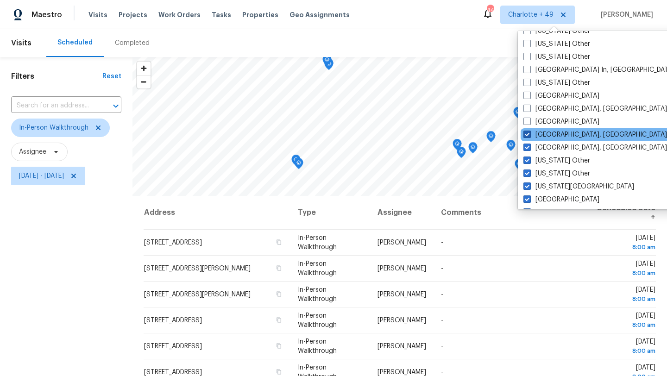
click at [553, 134] on label "Knoxville, TN" at bounding box center [596, 134] width 144 height 9
click at [530, 134] on input "Knoxville, TN" at bounding box center [527, 133] width 6 height 6
checkbox input "false"
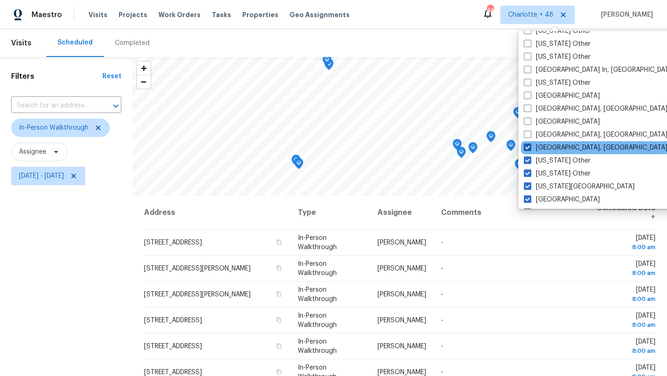
click at [553, 146] on label "Killeen, TX" at bounding box center [596, 147] width 144 height 9
click at [530, 146] on input "Killeen, TX" at bounding box center [527, 146] width 6 height 6
checkbox input "false"
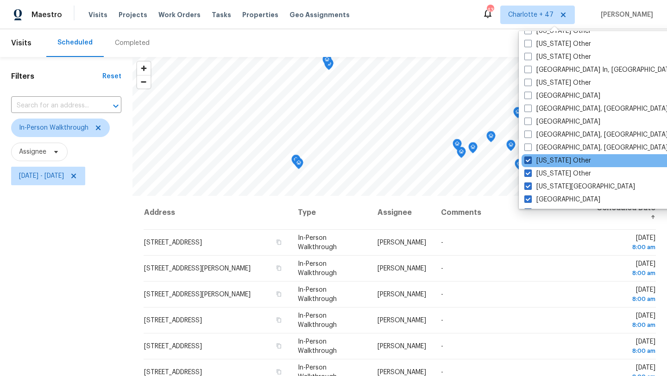
click at [553, 160] on label "Kentucky Other" at bounding box center [557, 160] width 67 height 9
click at [530, 160] on input "Kentucky Other" at bounding box center [527, 159] width 6 height 6
checkbox input "false"
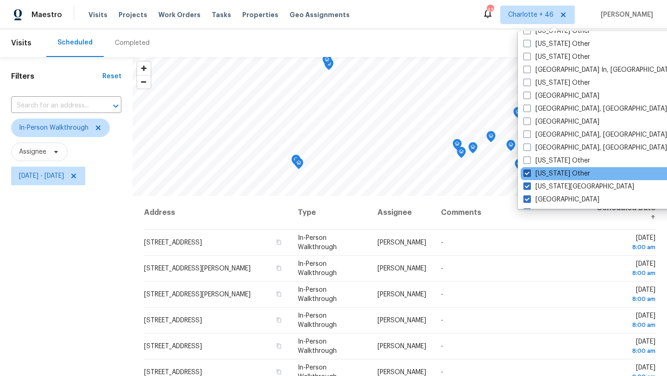
click at [552, 174] on label "Kansas Other" at bounding box center [557, 173] width 67 height 9
click at [530, 174] on input "Kansas Other" at bounding box center [527, 172] width 6 height 6
checkbox input "false"
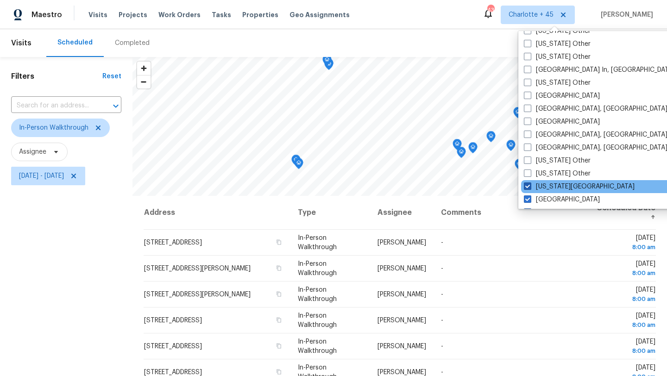
click at [550, 185] on label "Kansas City" at bounding box center [579, 186] width 111 height 9
click at [530, 185] on input "Kansas City" at bounding box center [527, 185] width 6 height 6
checkbox input "false"
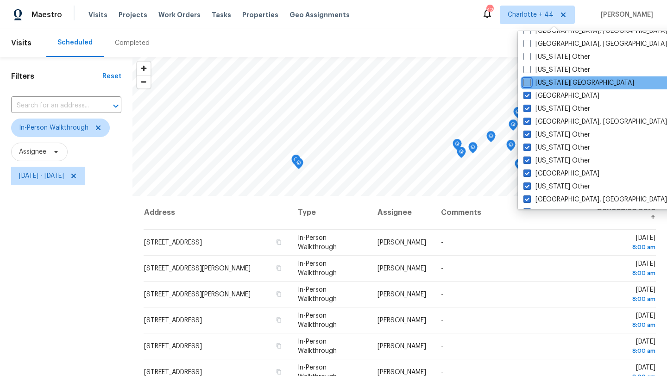
scroll to position [951, 0]
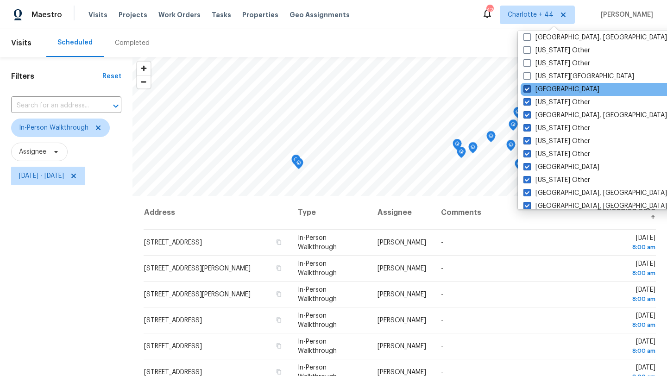
click at [550, 91] on label "Jacksonville" at bounding box center [562, 89] width 76 height 9
click at [530, 91] on input "Jacksonville" at bounding box center [527, 88] width 6 height 6
checkbox input "false"
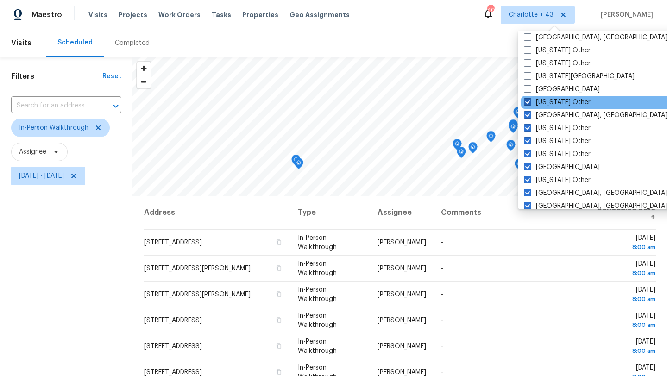
click at [550, 102] on label "Iowa Other" at bounding box center [557, 102] width 67 height 9
click at [530, 102] on input "Iowa Other" at bounding box center [527, 101] width 6 height 6
checkbox input "false"
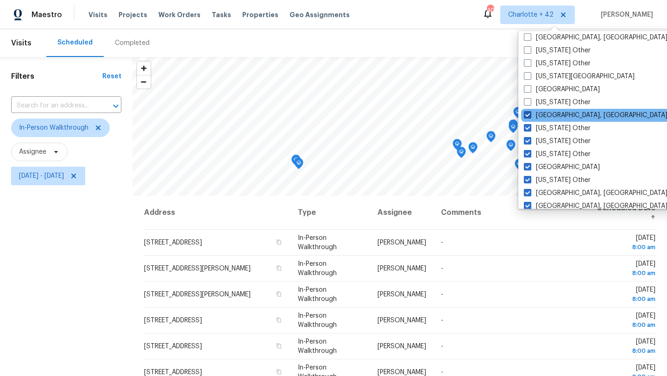
click at [550, 114] on label "Indianapolis, IN" at bounding box center [596, 115] width 144 height 9
click at [530, 114] on input "Indianapolis, IN" at bounding box center [527, 114] width 6 height 6
checkbox input "false"
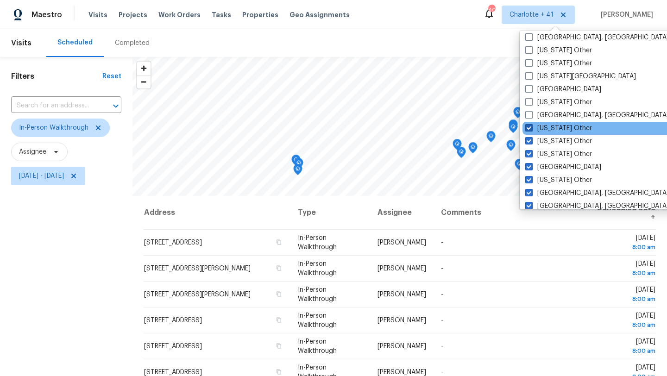
click at [550, 128] on label "Indiana Other" at bounding box center [558, 128] width 67 height 9
click at [531, 128] on input "Indiana Other" at bounding box center [528, 127] width 6 height 6
checkbox input "false"
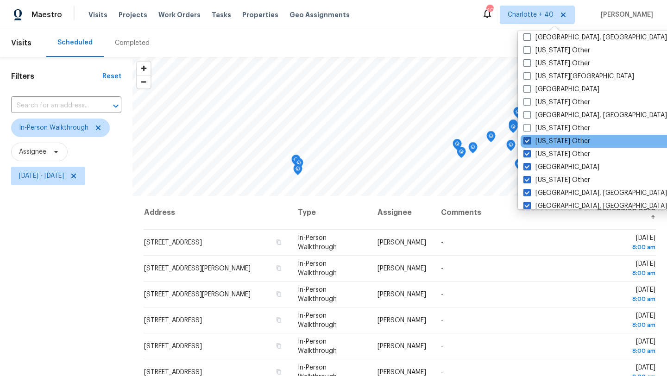
click at [550, 137] on label "Illinois Other" at bounding box center [557, 141] width 67 height 9
click at [530, 137] on input "Illinois Other" at bounding box center [527, 140] width 6 height 6
checkbox input "false"
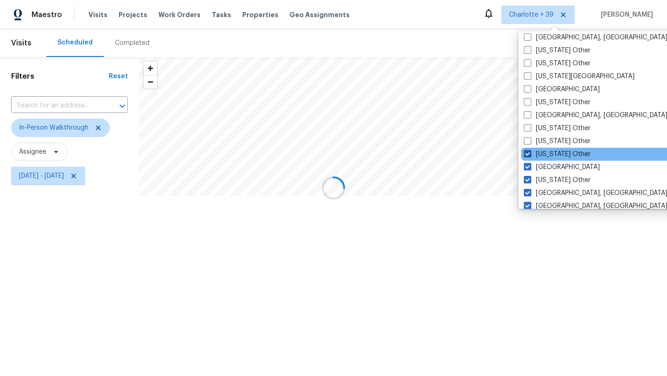
click at [551, 158] on label "Idaho Other" at bounding box center [557, 154] width 67 height 9
click at [530, 156] on input "Idaho Other" at bounding box center [527, 153] width 6 height 6
checkbox input "false"
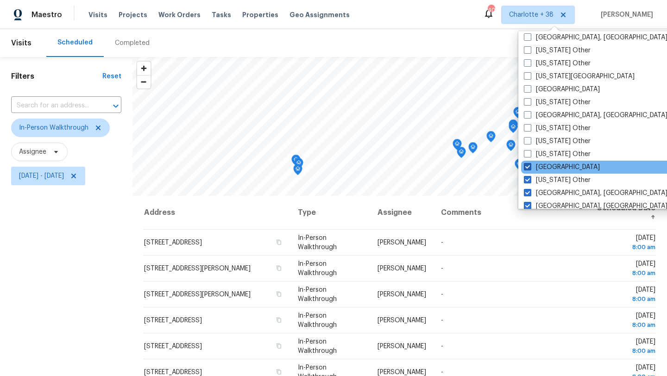
click at [551, 167] on label "Houston" at bounding box center [562, 167] width 76 height 9
click at [530, 167] on input "Houston" at bounding box center [527, 166] width 6 height 6
checkbox input "false"
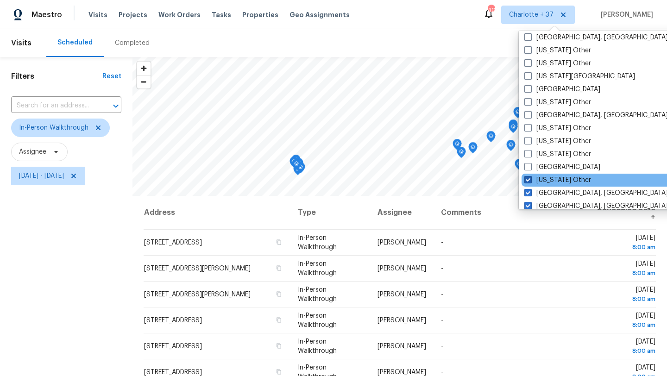
click at [551, 178] on label "Hawaii Other" at bounding box center [557, 180] width 67 height 9
click at [530, 178] on input "Hawaii Other" at bounding box center [527, 179] width 6 height 6
checkbox input "false"
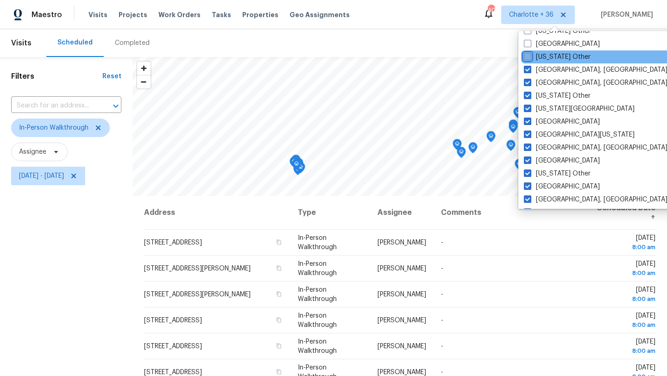
scroll to position [1090, 0]
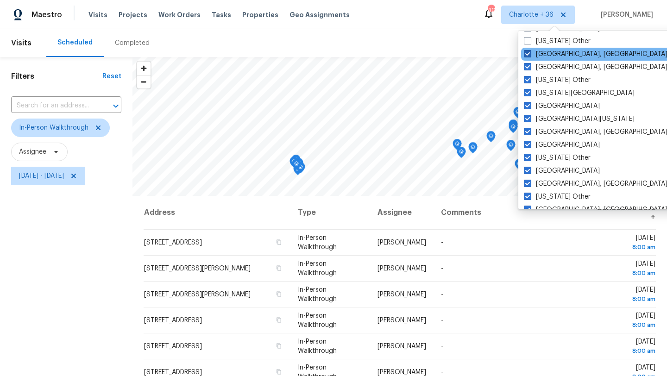
click at [552, 53] on label "Greenville, SC" at bounding box center [596, 54] width 144 height 9
click at [530, 53] on input "Greenville, SC" at bounding box center [527, 53] width 6 height 6
checkbox input "false"
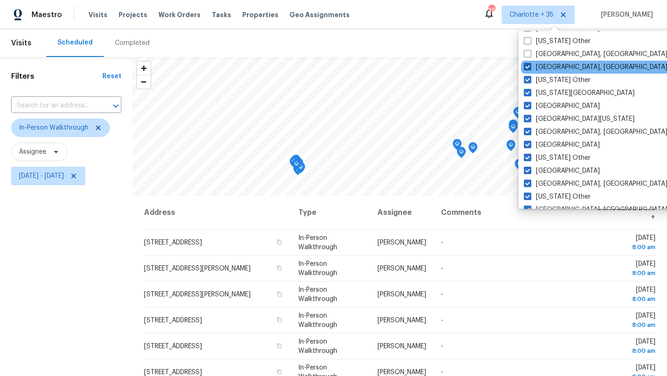
click at [551, 66] on label "Greensboro, NC" at bounding box center [596, 67] width 144 height 9
click at [530, 66] on input "Greensboro, NC" at bounding box center [527, 66] width 6 height 6
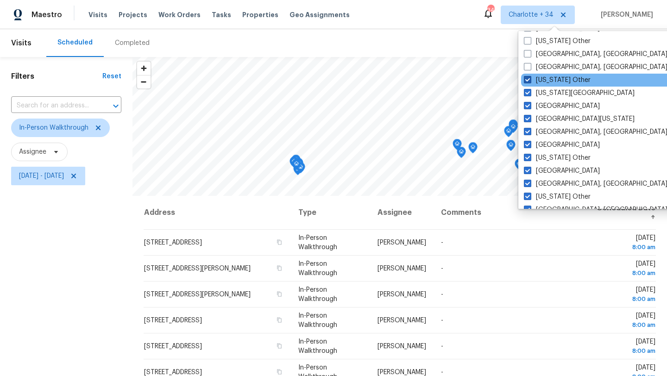
click at [551, 76] on label "Georgia Other" at bounding box center [557, 80] width 67 height 9
click at [530, 76] on input "Georgia Other" at bounding box center [527, 79] width 6 height 6
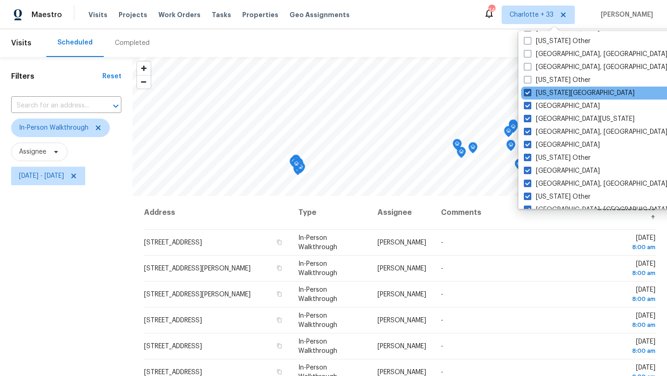
click at [549, 93] on label "Florida Panhandle" at bounding box center [579, 92] width 111 height 9
click at [530, 93] on input "Florida Panhandle" at bounding box center [527, 91] width 6 height 6
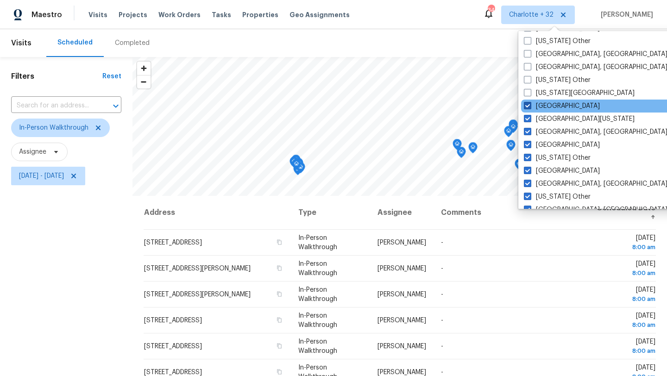
click at [547, 107] on label "El Paso" at bounding box center [562, 105] width 76 height 9
click at [530, 107] on input "El Paso" at bounding box center [527, 104] width 6 height 6
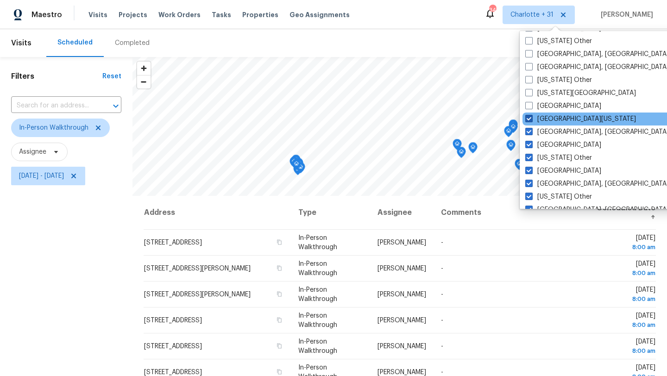
click at [547, 120] on label "East Texas" at bounding box center [580, 118] width 111 height 9
click at [531, 120] on input "East Texas" at bounding box center [528, 117] width 6 height 6
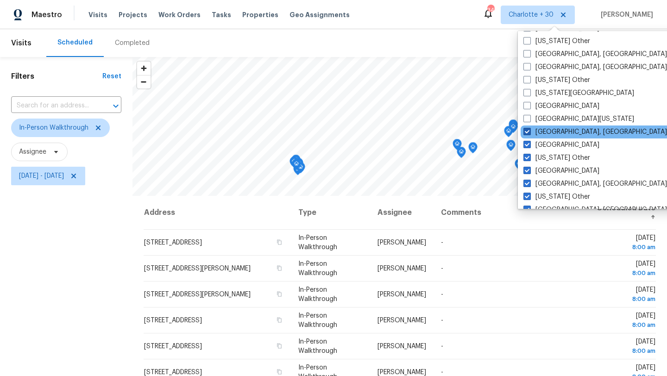
click at [546, 133] on label "Detroit, MI" at bounding box center [596, 131] width 144 height 9
click at [530, 133] on input "Detroit, MI" at bounding box center [527, 130] width 6 height 6
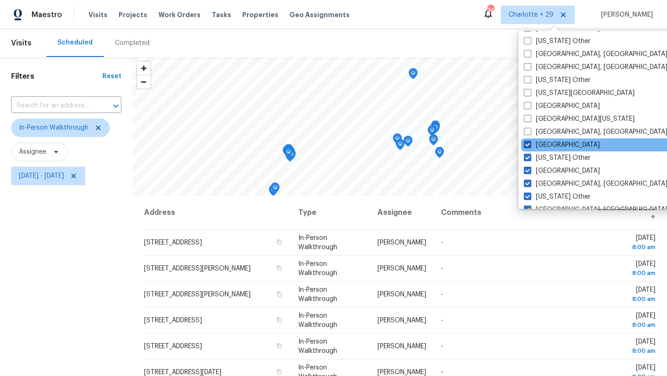
click at [546, 147] on label "Denver" at bounding box center [562, 144] width 76 height 9
click at [530, 146] on input "Denver" at bounding box center [527, 143] width 6 height 6
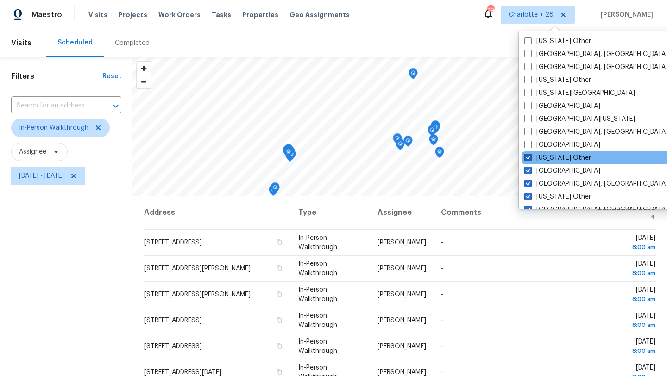
click at [546, 158] on label "Delaware Other" at bounding box center [557, 157] width 67 height 9
click at [530, 158] on input "Delaware Other" at bounding box center [527, 156] width 6 height 6
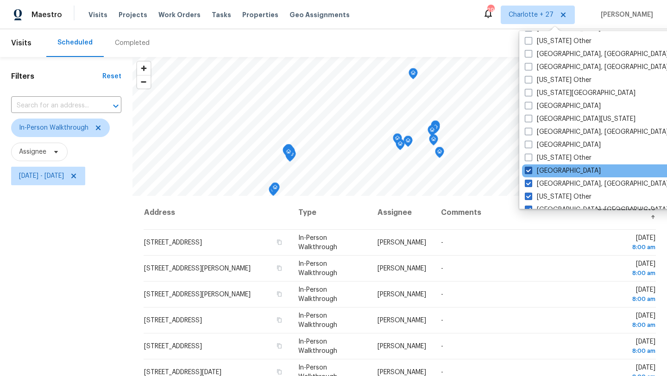
click at [546, 170] on label "Dallas" at bounding box center [563, 170] width 76 height 9
click at [531, 170] on input "Dallas" at bounding box center [528, 169] width 6 height 6
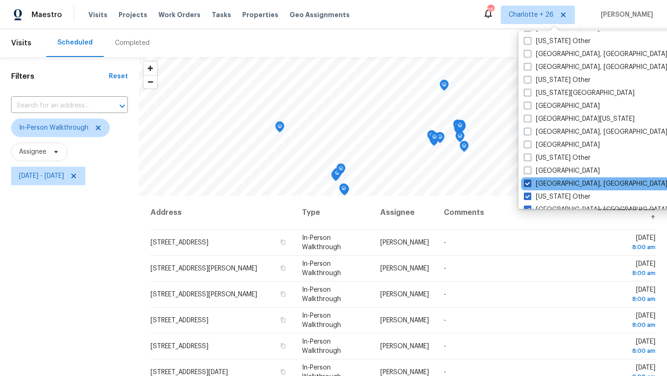
click at [547, 183] on label "Corpus Christi, TX" at bounding box center [596, 183] width 144 height 9
click at [530, 183] on input "Corpus Christi, TX" at bounding box center [527, 182] width 6 height 6
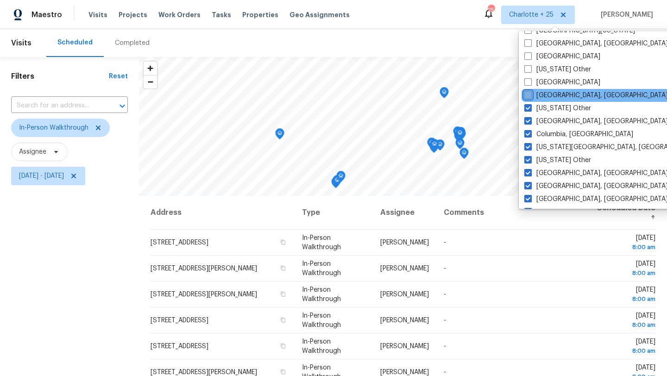
scroll to position [1181, 0]
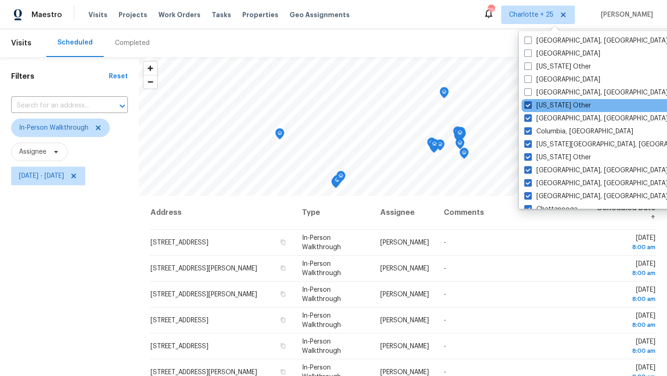
click at [548, 102] on label "Connecticut Other" at bounding box center [557, 105] width 67 height 9
click at [530, 102] on input "Connecticut Other" at bounding box center [527, 104] width 6 height 6
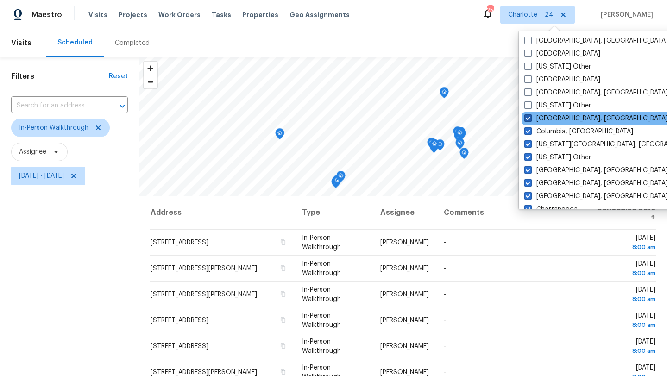
click at [555, 118] on label "Columbus, OH" at bounding box center [596, 118] width 144 height 9
click at [530, 118] on input "Columbus, OH" at bounding box center [527, 117] width 6 height 6
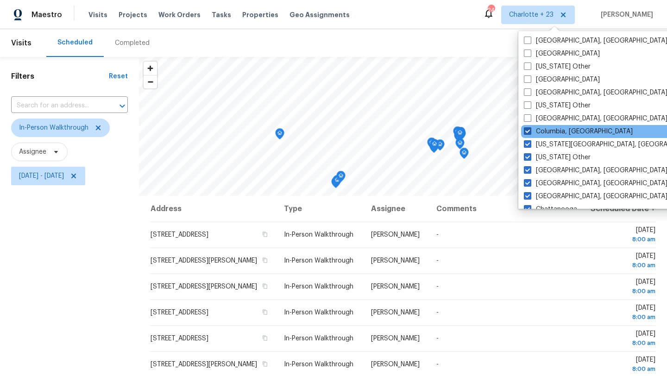
click at [553, 128] on label "Columbia, SC" at bounding box center [578, 131] width 109 height 9
click at [530, 128] on input "Columbia, SC" at bounding box center [527, 130] width 6 height 6
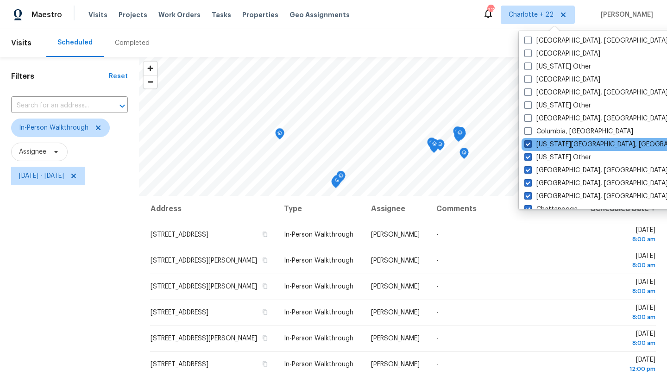
click at [551, 145] on label "Colorado Springs, CO" at bounding box center [613, 144] width 178 height 9
click at [530, 145] on input "Colorado Springs, CO" at bounding box center [527, 143] width 6 height 6
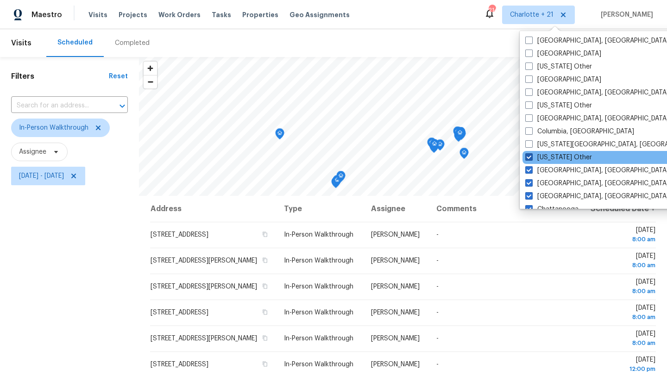
click at [550, 157] on label "Colorado Other" at bounding box center [558, 157] width 67 height 9
click at [531, 157] on input "Colorado Other" at bounding box center [528, 156] width 6 height 6
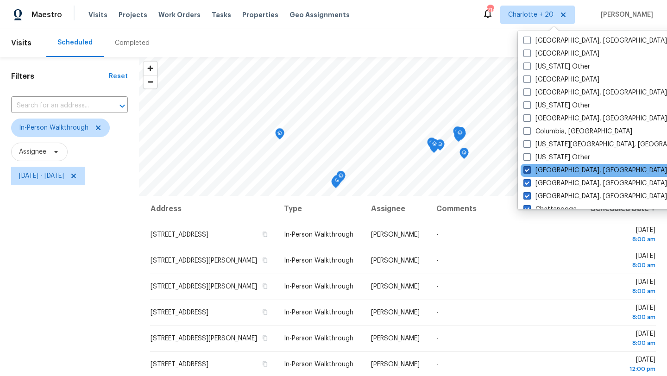
click at [550, 169] on label "Cleveland, OH" at bounding box center [596, 170] width 144 height 9
click at [530, 169] on input "Cleveland, OH" at bounding box center [527, 169] width 6 height 6
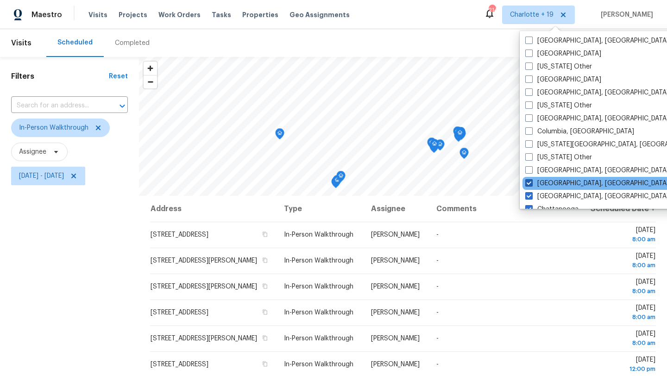
click at [550, 185] on label "Cincinnati, OH" at bounding box center [597, 183] width 144 height 9
click at [531, 185] on input "Cincinnati, OH" at bounding box center [528, 182] width 6 height 6
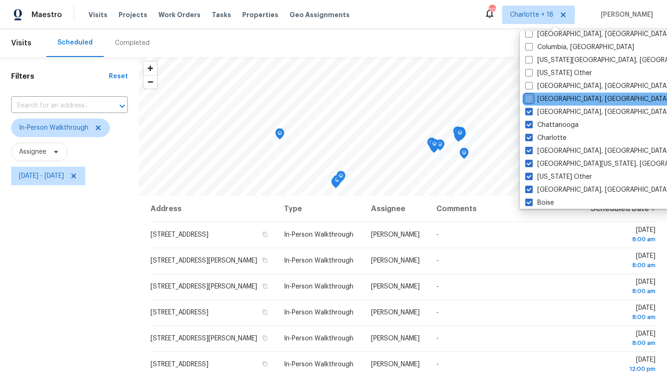
scroll to position [1267, 0]
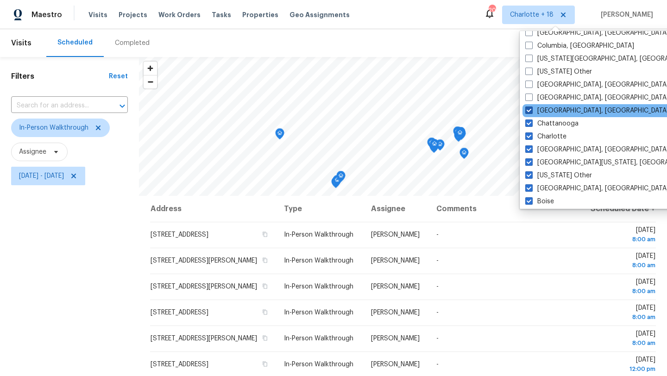
click at [553, 113] on label "Chicago, IL" at bounding box center [597, 110] width 144 height 9
click at [531, 112] on input "Chicago, IL" at bounding box center [528, 109] width 6 height 6
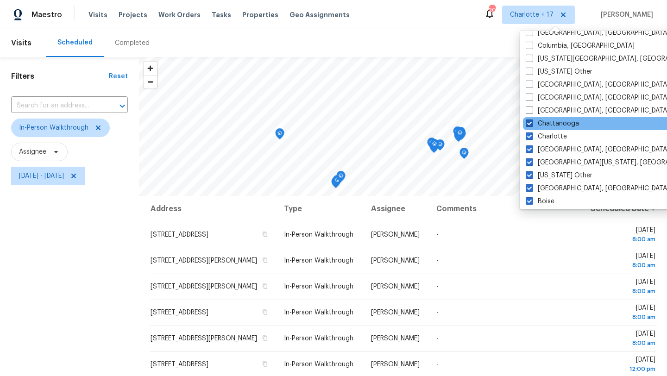
click at [551, 125] on label "Chattanooga" at bounding box center [552, 123] width 53 height 9
click at [532, 125] on input "Chattanooga" at bounding box center [529, 122] width 6 height 6
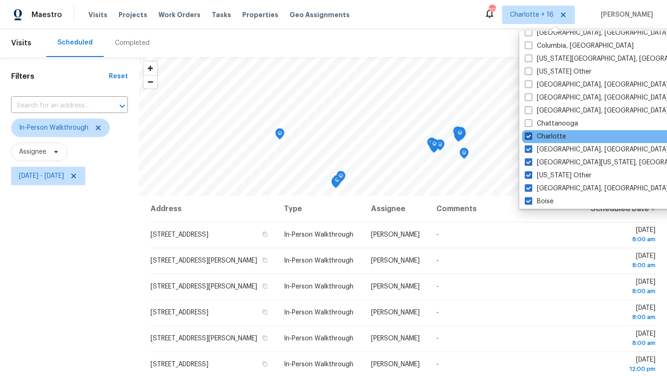
click at [550, 136] on label "Charlotte" at bounding box center [545, 136] width 41 height 9
click at [531, 136] on input "Charlotte" at bounding box center [528, 135] width 6 height 6
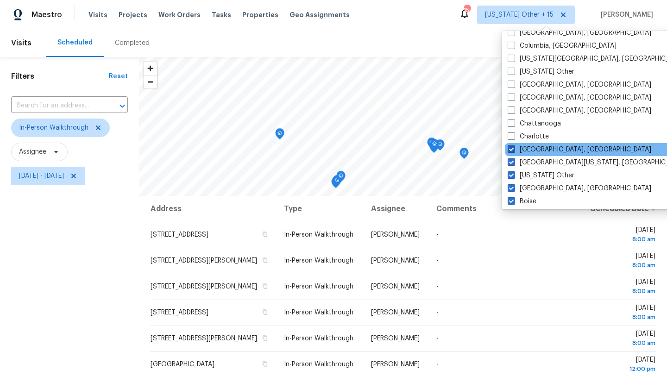
click at [549, 151] on label "Charleston, SC" at bounding box center [580, 149] width 144 height 9
click at [514, 151] on input "Charleston, SC" at bounding box center [511, 148] width 6 height 6
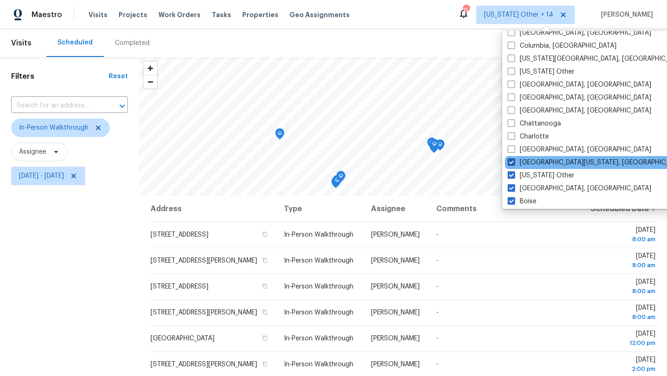
click at [547, 163] on label "Central California, CA" at bounding box center [597, 162] width 178 height 9
click at [514, 163] on input "Central California, CA" at bounding box center [511, 161] width 6 height 6
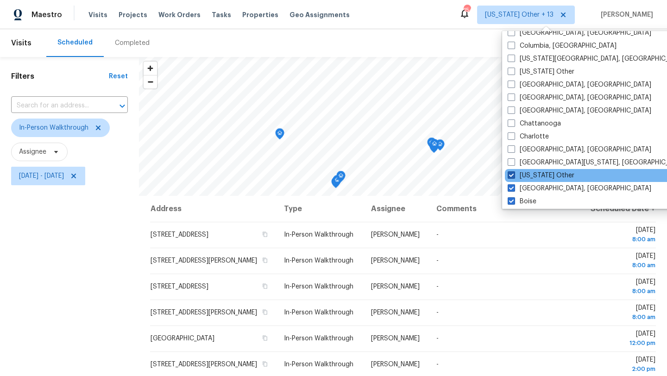
click at [540, 177] on label "California Other" at bounding box center [541, 175] width 67 height 9
click at [514, 177] on input "California Other" at bounding box center [511, 174] width 6 height 6
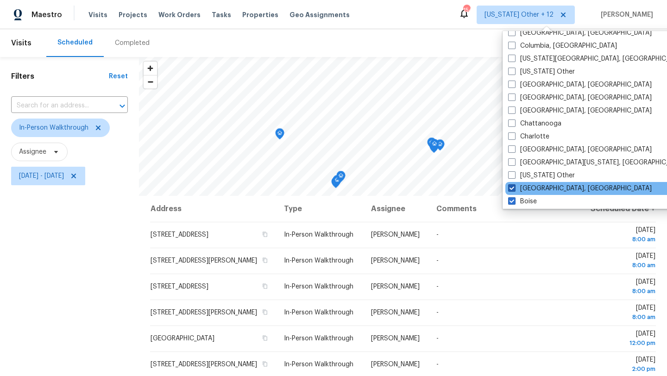
click at [536, 188] on label "Boston, MA" at bounding box center [580, 188] width 144 height 9
click at [514, 188] on input "Boston, MA" at bounding box center [511, 187] width 6 height 6
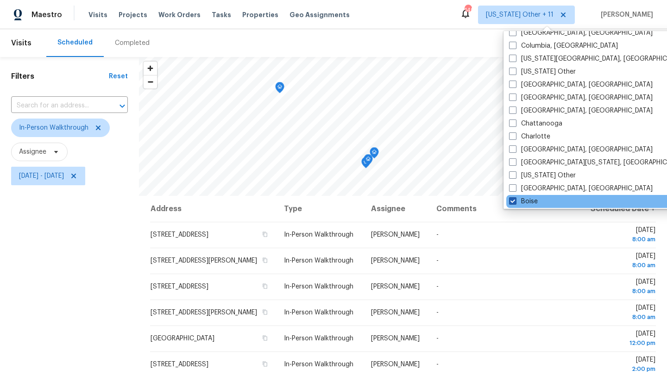
click at [532, 199] on label "Boise" at bounding box center [523, 201] width 29 height 9
click at [515, 199] on input "Boise" at bounding box center [512, 200] width 6 height 6
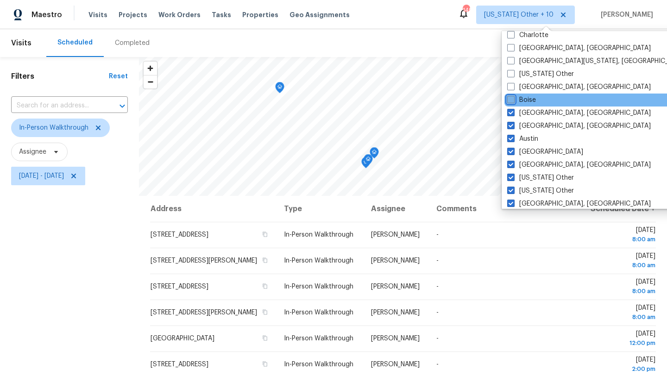
scroll to position [1369, 0]
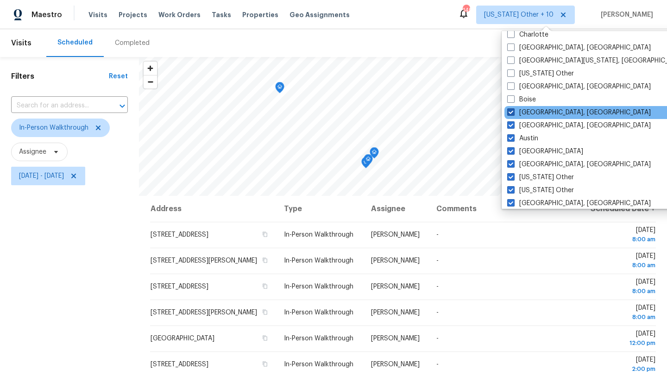
click at [527, 114] on label "Birmingham, AL" at bounding box center [579, 112] width 144 height 9
click at [513, 114] on input "Birmingham, AL" at bounding box center [510, 111] width 6 height 6
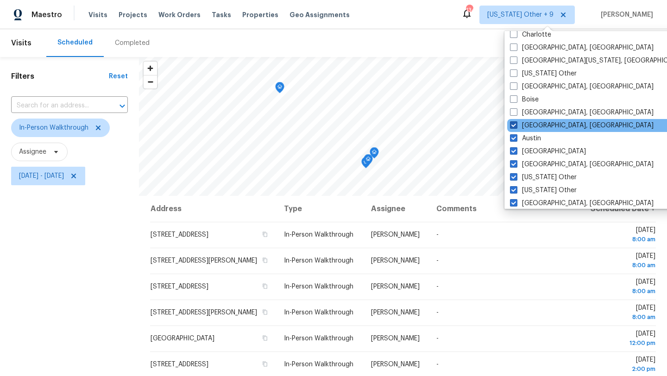
click at [526, 125] on label "Baltimore, MD" at bounding box center [582, 125] width 144 height 9
click at [516, 125] on input "Baltimore, MD" at bounding box center [513, 124] width 6 height 6
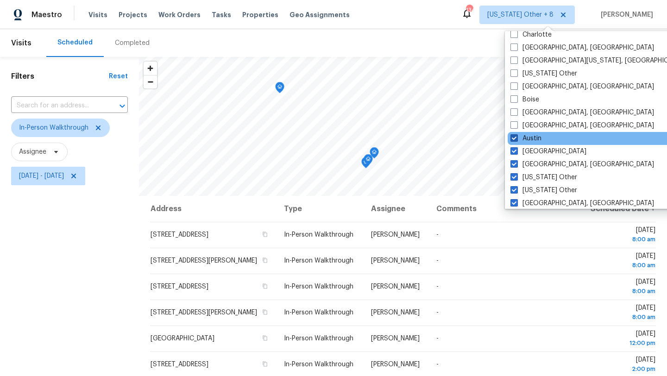
click at [525, 137] on label "Austin" at bounding box center [526, 138] width 31 height 9
click at [517, 137] on input "Austin" at bounding box center [514, 137] width 6 height 6
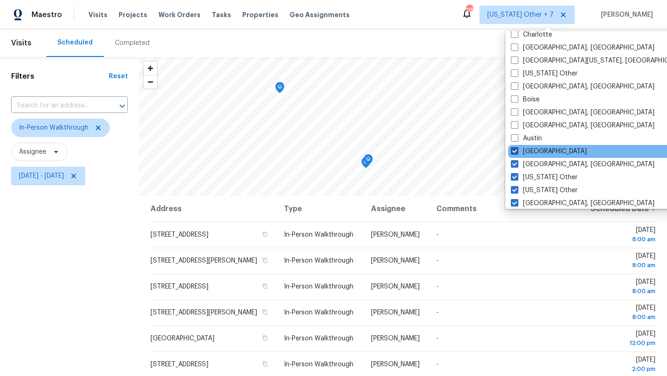
click at [525, 151] on label "Atlanta" at bounding box center [549, 151] width 76 height 9
click at [517, 151] on input "Atlanta" at bounding box center [514, 150] width 6 height 6
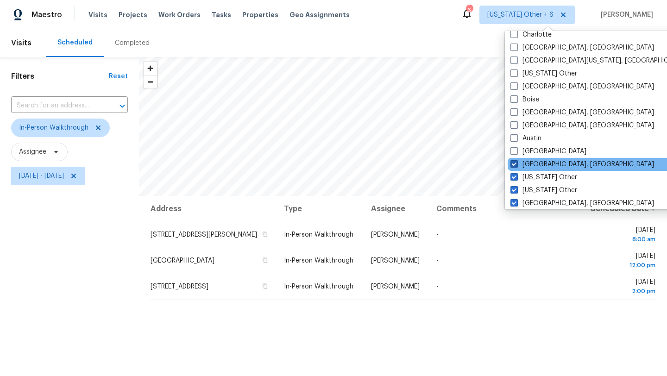
click at [527, 164] on label "Asheville, NC" at bounding box center [583, 164] width 144 height 9
click at [517, 164] on input "Asheville, NC" at bounding box center [514, 163] width 6 height 6
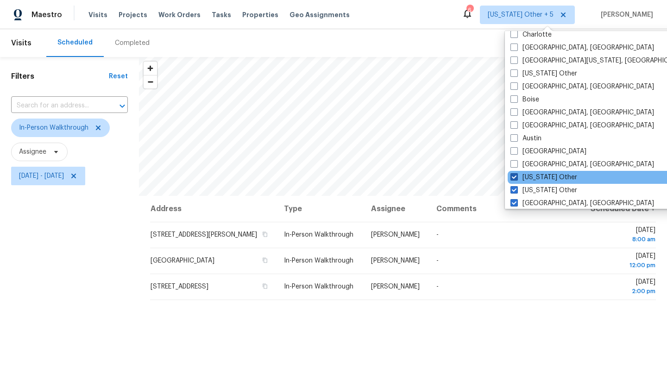
click at [531, 178] on label "Arkansas Other" at bounding box center [544, 177] width 67 height 9
click at [517, 178] on input "Arkansas Other" at bounding box center [514, 176] width 6 height 6
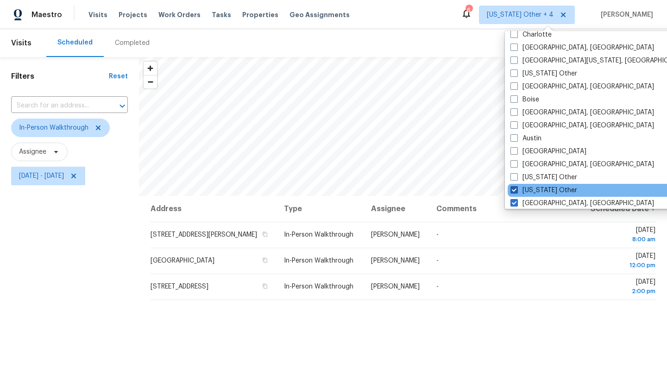
click at [531, 190] on label "Arizona Other" at bounding box center [544, 190] width 67 height 9
click at [517, 190] on input "Arizona Other" at bounding box center [514, 189] width 6 height 6
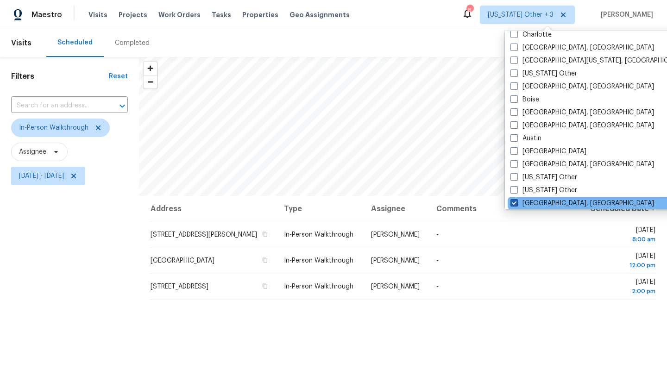
click at [531, 199] on label "Albuquerque, NM" at bounding box center [583, 203] width 144 height 9
click at [517, 199] on input "Albuquerque, NM" at bounding box center [514, 202] width 6 height 6
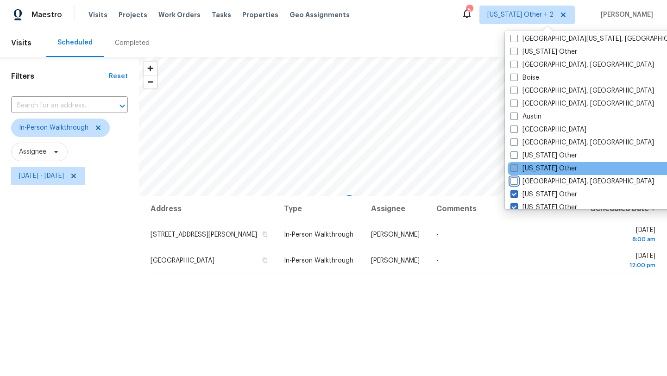
scroll to position [1399, 0]
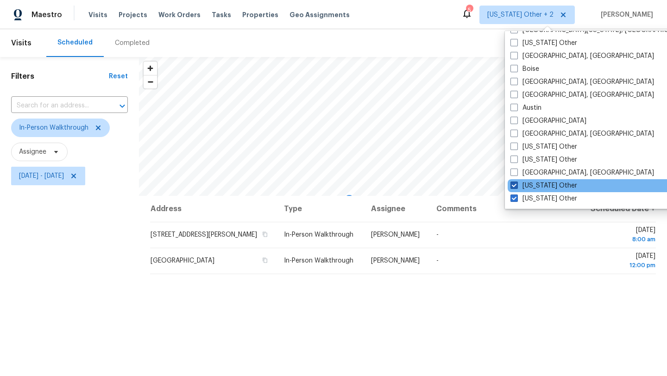
click at [531, 187] on label "Alaska Other" at bounding box center [544, 185] width 67 height 9
click at [517, 187] on input "Alaska Other" at bounding box center [514, 184] width 6 height 6
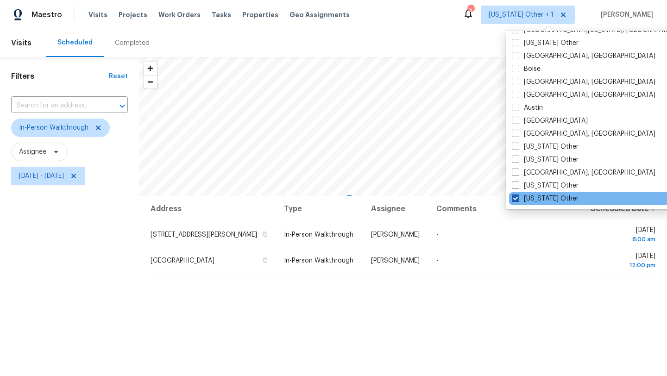
click at [531, 198] on label "Alabama Other" at bounding box center [545, 198] width 67 height 9
click at [518, 198] on input "Alabama Other" at bounding box center [515, 197] width 6 height 6
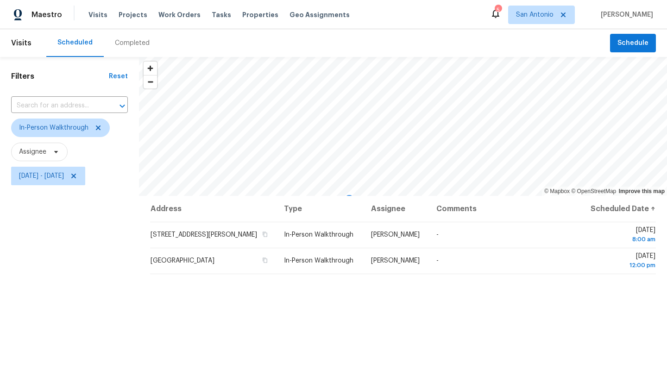
click at [464, 290] on div "Address Type Assignee Comments Scheduled Date ↑ 151 Jay Williams St, San Antoni…" at bounding box center [403, 346] width 528 height 301
click at [499, 13] on icon at bounding box center [495, 13] width 7 height 9
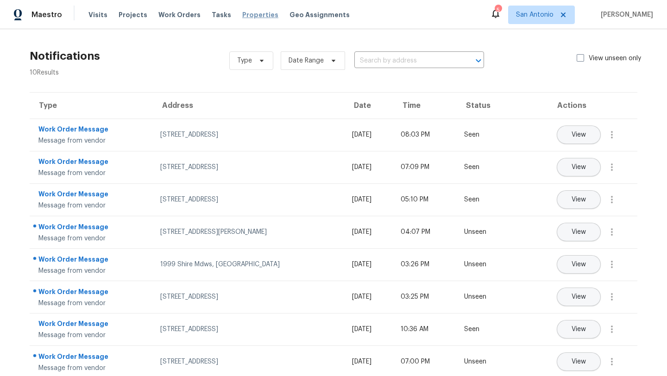
click at [254, 18] on span "Properties" at bounding box center [260, 14] width 36 height 9
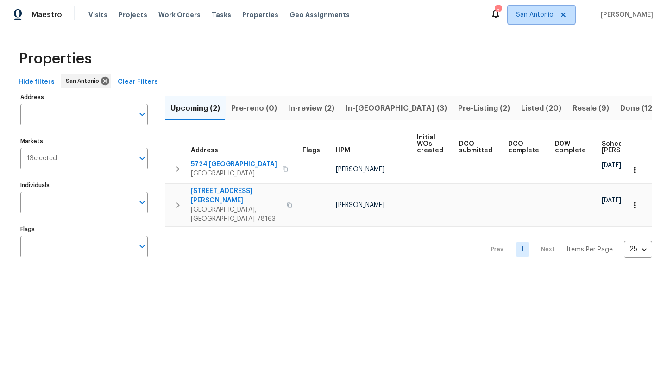
click at [545, 21] on span "San Antonio" at bounding box center [541, 15] width 67 height 19
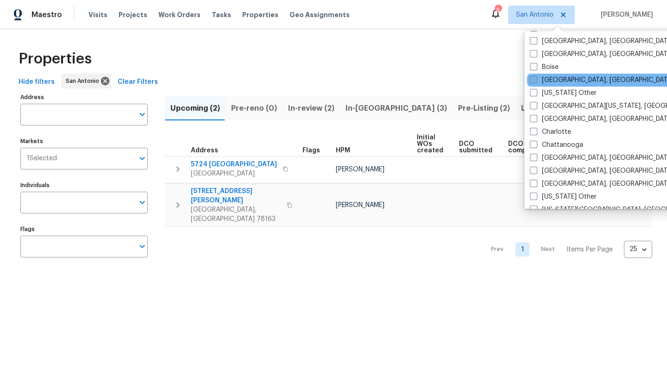
scroll to position [117, 0]
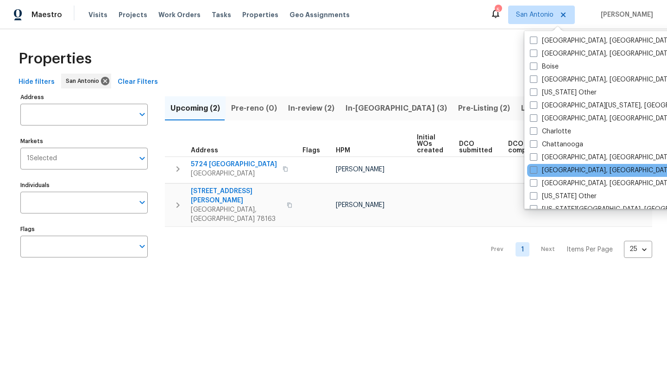
click at [556, 176] on div "Cincinnati, OH" at bounding box center [620, 170] width 187 height 13
click at [554, 171] on label "Cincinnati, OH" at bounding box center [602, 170] width 144 height 9
click at [536, 171] on input "Cincinnati, OH" at bounding box center [533, 169] width 6 height 6
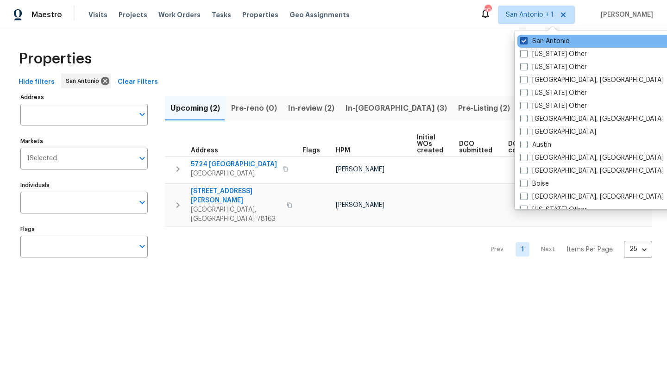
click at [549, 40] on label "San Antonio" at bounding box center [545, 41] width 50 height 9
click at [526, 40] on input "San Antonio" at bounding box center [523, 40] width 6 height 6
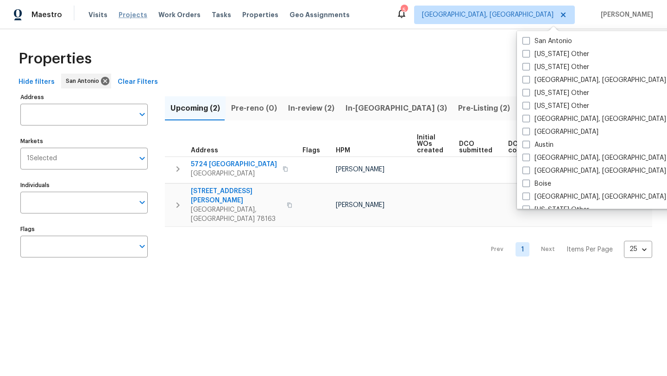
click at [135, 14] on span "Projects" at bounding box center [133, 14] width 29 height 9
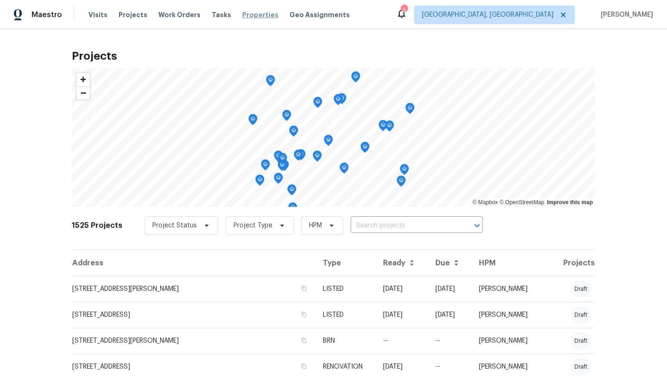
click at [255, 15] on span "Properties" at bounding box center [260, 14] width 36 height 9
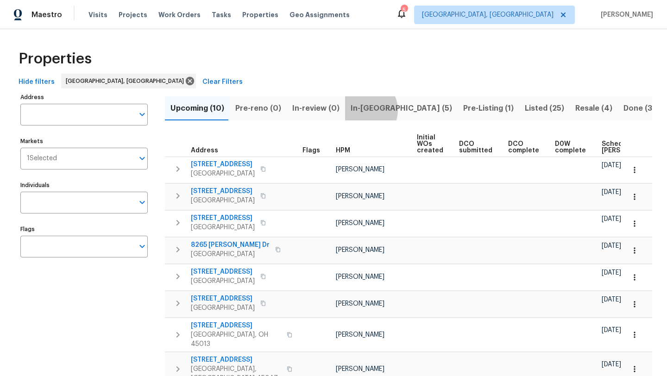
click at [360, 110] on span "In-reno (5)" at bounding box center [401, 108] width 101 height 13
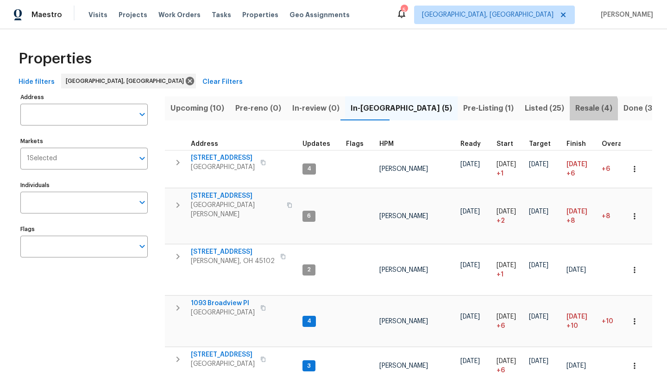
click at [575, 111] on span "Resale (4)" at bounding box center [593, 108] width 37 height 13
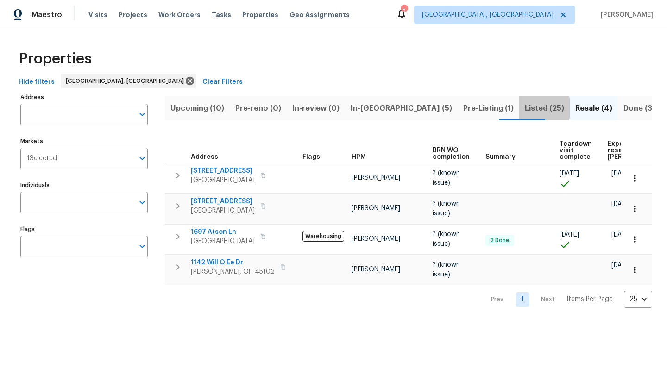
click at [519, 107] on button "Listed (25)" at bounding box center [544, 108] width 51 height 24
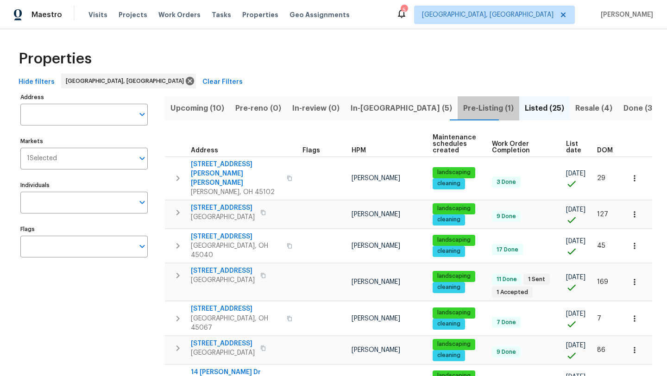
click at [463, 104] on span "Pre-Listing (1)" at bounding box center [488, 108] width 51 height 13
